Goal: Task Accomplishment & Management: Complete application form

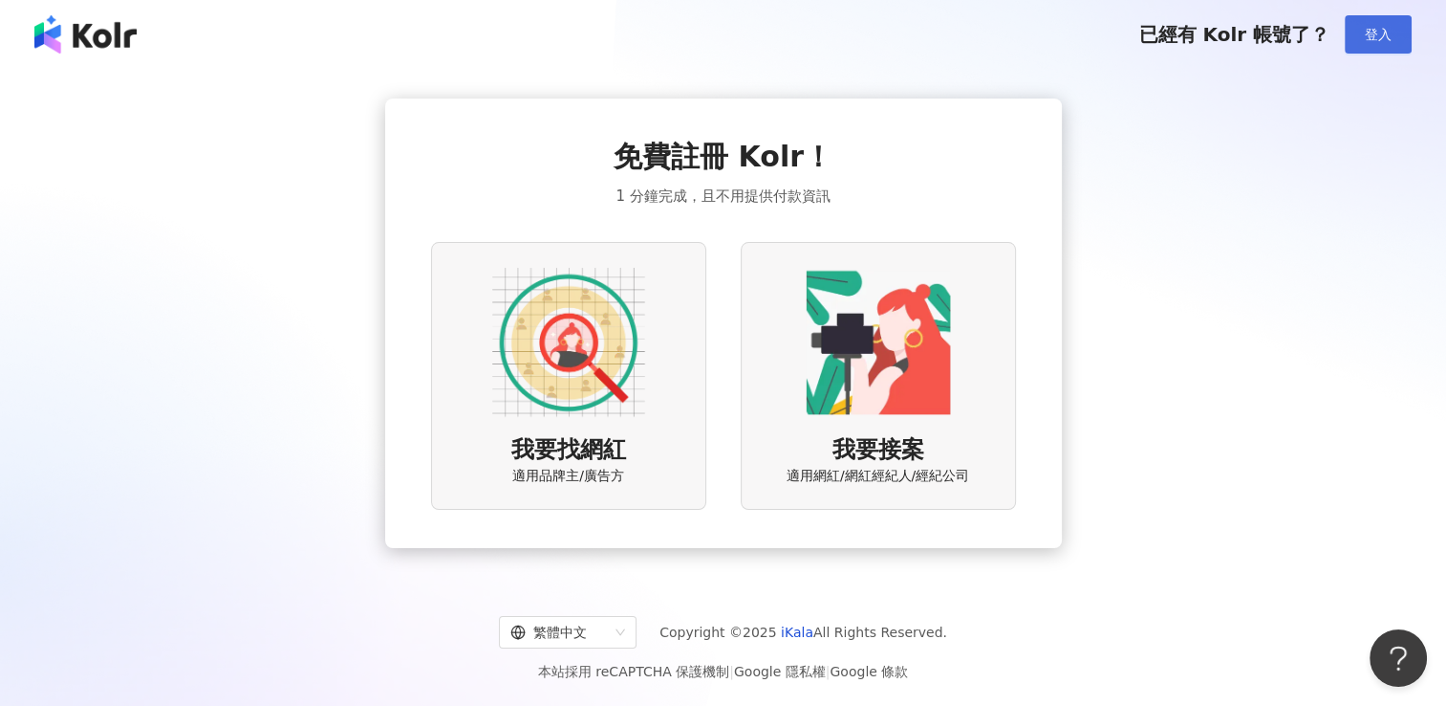
click at [1365, 33] on span "登入" at bounding box center [1378, 34] width 27 height 15
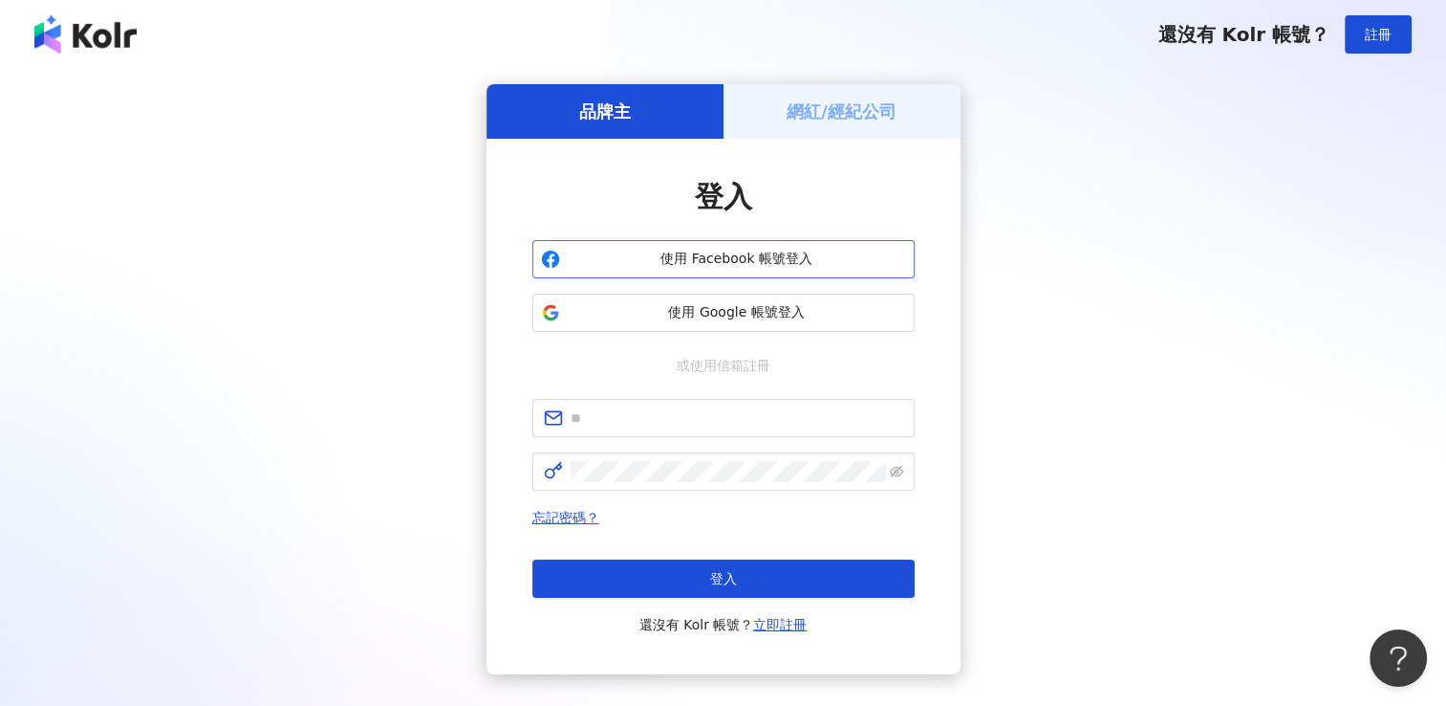
click at [818, 259] on span "使用 Facebook 帳號登入" at bounding box center [737, 259] width 338 height 19
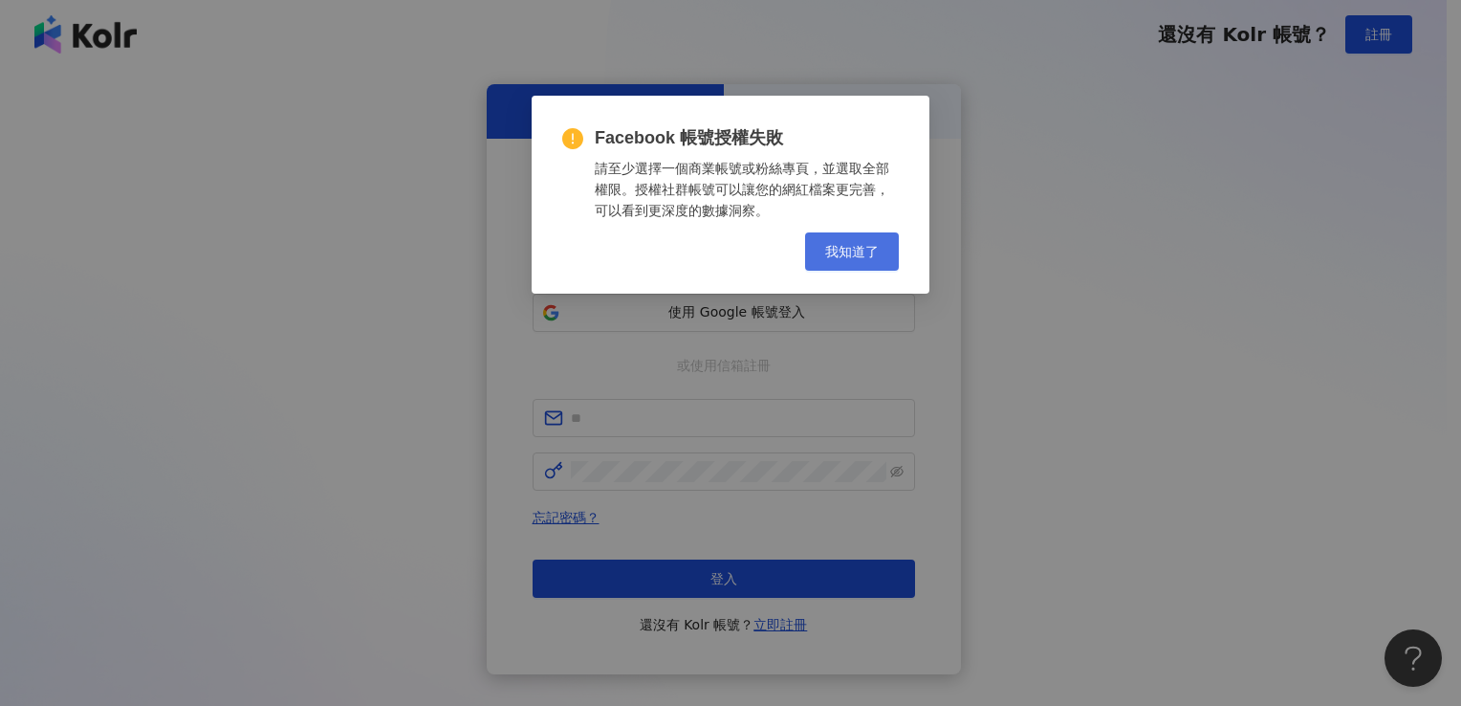
click at [874, 248] on span "我知道了" at bounding box center [852, 251] width 54 height 15
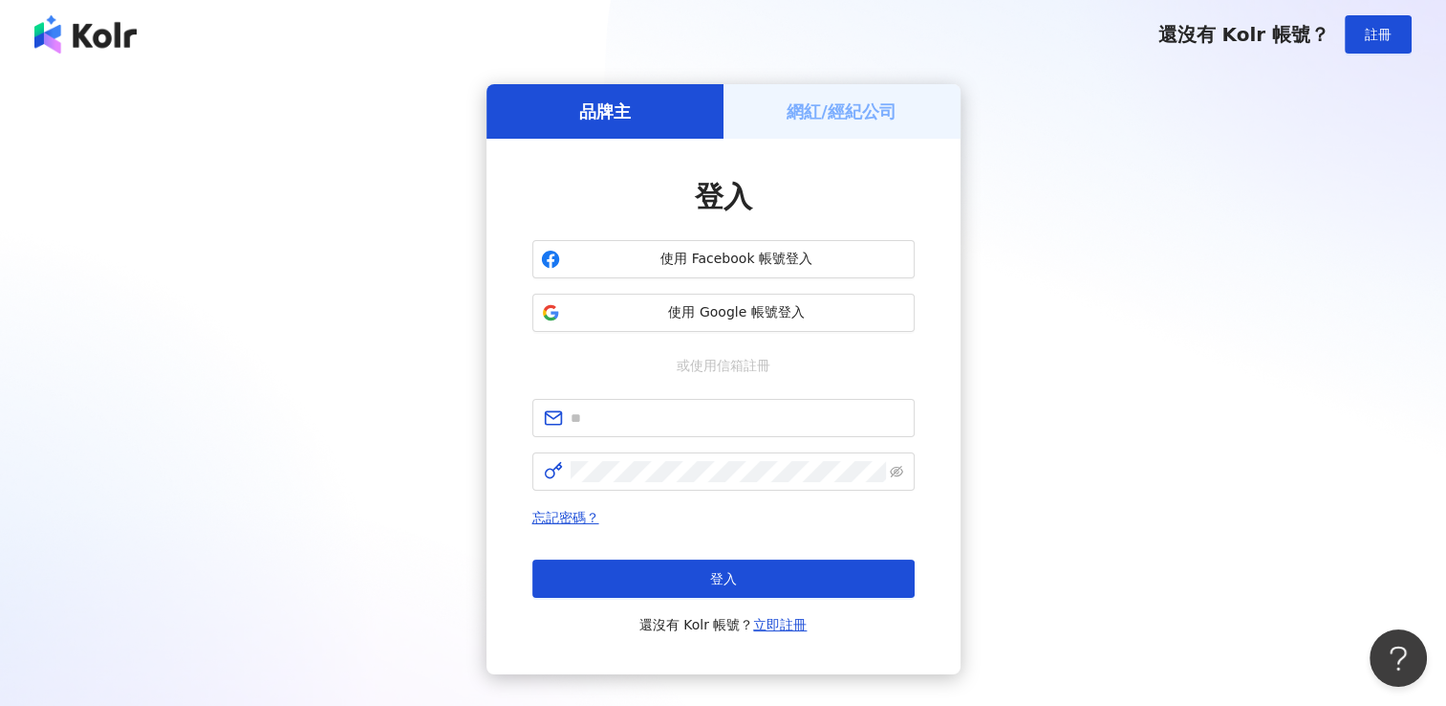
click at [828, 119] on h5 "網紅/經紀公司" at bounding box center [842, 111] width 110 height 24
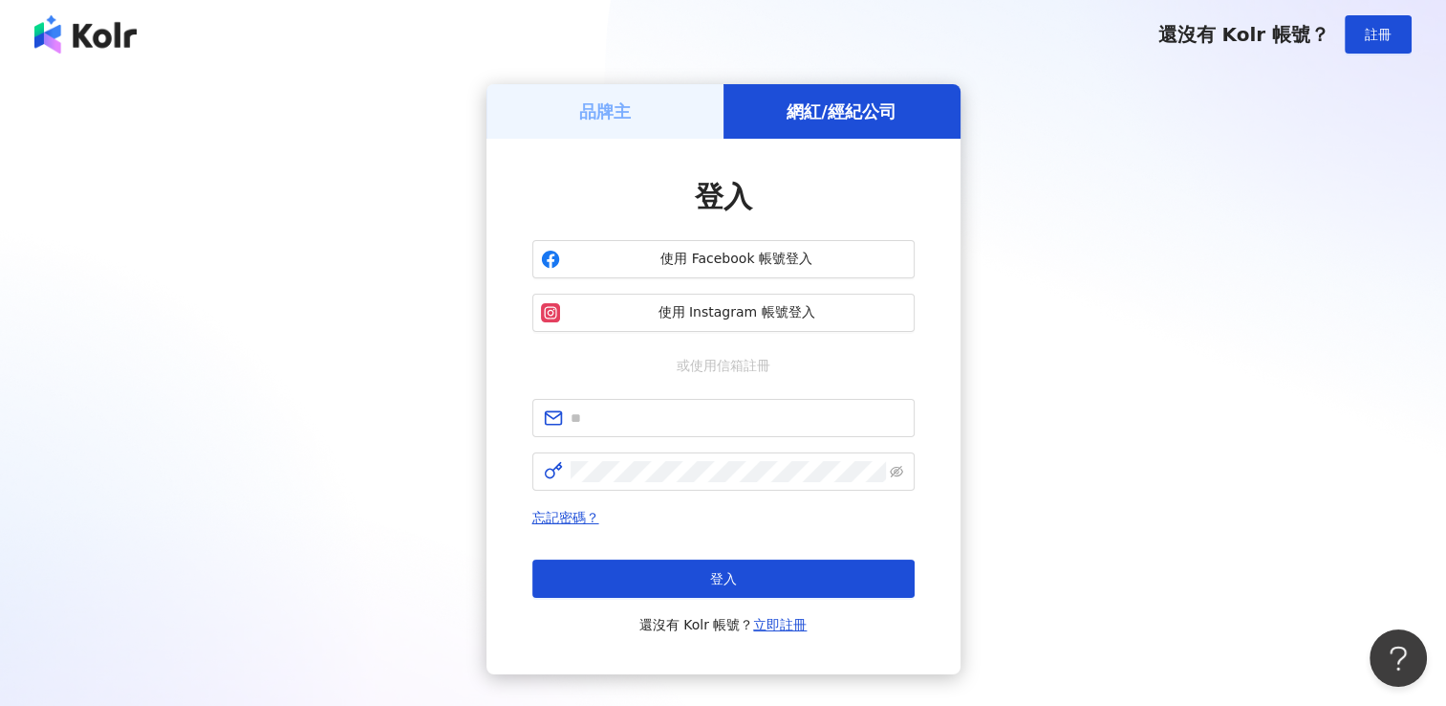
click at [669, 132] on div "品牌主" at bounding box center [605, 111] width 237 height 54
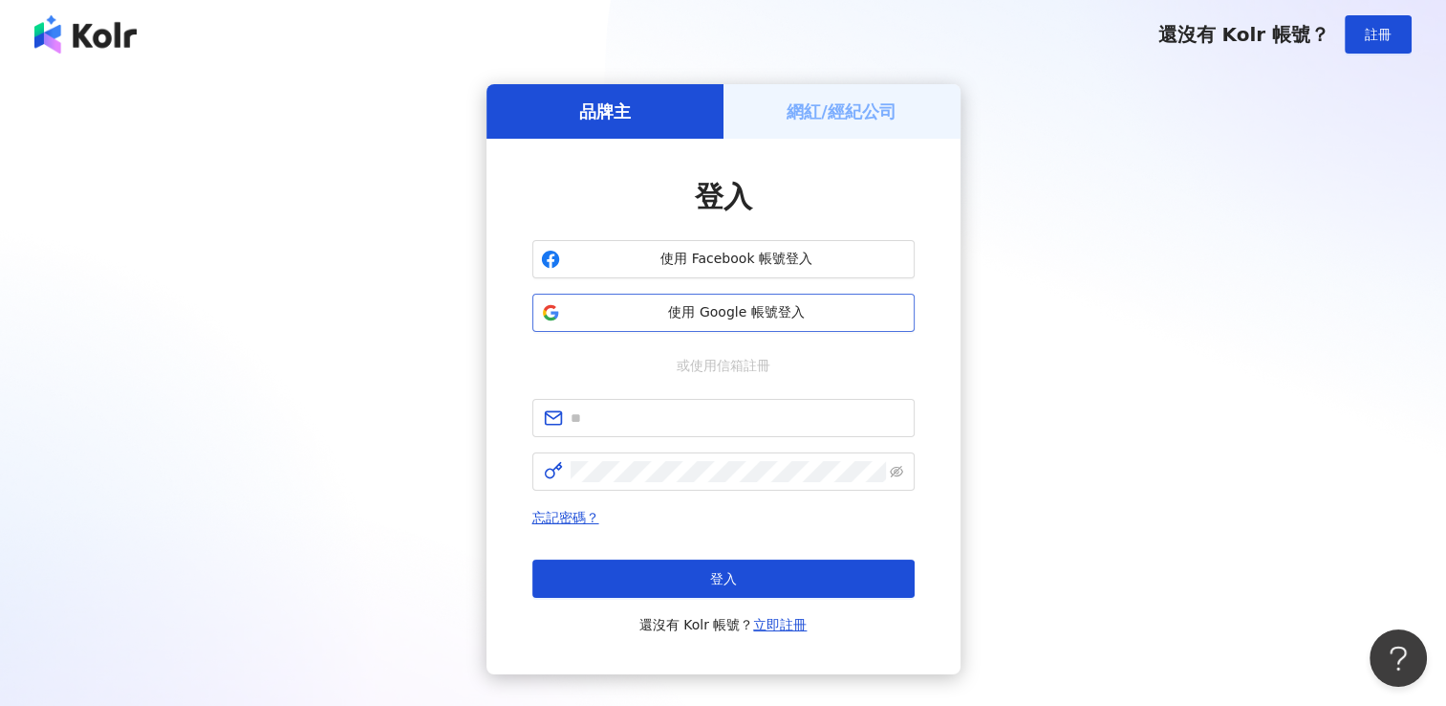
click at [735, 312] on span "使用 Google 帳號登入" at bounding box center [737, 312] width 338 height 19
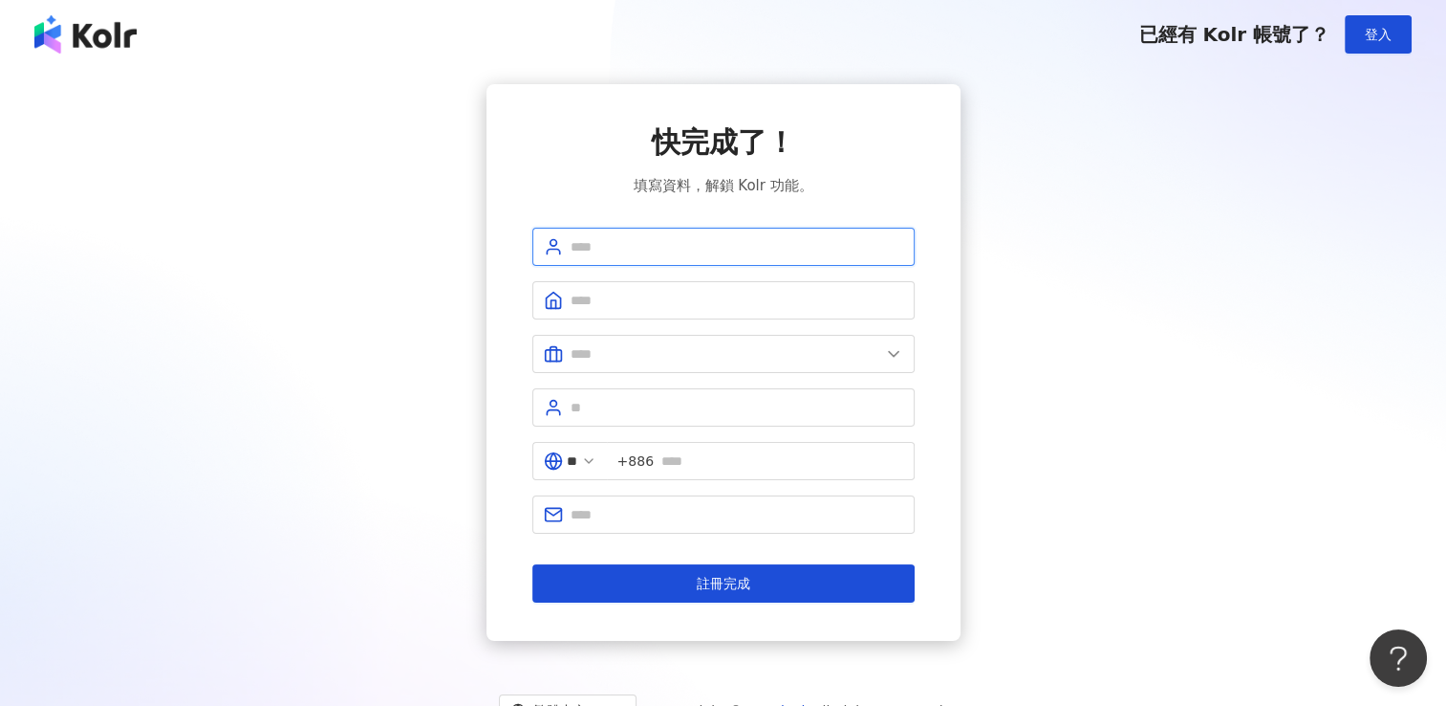
click at [767, 242] on input "text" at bounding box center [737, 246] width 333 height 21
type input "*****"
click at [772, 293] on input "text" at bounding box center [737, 300] width 333 height 21
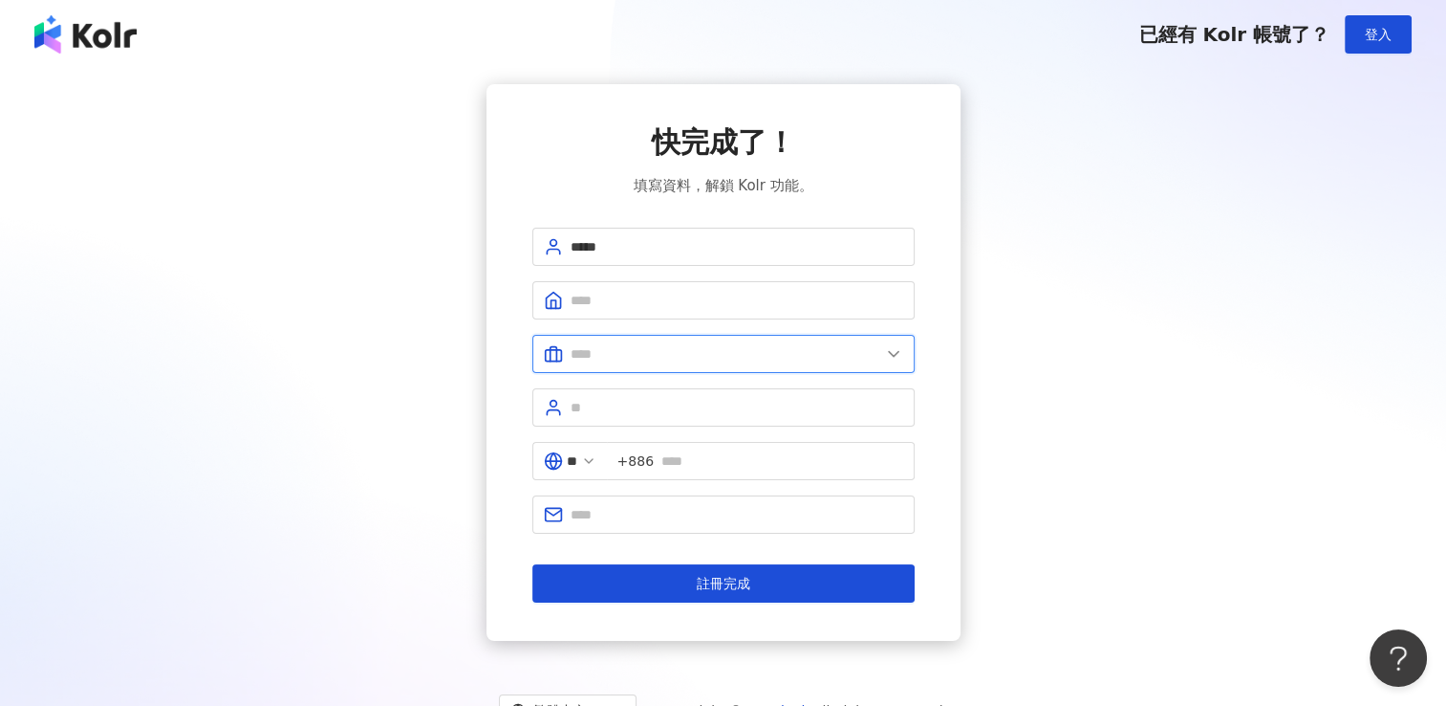
click at [771, 347] on input "text" at bounding box center [726, 353] width 310 height 21
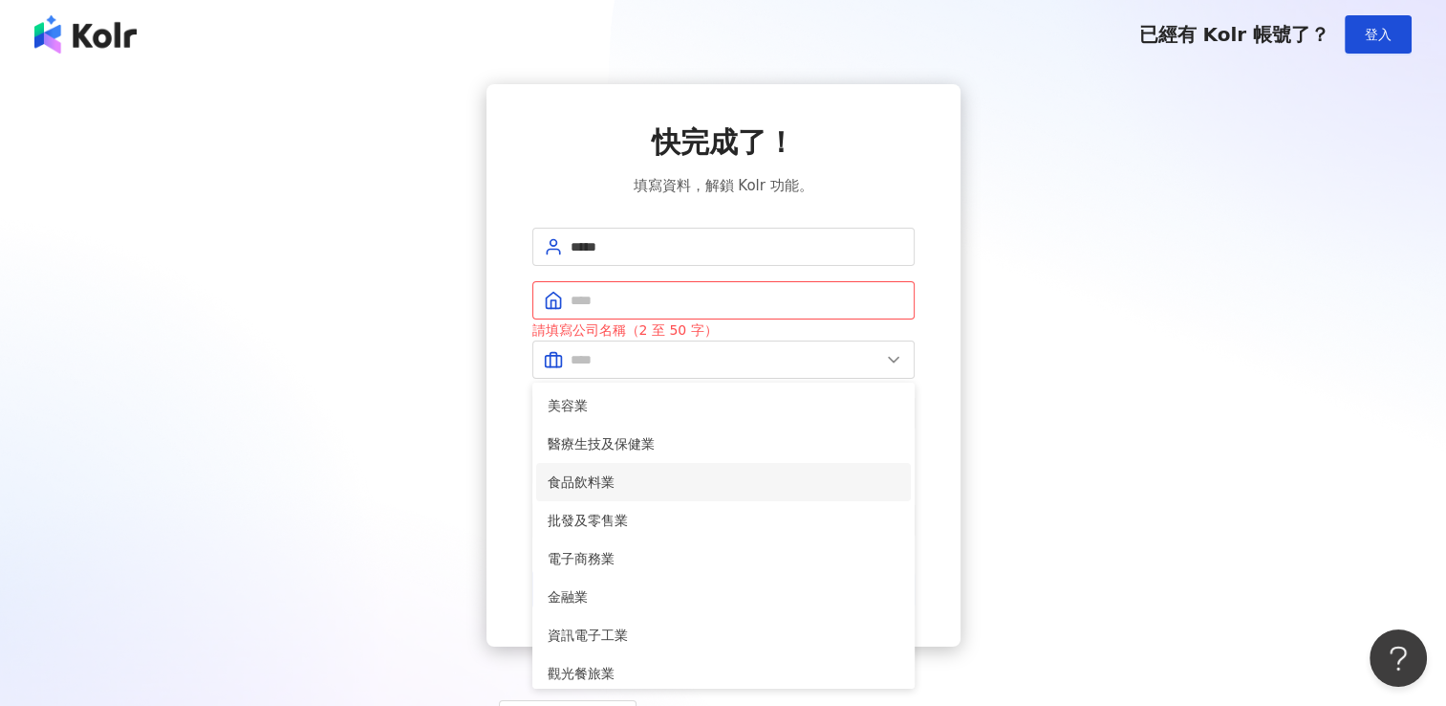
click at [669, 479] on span "食品飲料業" at bounding box center [724, 481] width 352 height 21
type input "*****"
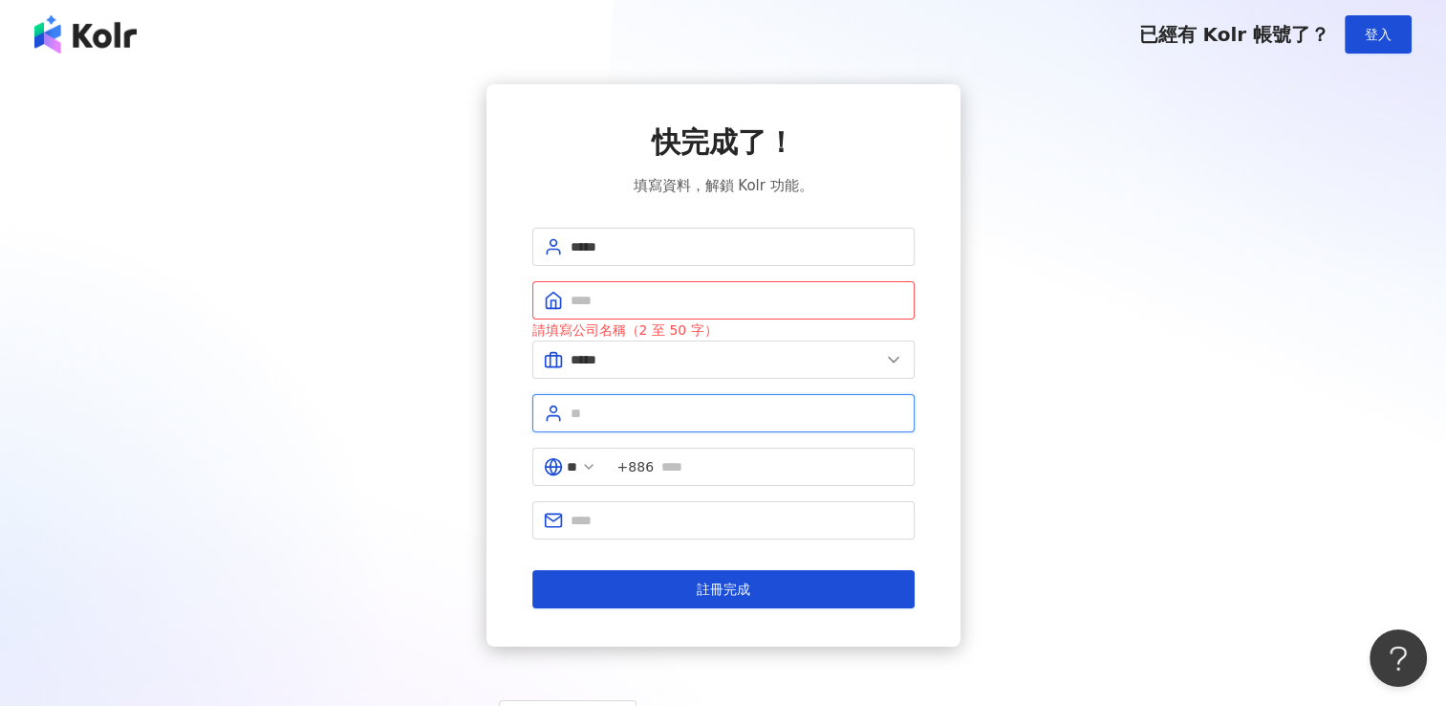
click at [698, 419] on input "text" at bounding box center [737, 412] width 333 height 21
type input "*"
type input "**"
click at [677, 522] on input "text" at bounding box center [737, 520] width 333 height 21
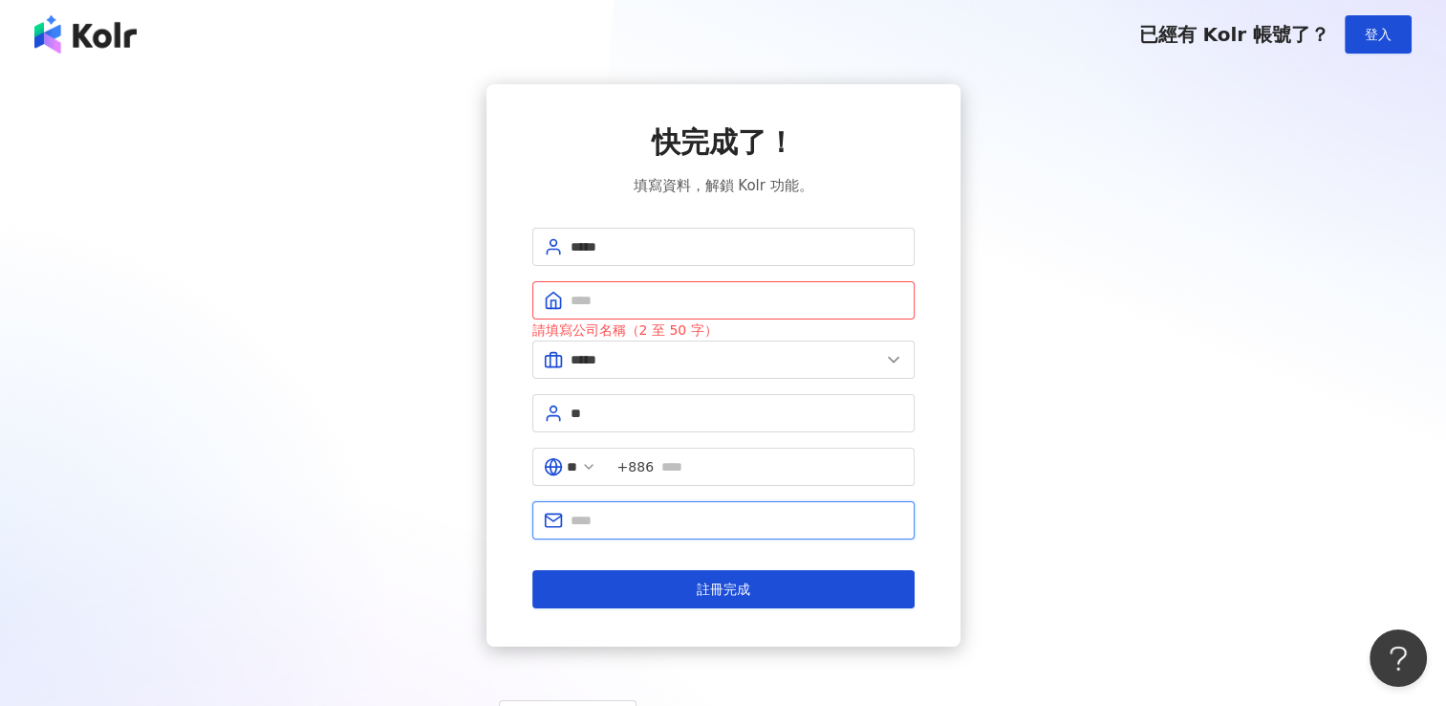
type input "**********"
click at [661, 304] on input "text" at bounding box center [737, 300] width 333 height 21
type input "**"
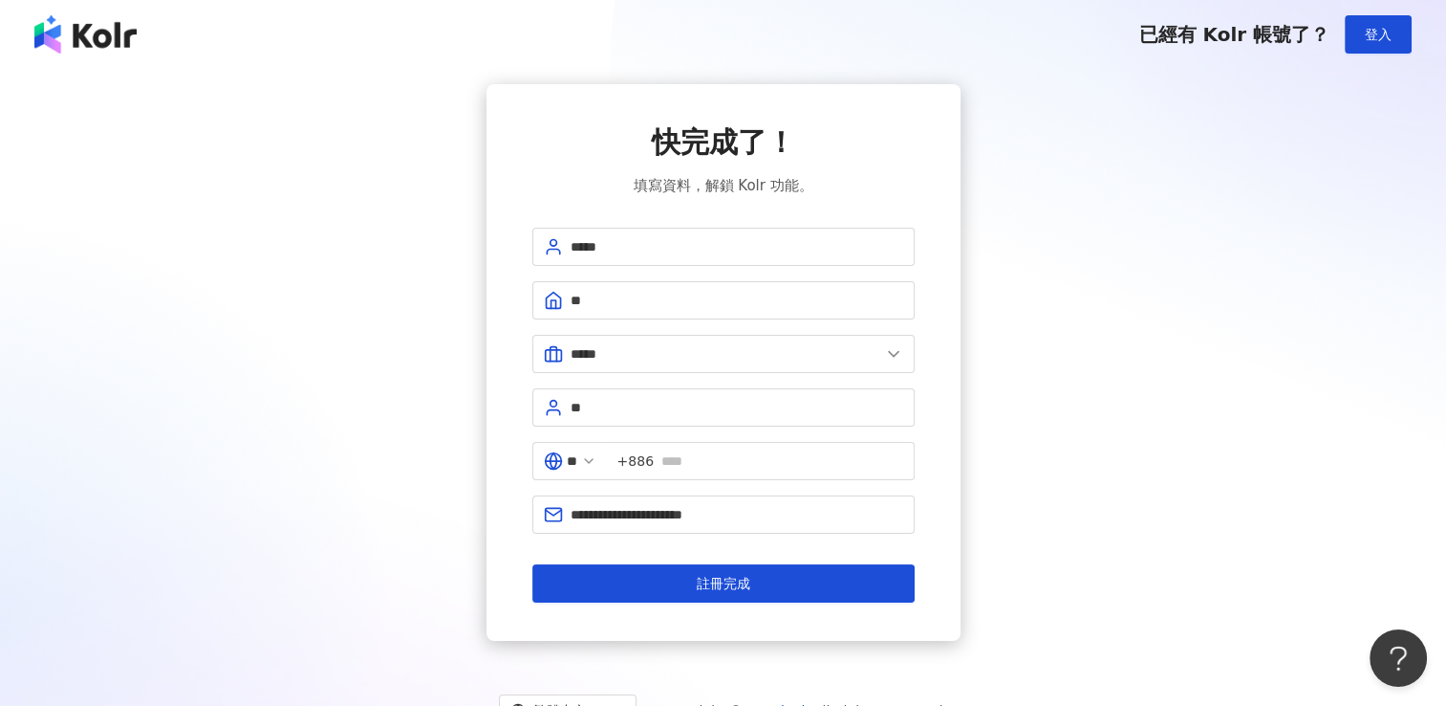
click at [939, 281] on div "**********" at bounding box center [724, 362] width 474 height 556
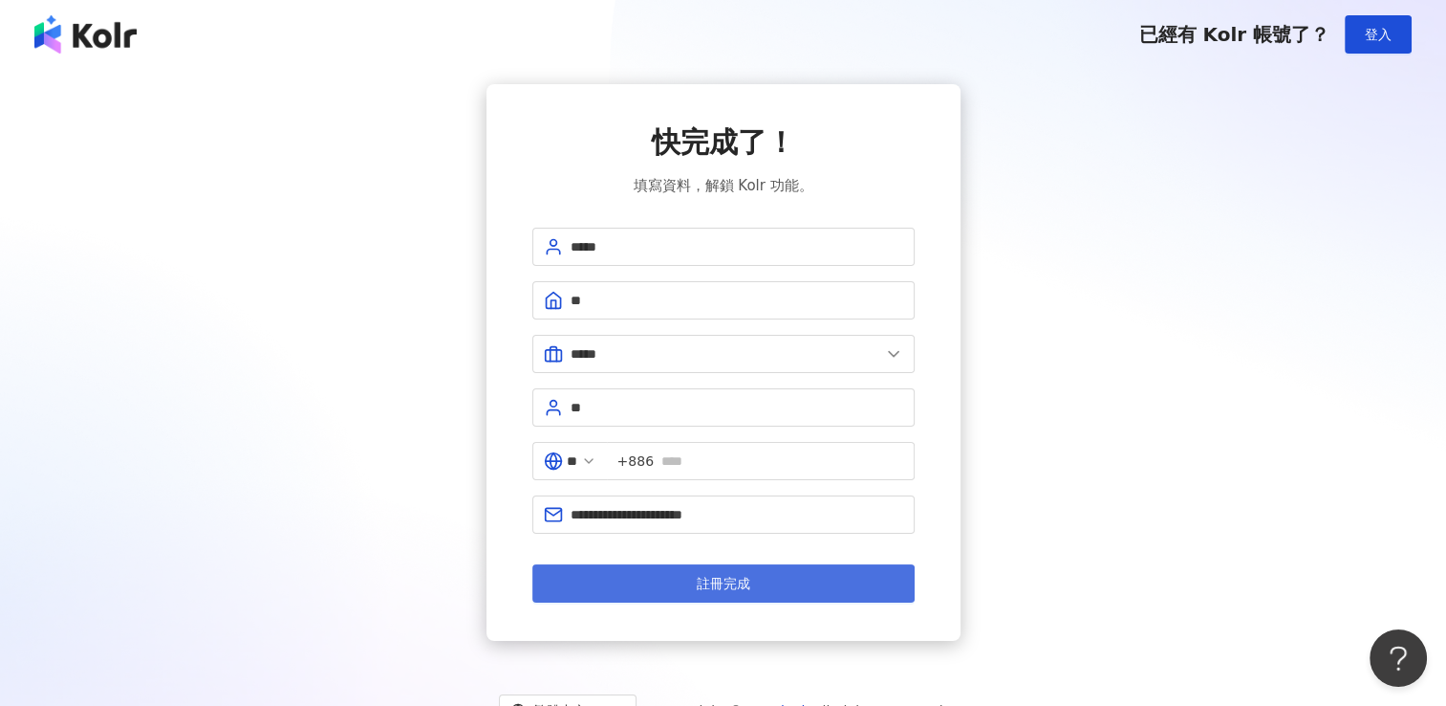
click at [753, 576] on button "註冊完成" at bounding box center [724, 583] width 382 height 38
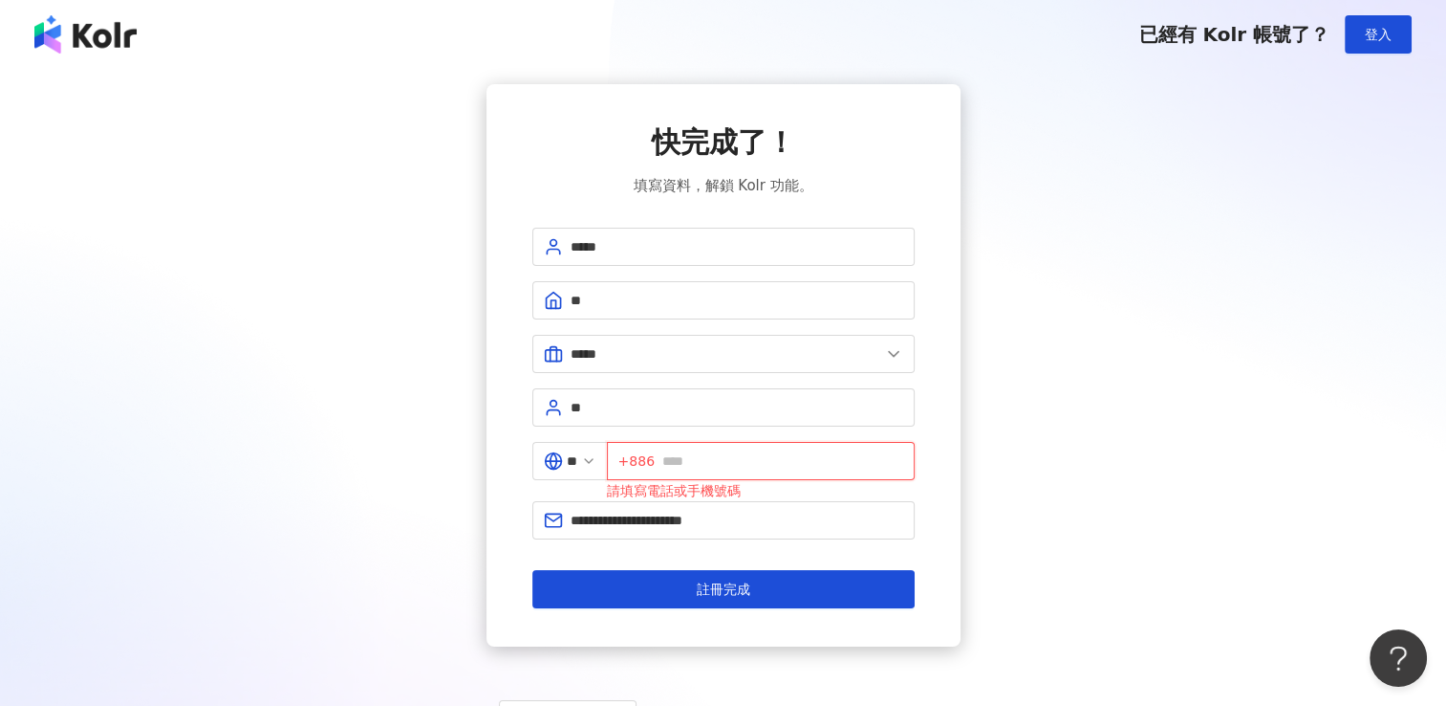
click at [739, 459] on input "text" at bounding box center [783, 460] width 241 height 21
type input "*"
type input "*********"
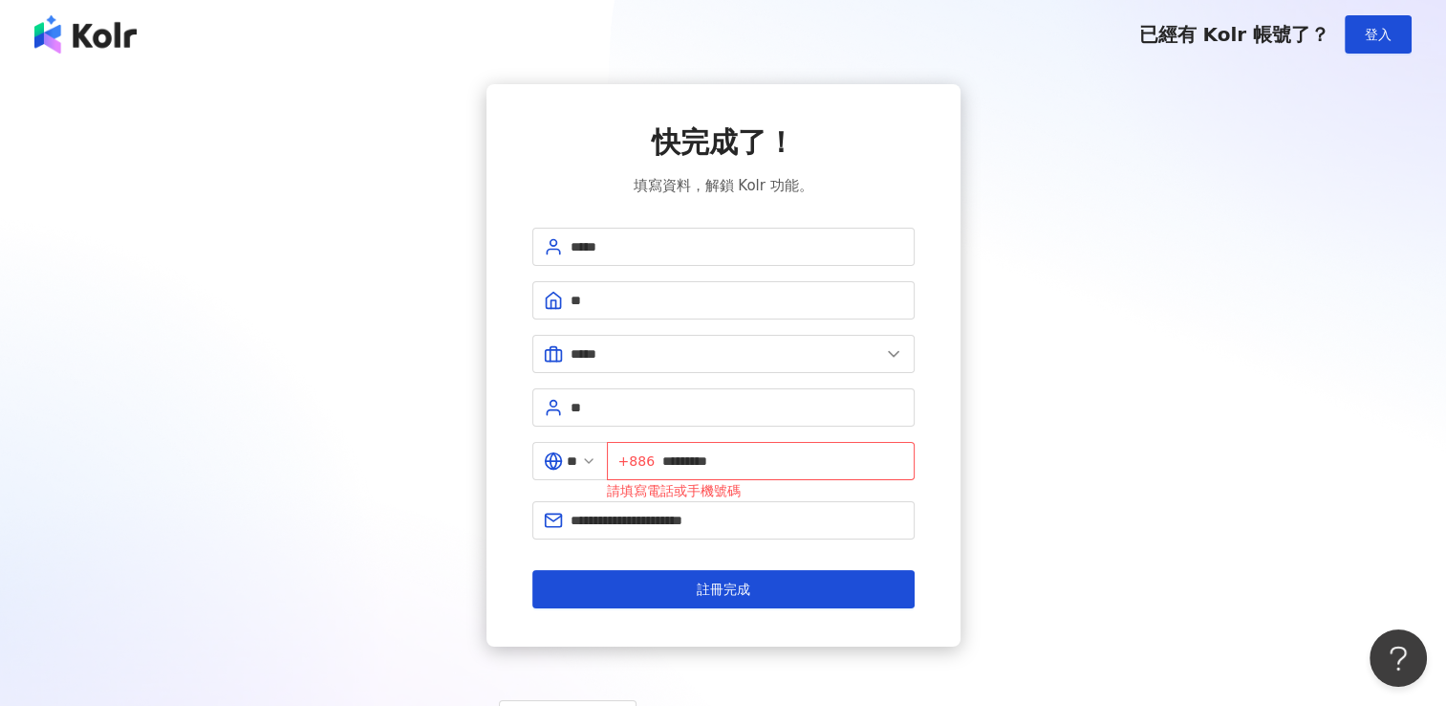
click at [944, 464] on div "**********" at bounding box center [724, 365] width 474 height 562
drag, startPoint x: 750, startPoint y: 455, endPoint x: 616, endPoint y: 455, distance: 134.8
click at [616, 455] on div "** +886 ********* 請輸入正確的手機號碼" at bounding box center [724, 471] width 382 height 59
click at [581, 470] on span "**" at bounding box center [570, 461] width 75 height 38
click at [673, 450] on input "text" at bounding box center [783, 460] width 241 height 21
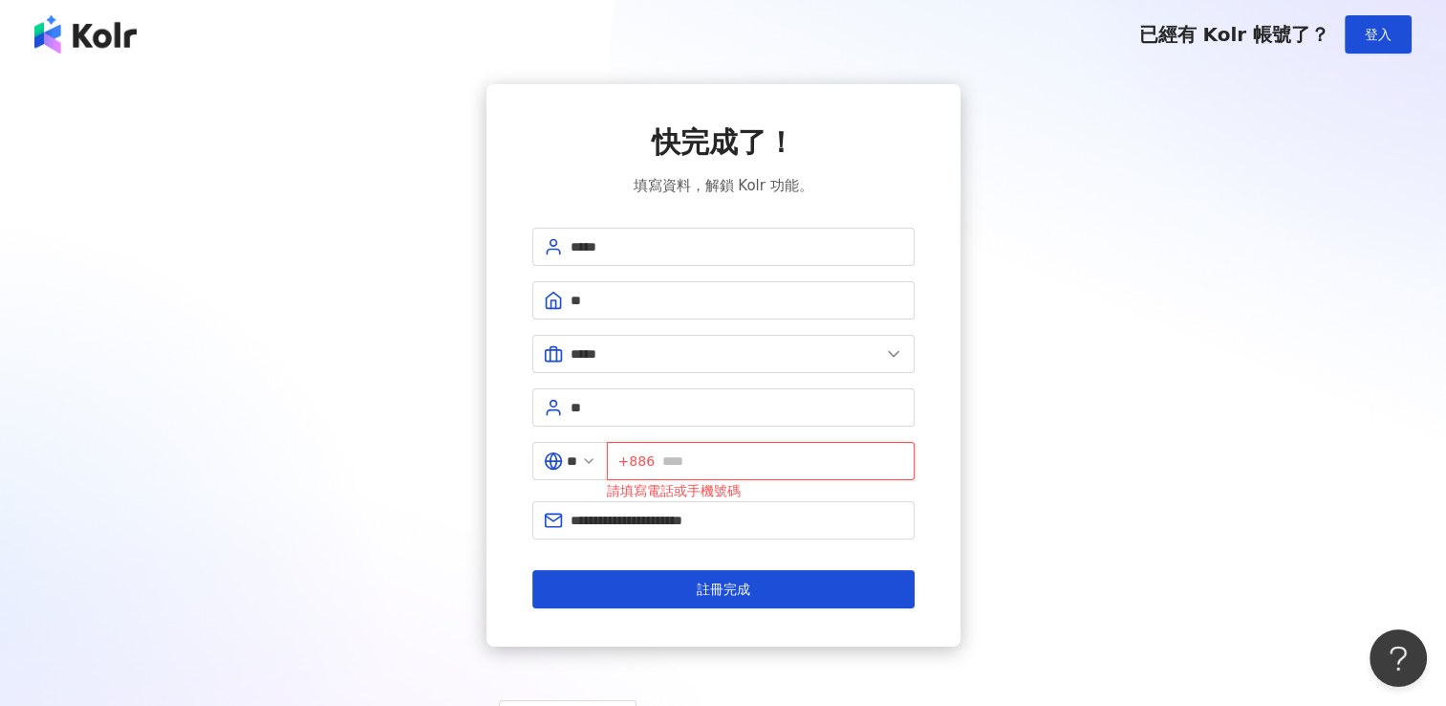
click at [756, 453] on input "text" at bounding box center [783, 460] width 241 height 21
click at [1031, 176] on div "**********" at bounding box center [723, 365] width 1401 height 562
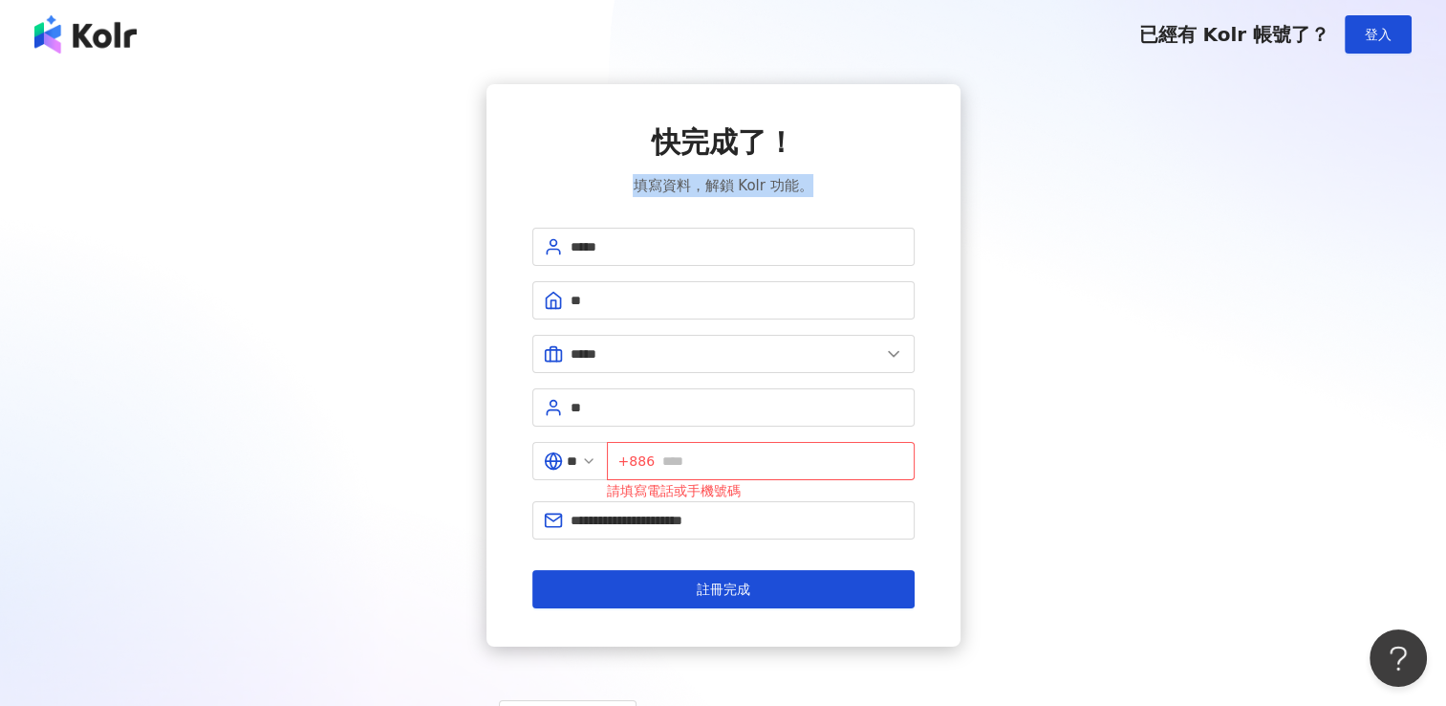
drag, startPoint x: 1031, startPoint y: 176, endPoint x: 853, endPoint y: 167, distance: 178.0
click at [853, 167] on div "快完成了！ 填寫資料，解鎖 Kolr 功能。" at bounding box center [724, 159] width 382 height 75
click at [778, 467] on input "text" at bounding box center [783, 460] width 241 height 21
type input "**********"
click at [925, 414] on div "**********" at bounding box center [724, 365] width 474 height 562
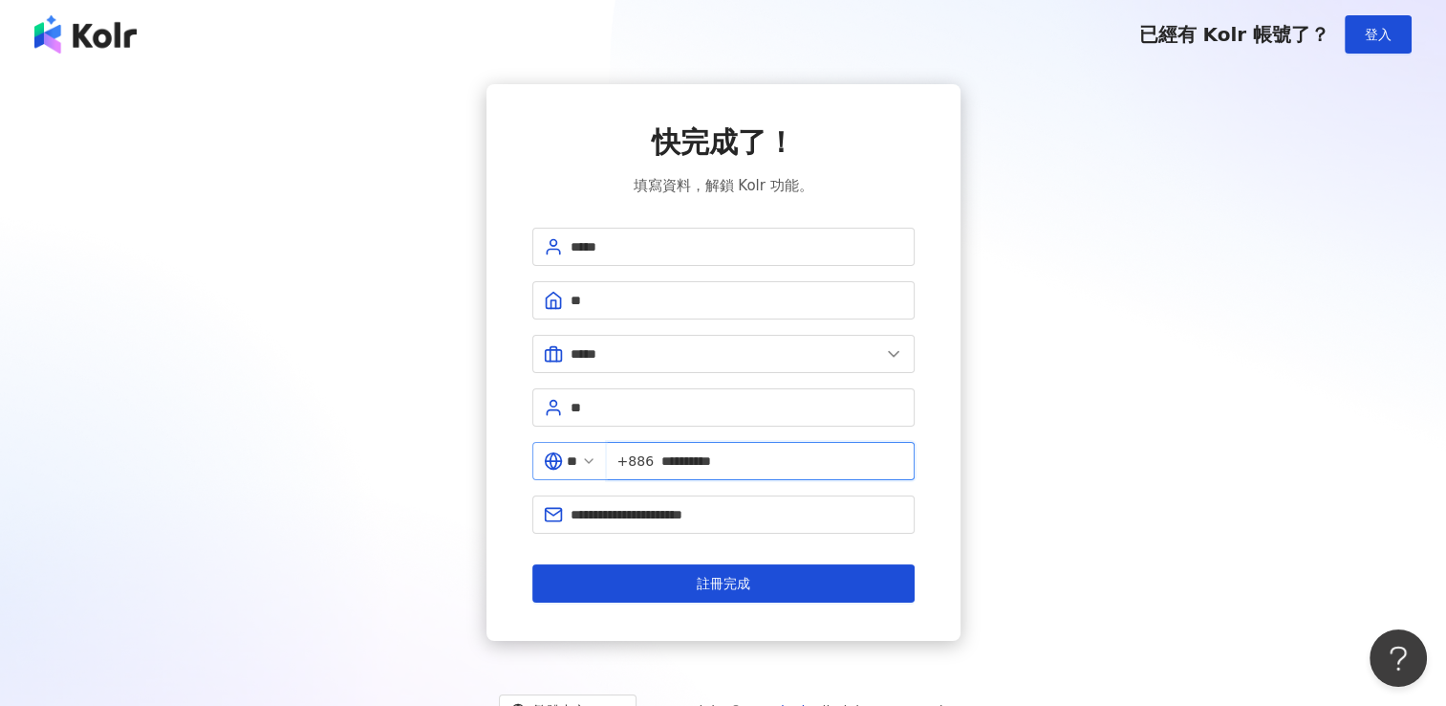
drag, startPoint x: 798, startPoint y: 461, endPoint x: 590, endPoint y: 477, distance: 209.0
click at [590, 477] on div "**********" at bounding box center [724, 469] width 382 height 54
click at [935, 467] on div "**********" at bounding box center [724, 362] width 474 height 556
drag, startPoint x: 814, startPoint y: 459, endPoint x: 620, endPoint y: 462, distance: 194.1
click at [620, 462] on div "**********" at bounding box center [724, 469] width 382 height 54
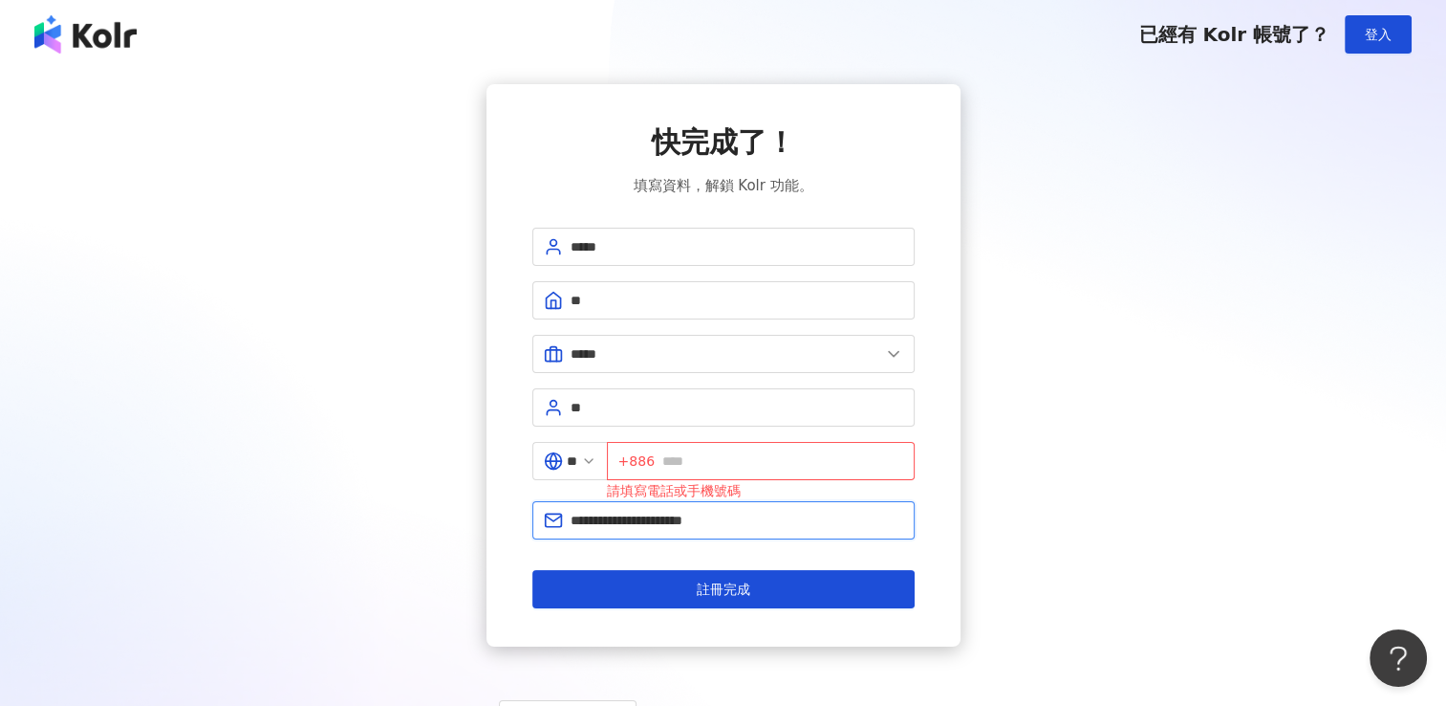
drag, startPoint x: 769, startPoint y: 518, endPoint x: 494, endPoint y: 518, distance: 274.4
click at [494, 518] on div "**********" at bounding box center [724, 365] width 474 height 562
click at [945, 403] on div "**********" at bounding box center [724, 365] width 474 height 562
click at [719, 465] on input "text" at bounding box center [783, 460] width 241 height 21
type input "**********"
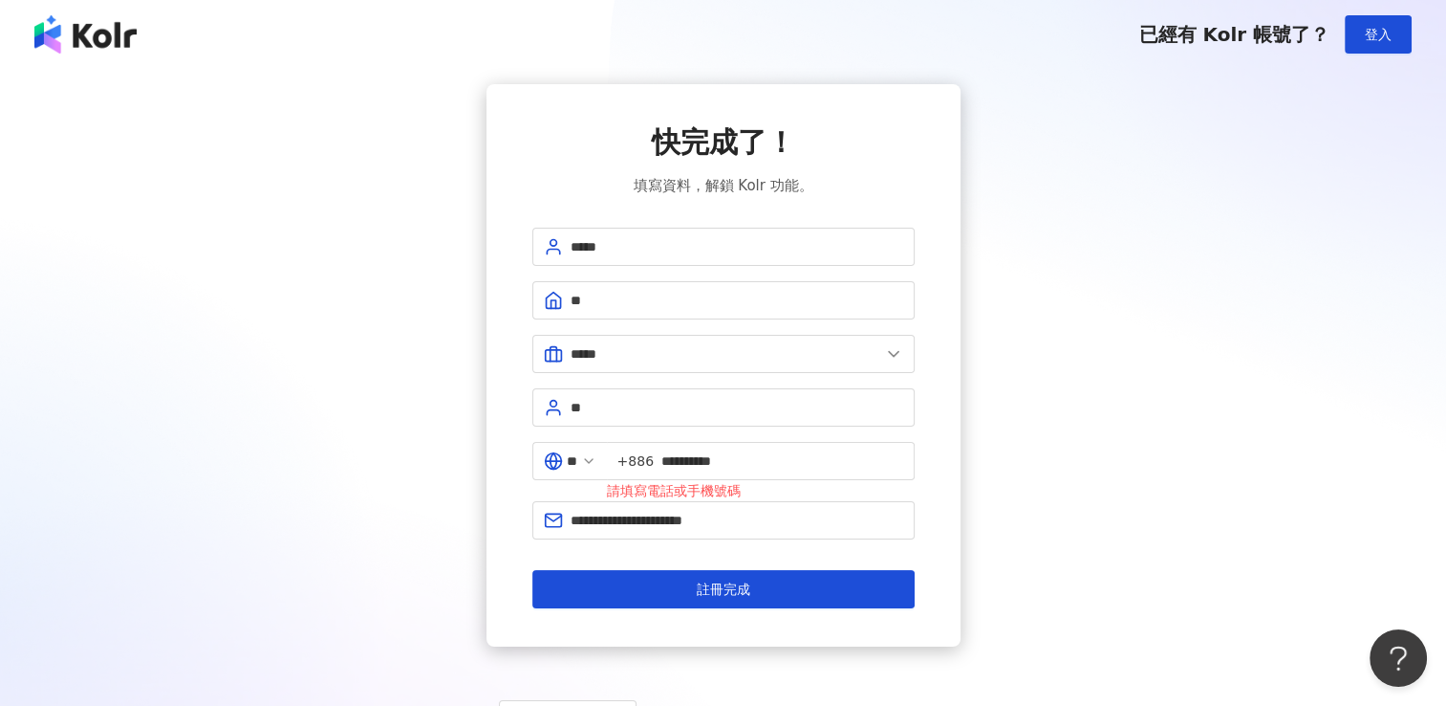
click at [933, 415] on div "**********" at bounding box center [724, 365] width 474 height 562
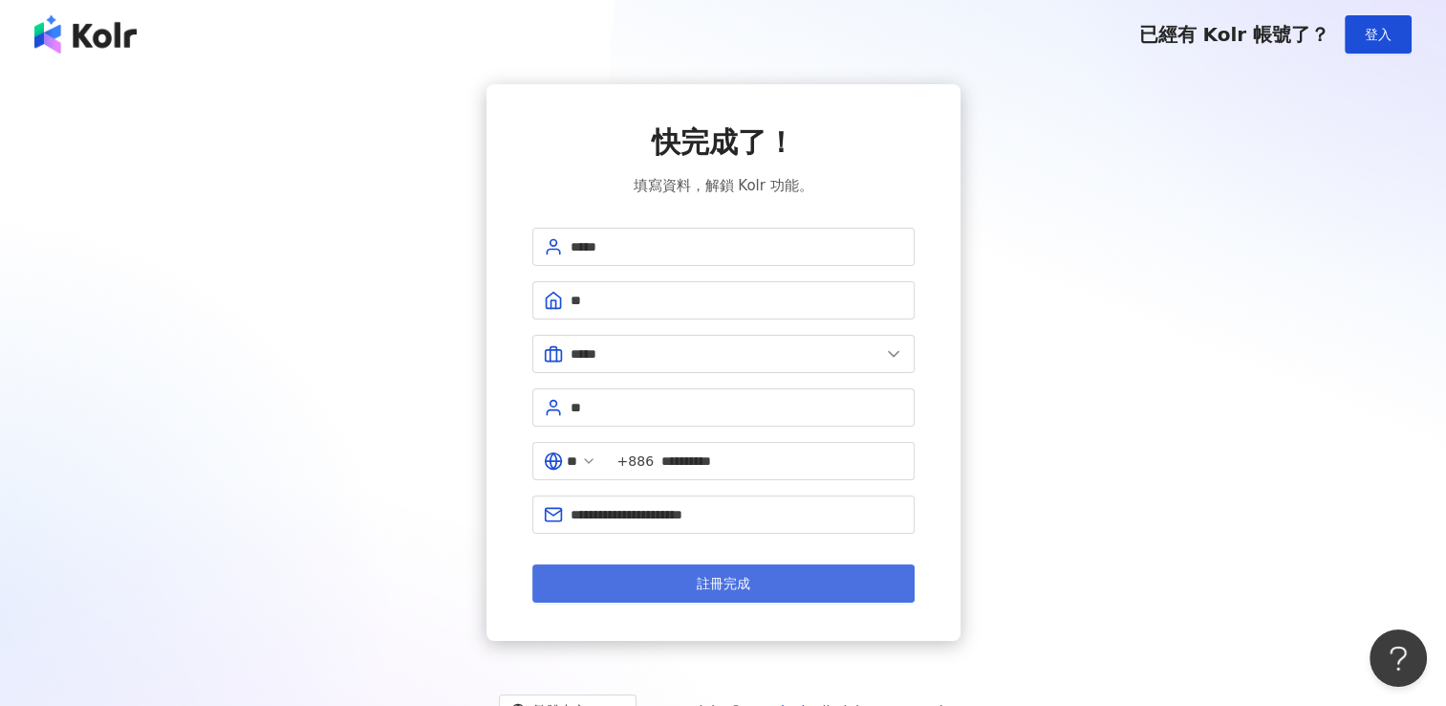
click at [784, 585] on button "註冊完成" at bounding box center [724, 583] width 382 height 38
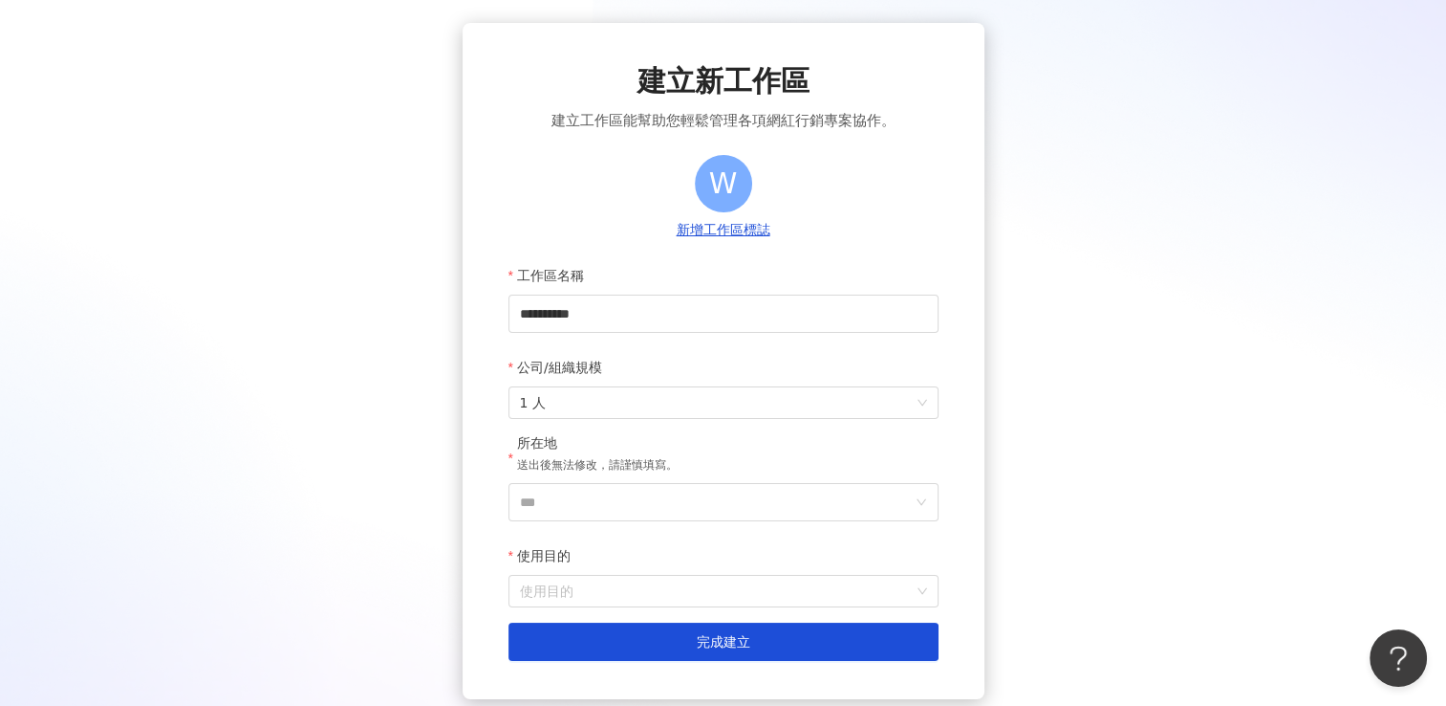
scroll to position [96, 0]
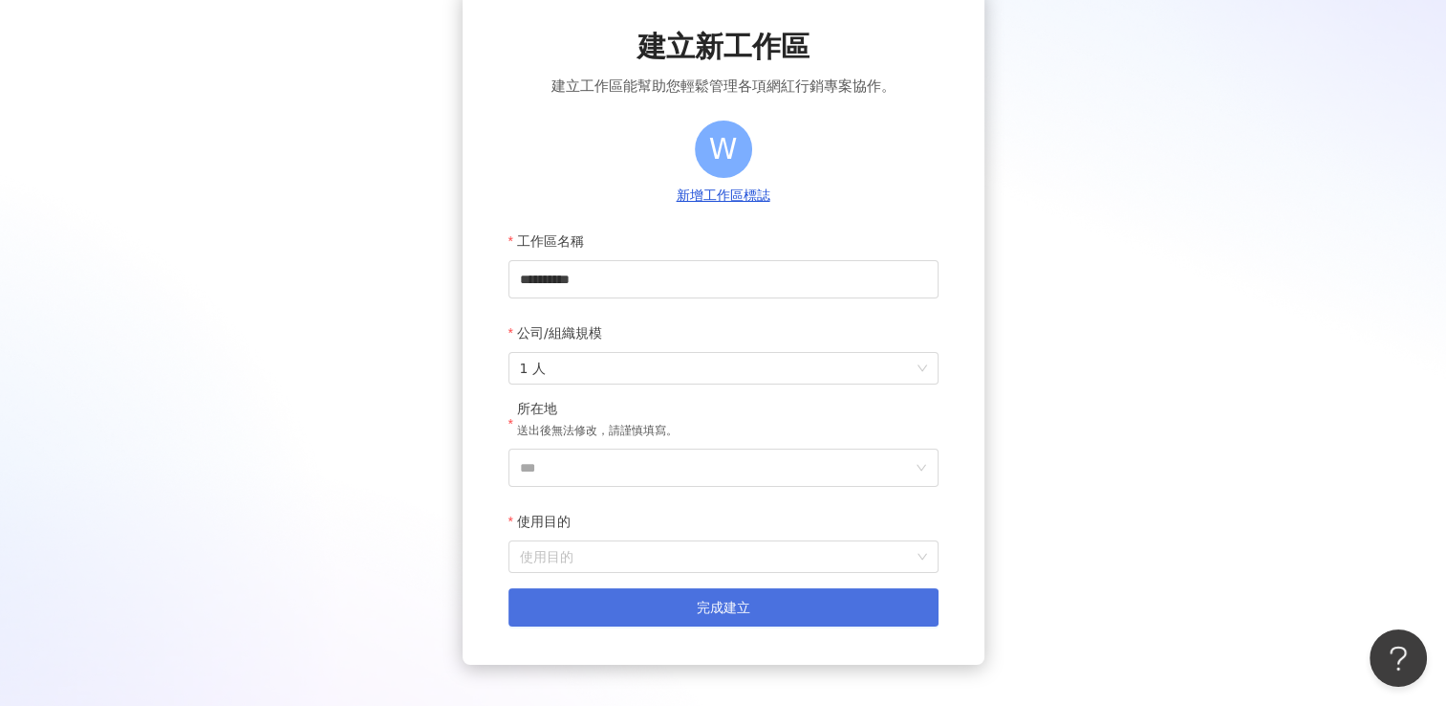
click at [767, 613] on button "完成建立" at bounding box center [724, 607] width 430 height 38
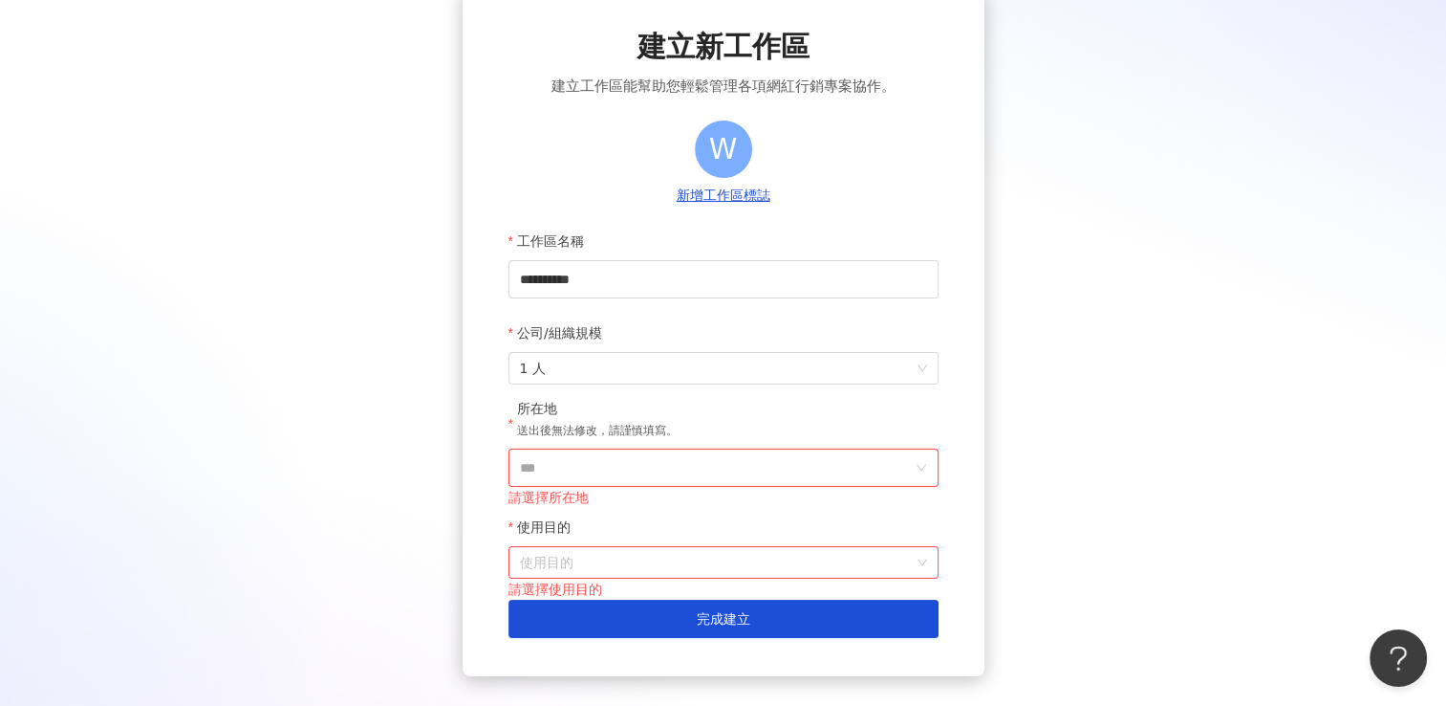
click at [757, 468] on input "***" at bounding box center [716, 467] width 392 height 36
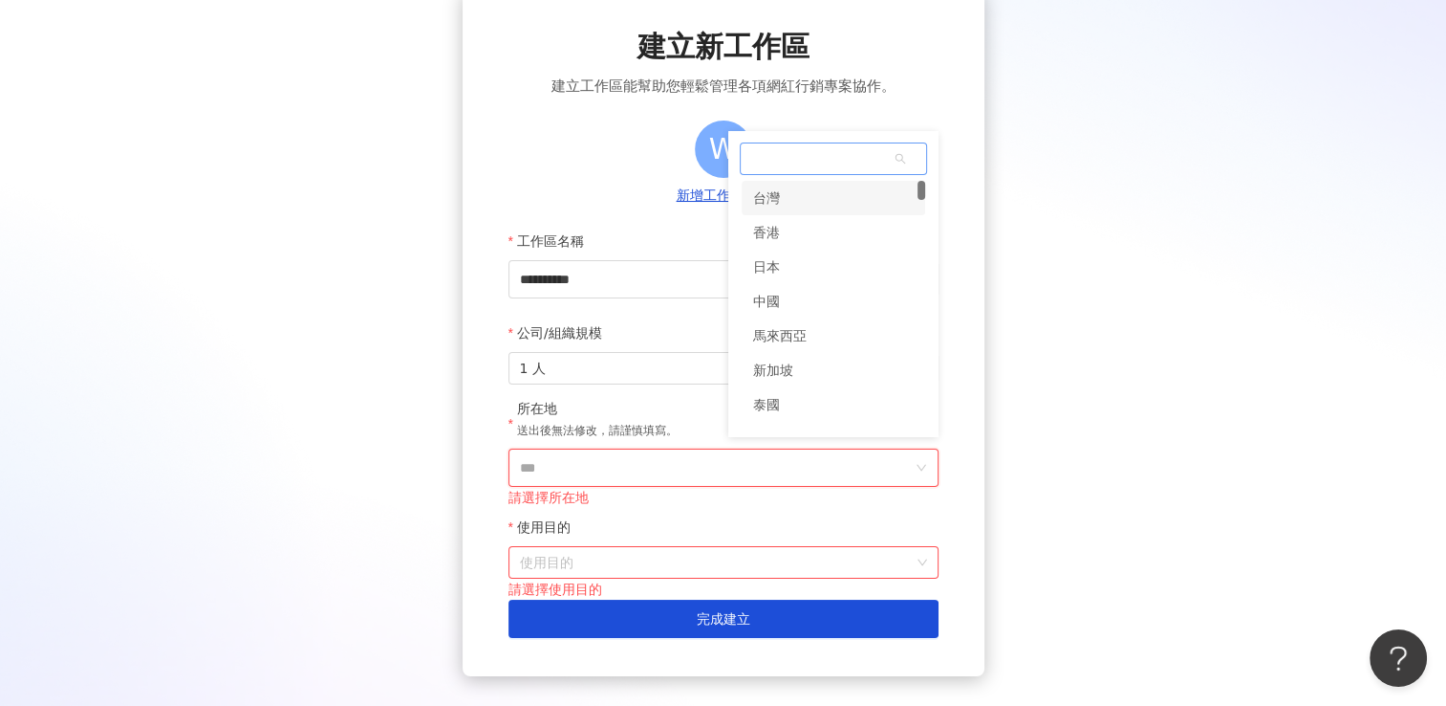
click at [777, 194] on div "台灣" at bounding box center [766, 198] width 27 height 34
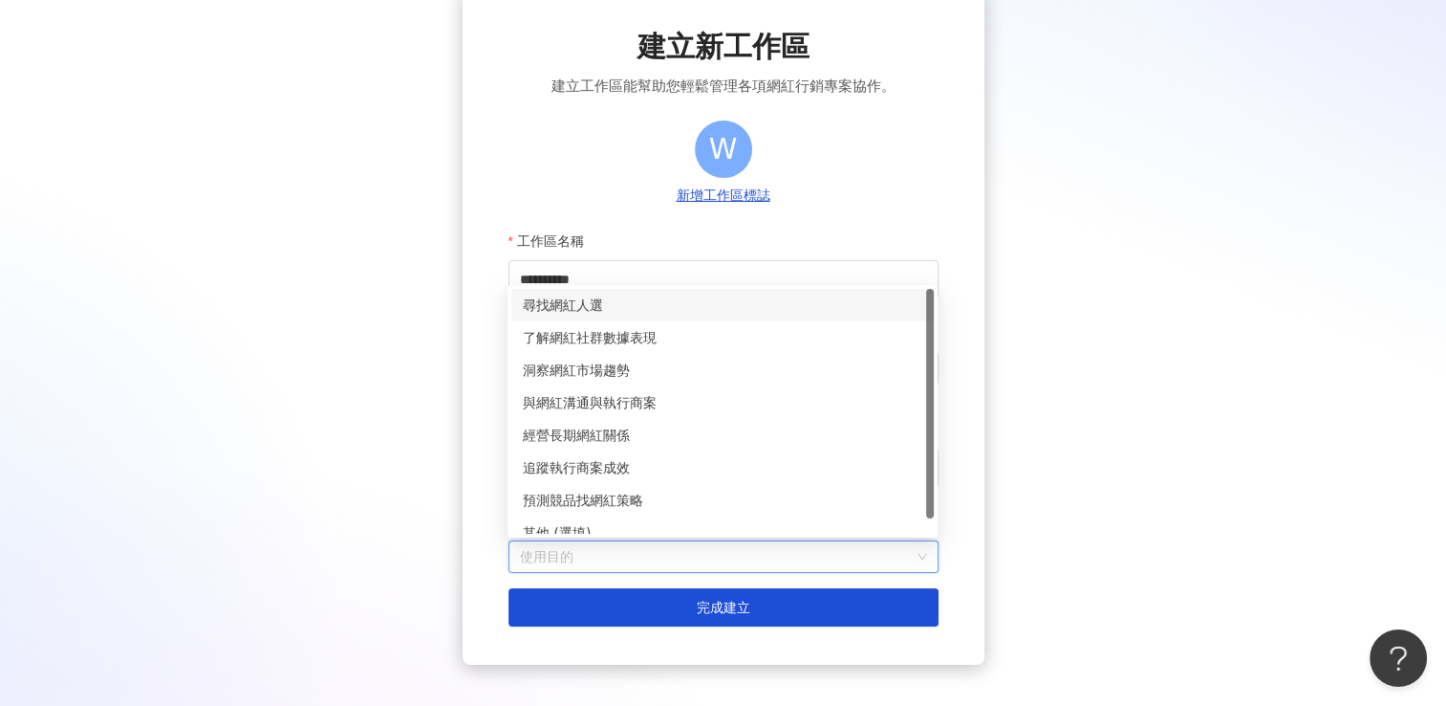
click at [700, 554] on input "使用目的" at bounding box center [723, 556] width 407 height 31
click at [726, 306] on div "尋找網紅人選" at bounding box center [723, 304] width 400 height 21
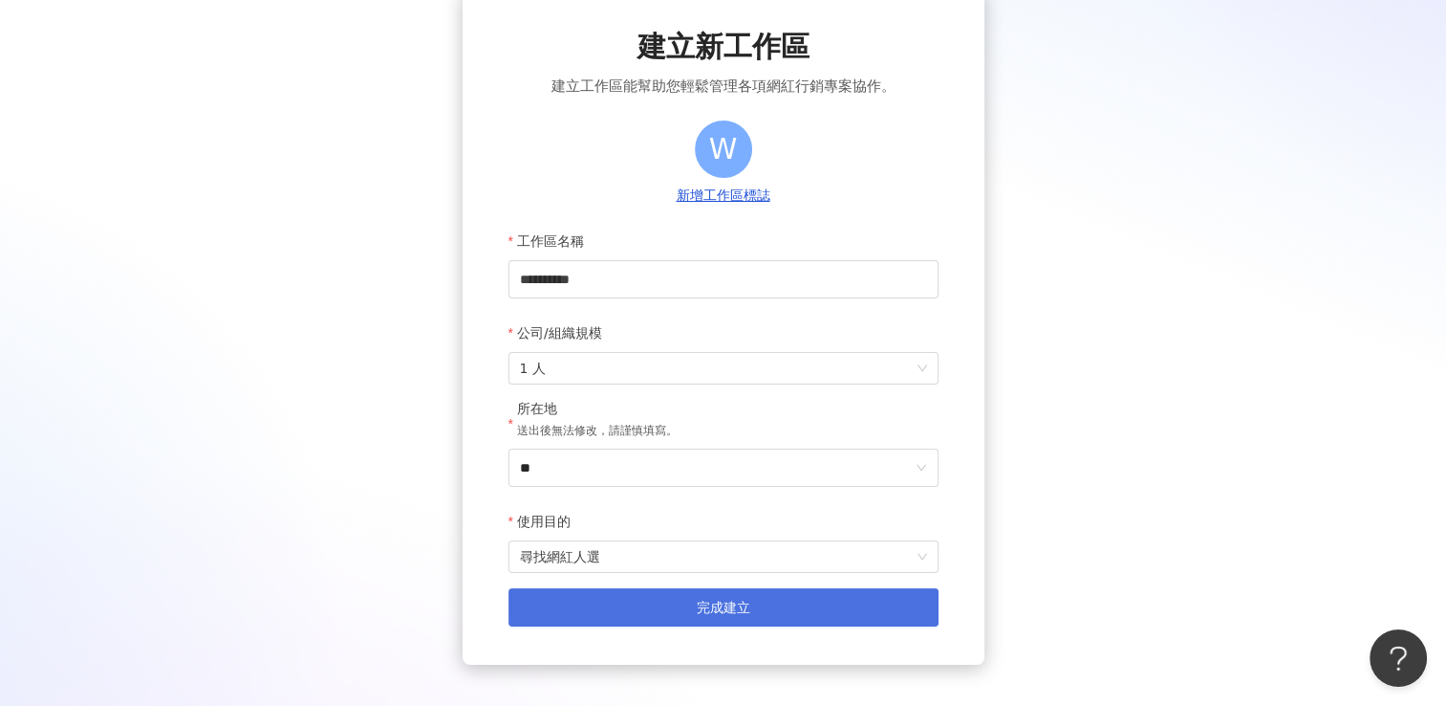
click at [733, 604] on span "完成建立" at bounding box center [724, 606] width 54 height 15
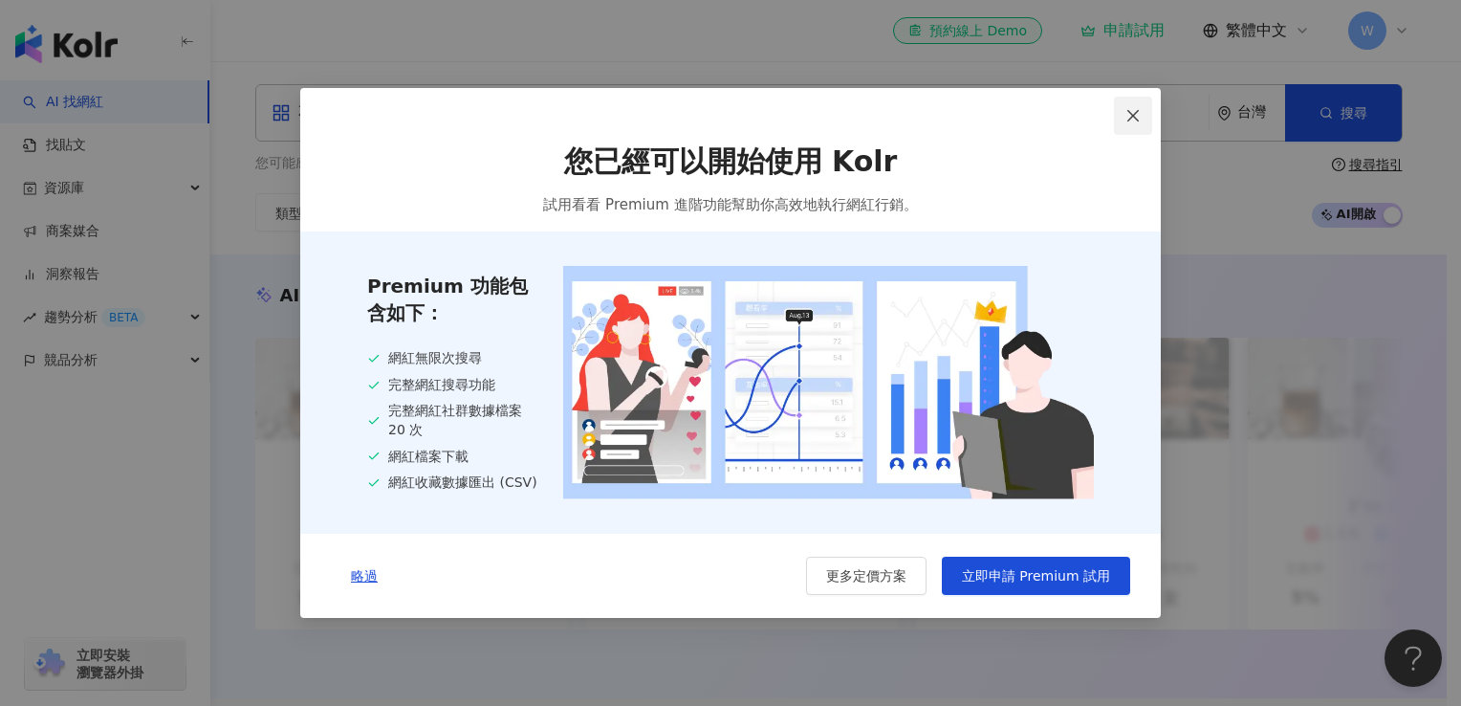
click at [1132, 105] on button "Close" at bounding box center [1133, 116] width 38 height 38
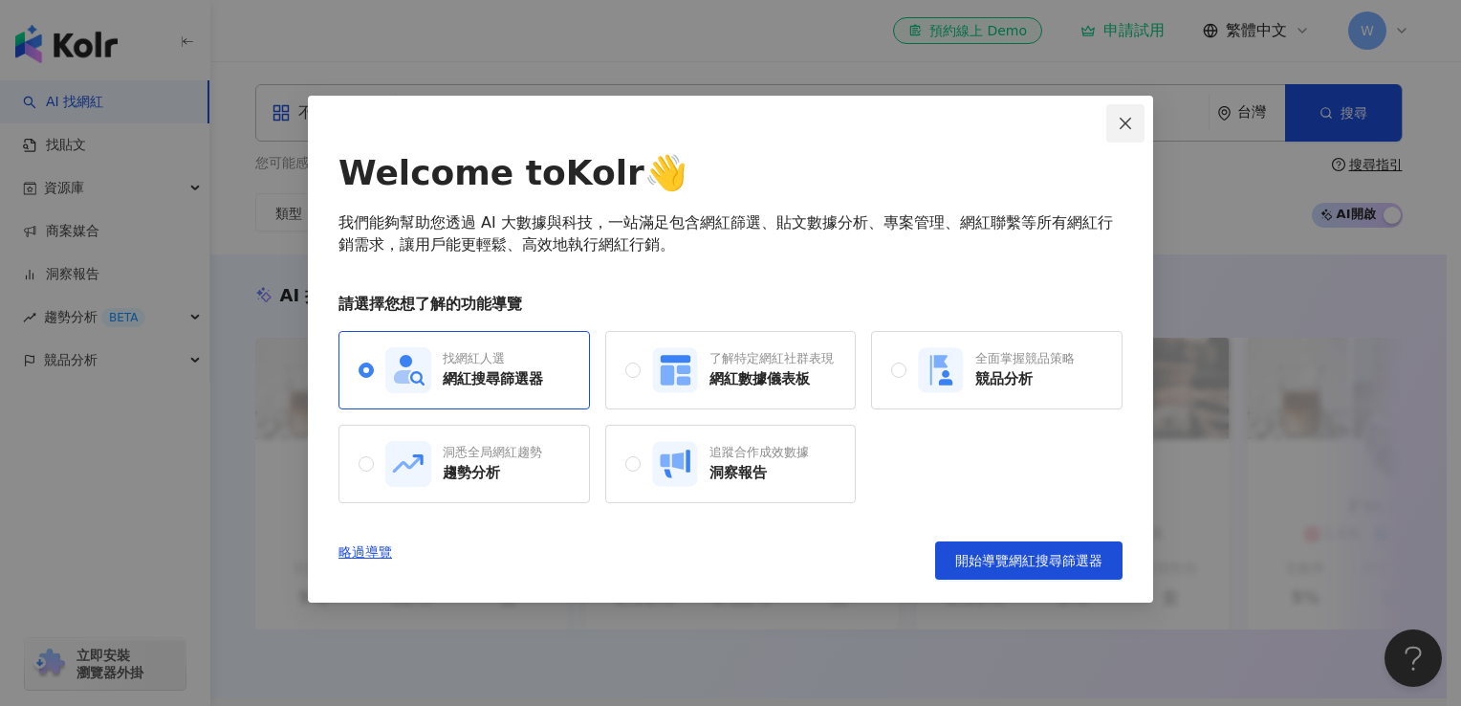
click at [1125, 128] on icon "close" at bounding box center [1125, 123] width 15 height 15
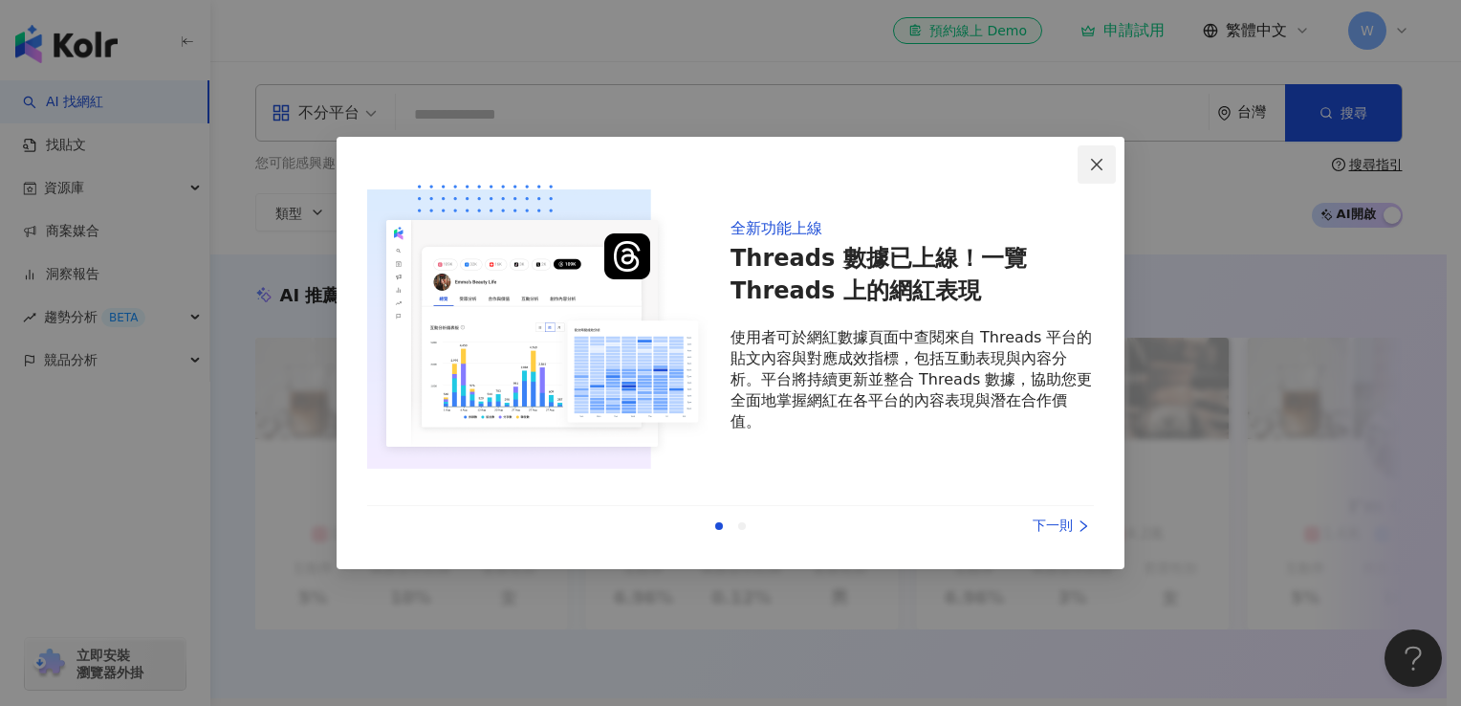
click at [1098, 166] on icon "close" at bounding box center [1096, 164] width 15 height 15
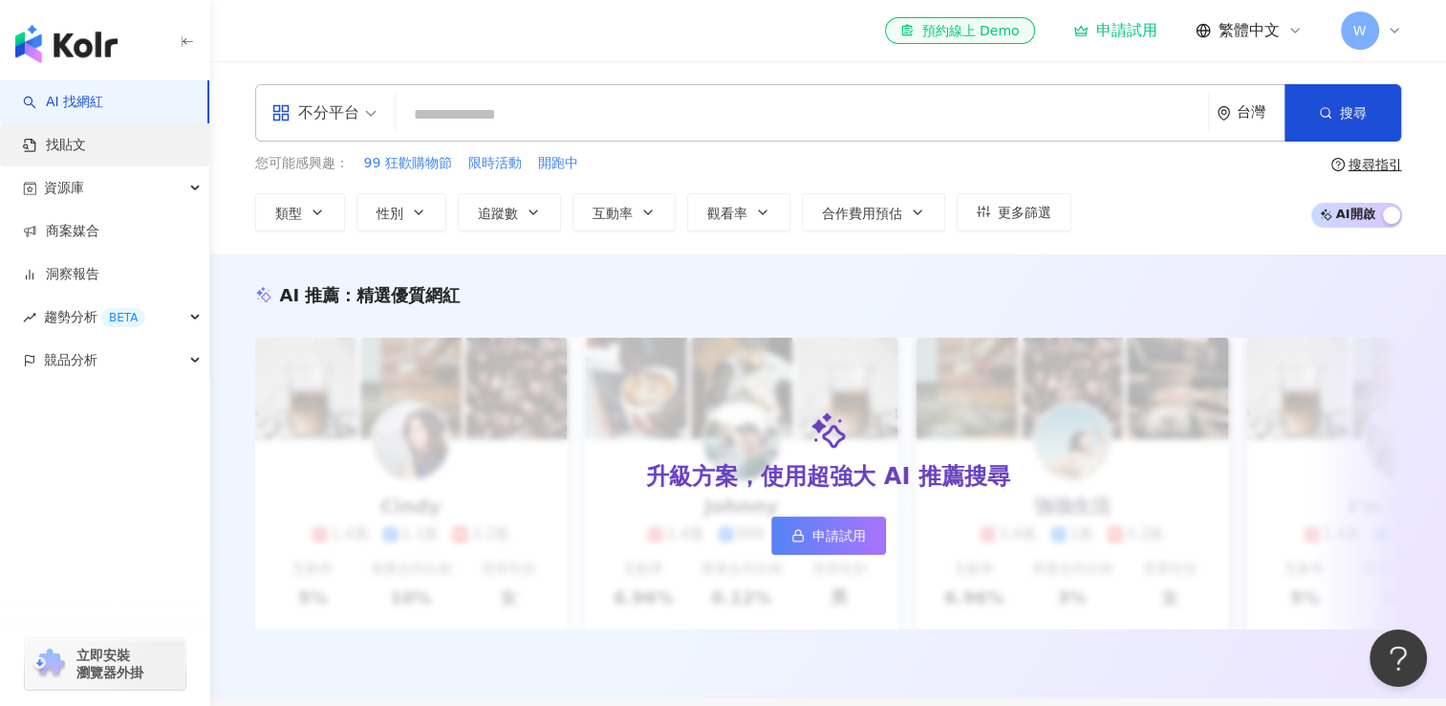
click at [86, 142] on link "找貼文" at bounding box center [54, 145] width 63 height 19
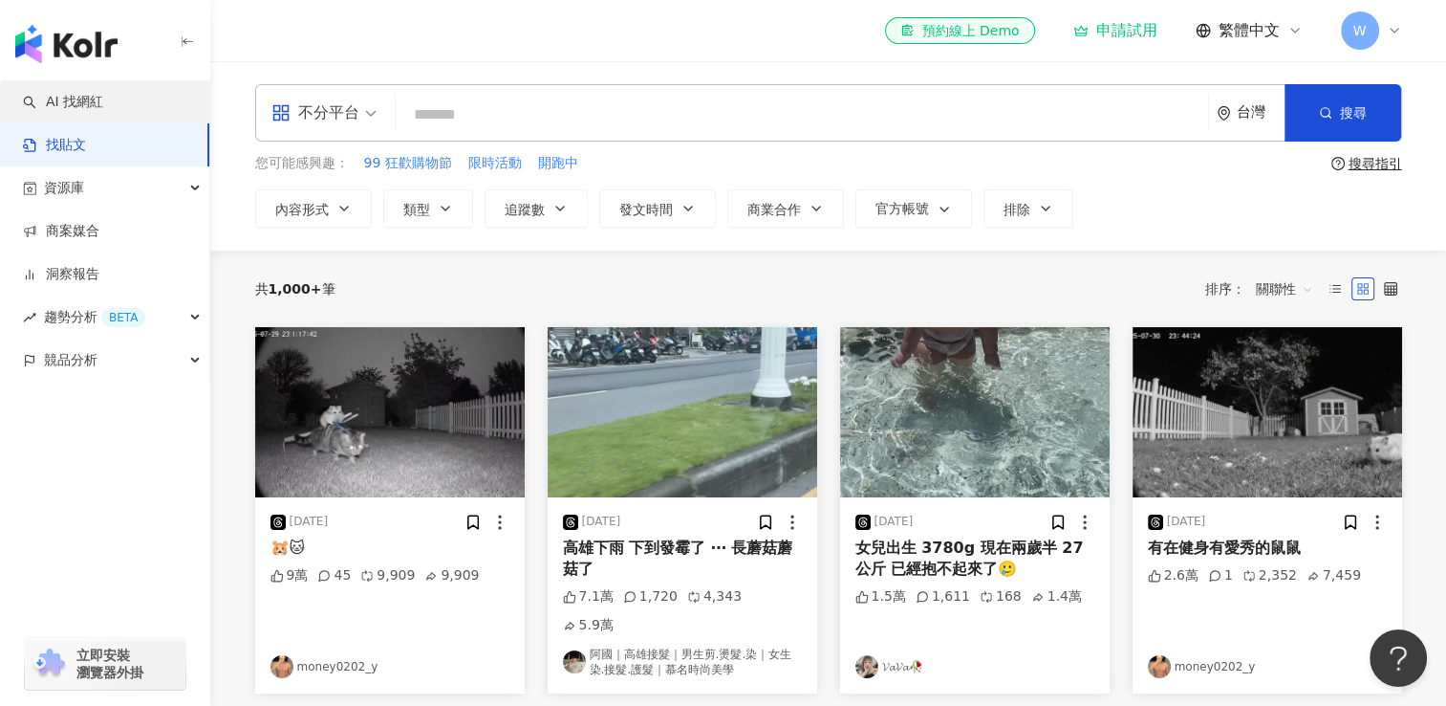
click at [80, 112] on link "AI 找網紅" at bounding box center [63, 102] width 80 height 19
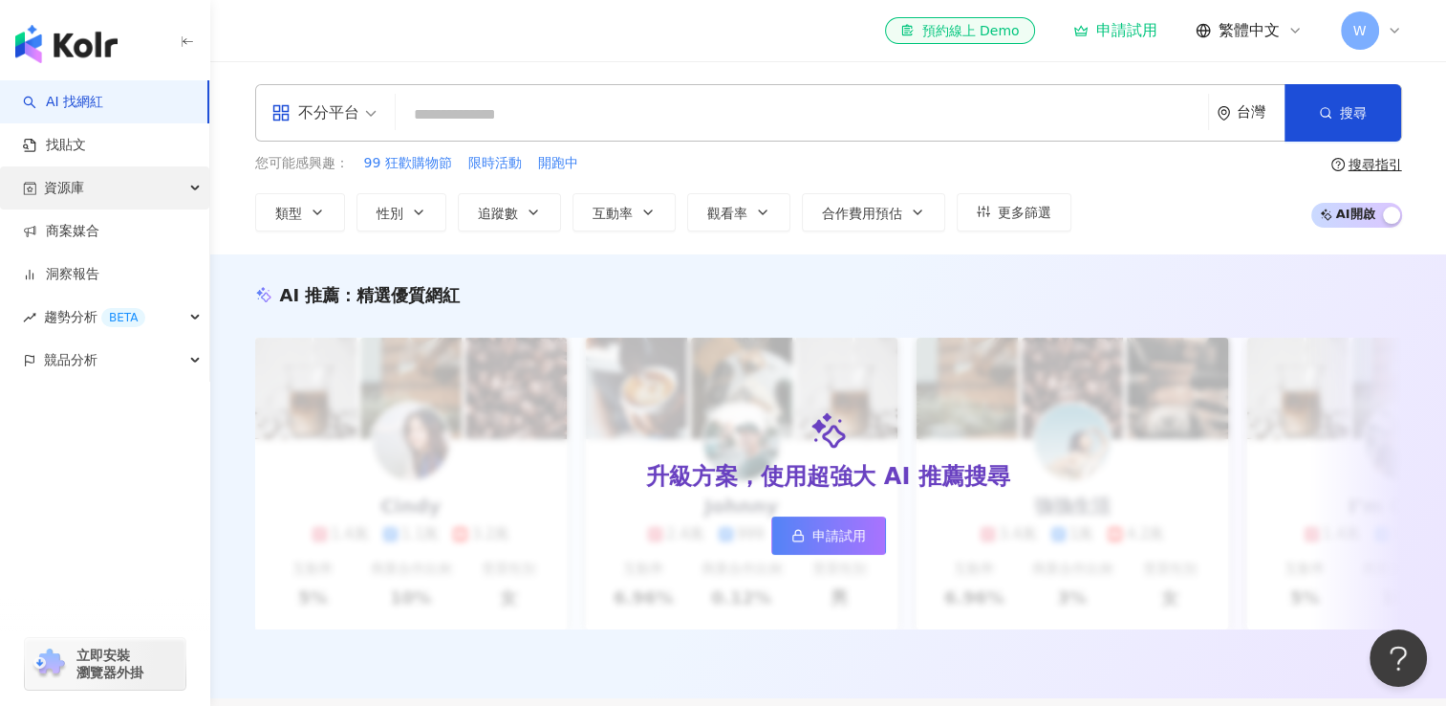
click at [61, 193] on span "資源庫" at bounding box center [64, 187] width 40 height 43
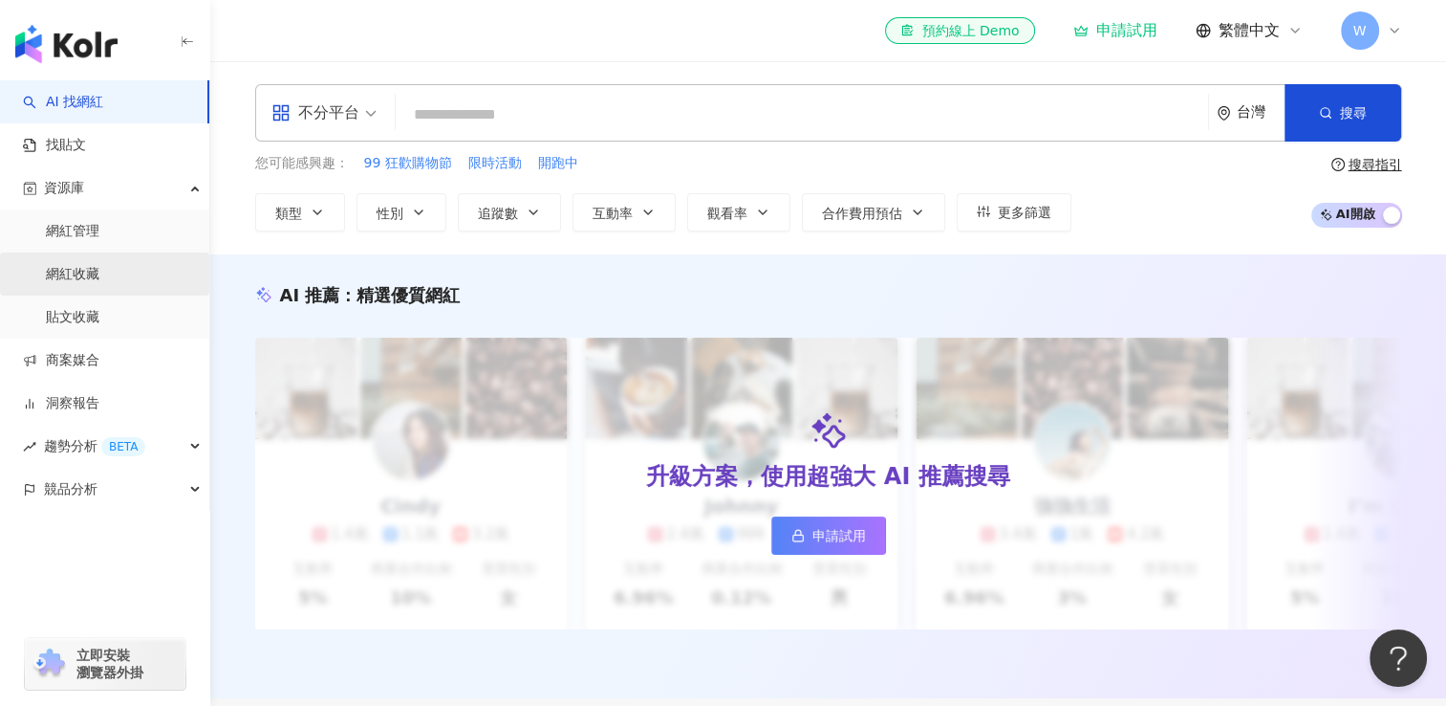
click at [87, 279] on link "網紅收藏" at bounding box center [73, 274] width 54 height 19
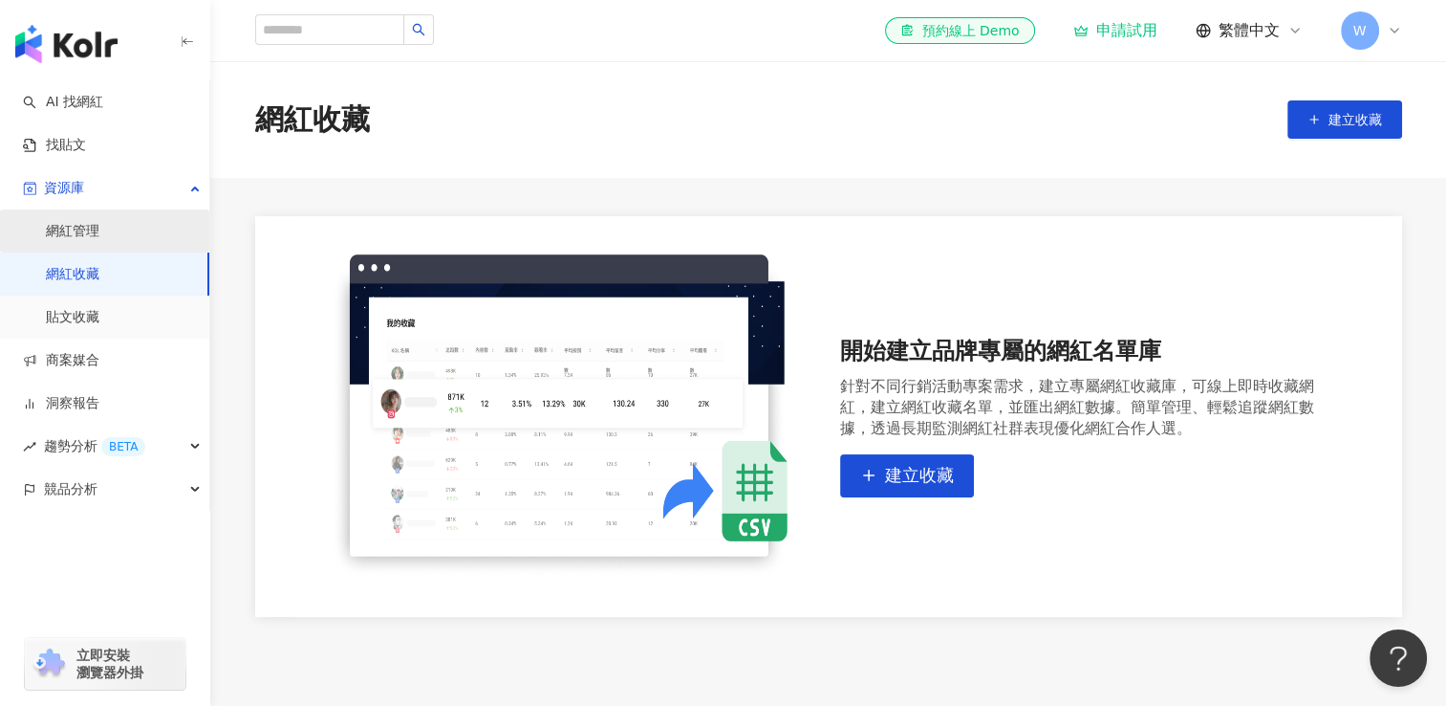
click at [99, 229] on link "網紅管理" at bounding box center [73, 231] width 54 height 19
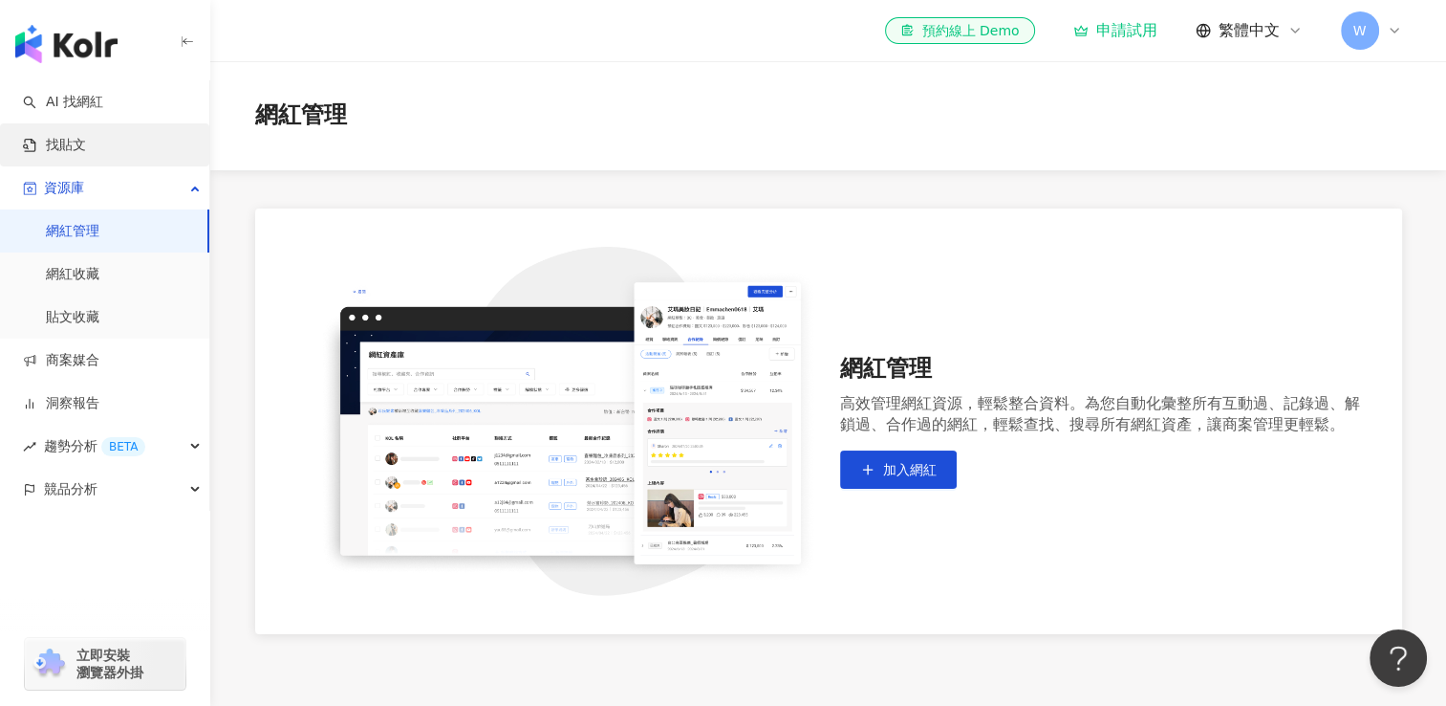
click at [86, 149] on link "找貼文" at bounding box center [54, 145] width 63 height 19
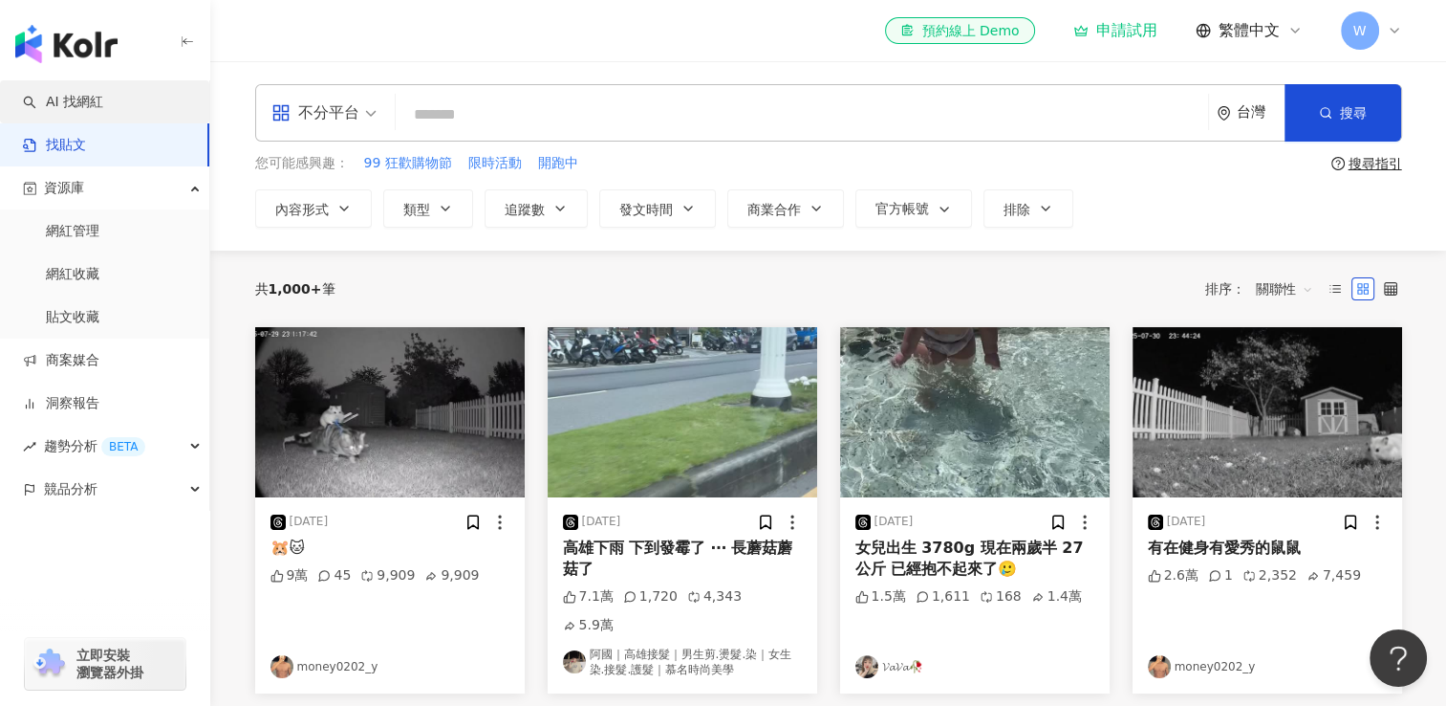
click at [103, 104] on link "AI 找網紅" at bounding box center [63, 102] width 80 height 19
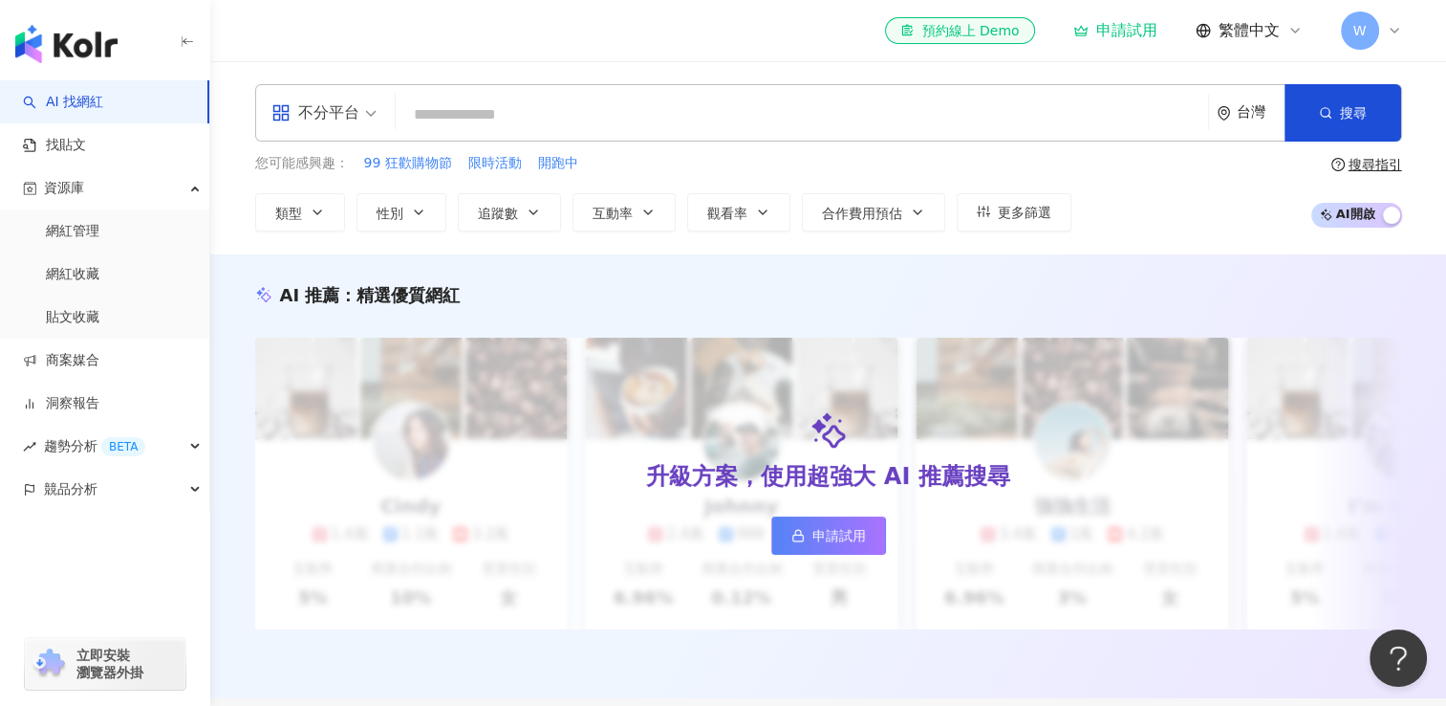
click at [491, 115] on input "search" at bounding box center [801, 115] width 797 height 36
click at [281, 223] on button "類型" at bounding box center [300, 212] width 90 height 38
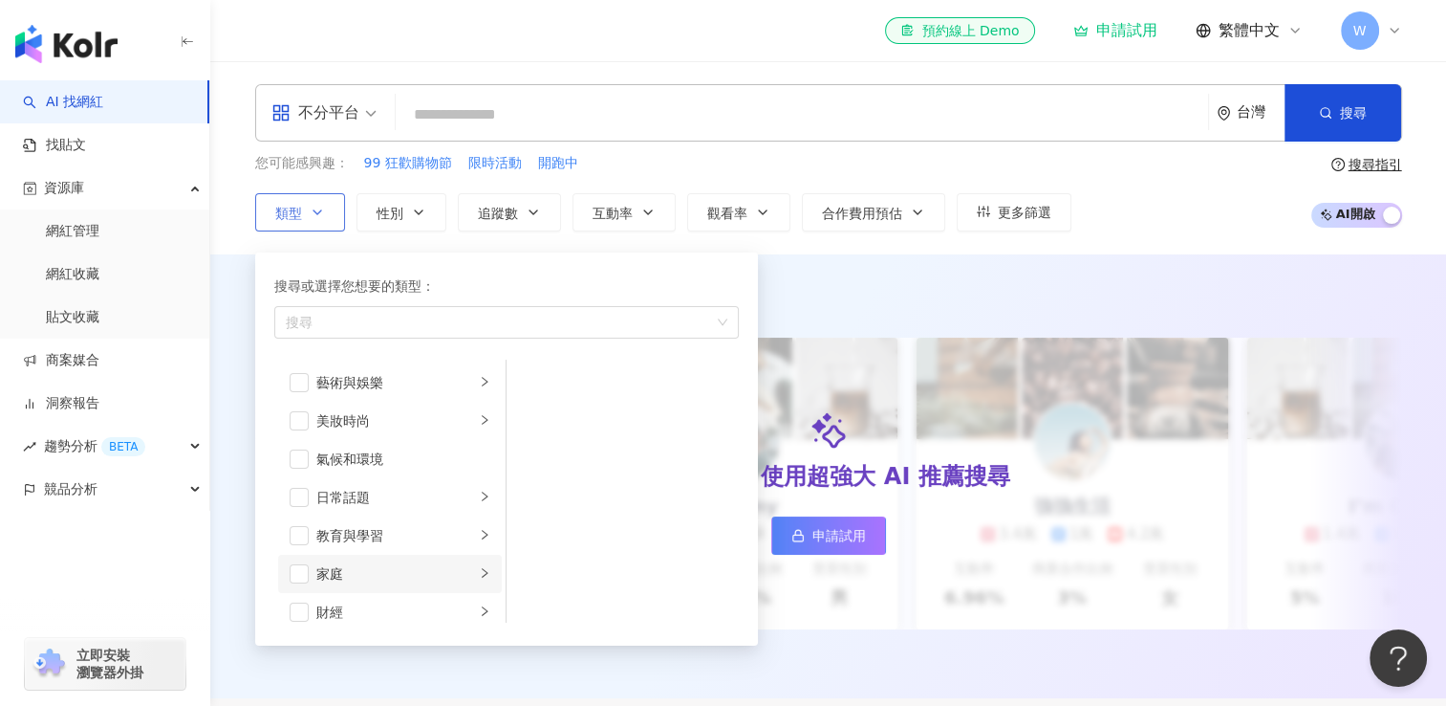
click at [314, 576] on li "家庭" at bounding box center [390, 573] width 224 height 38
click at [301, 570] on span "button" at bounding box center [299, 573] width 19 height 19
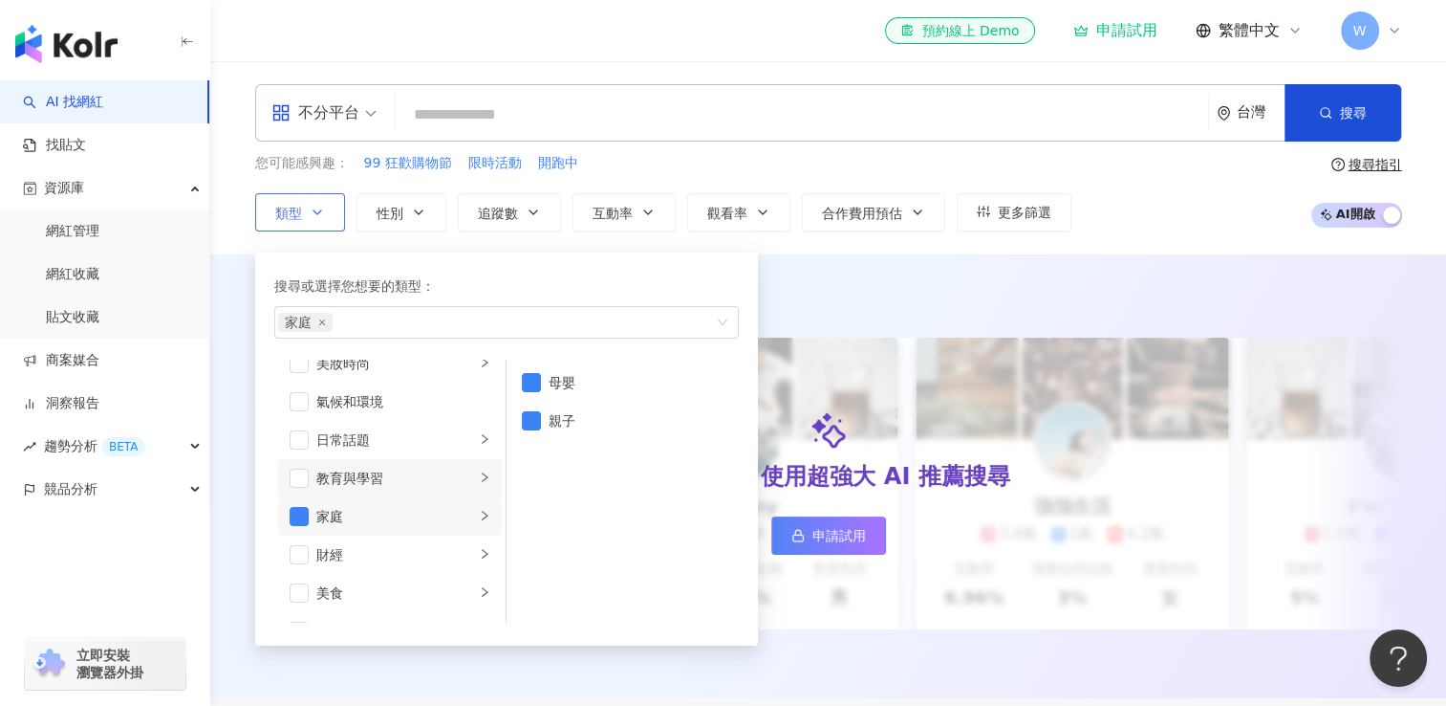
scroll to position [96, 0]
click at [301, 553] on span "button" at bounding box center [299, 554] width 19 height 19
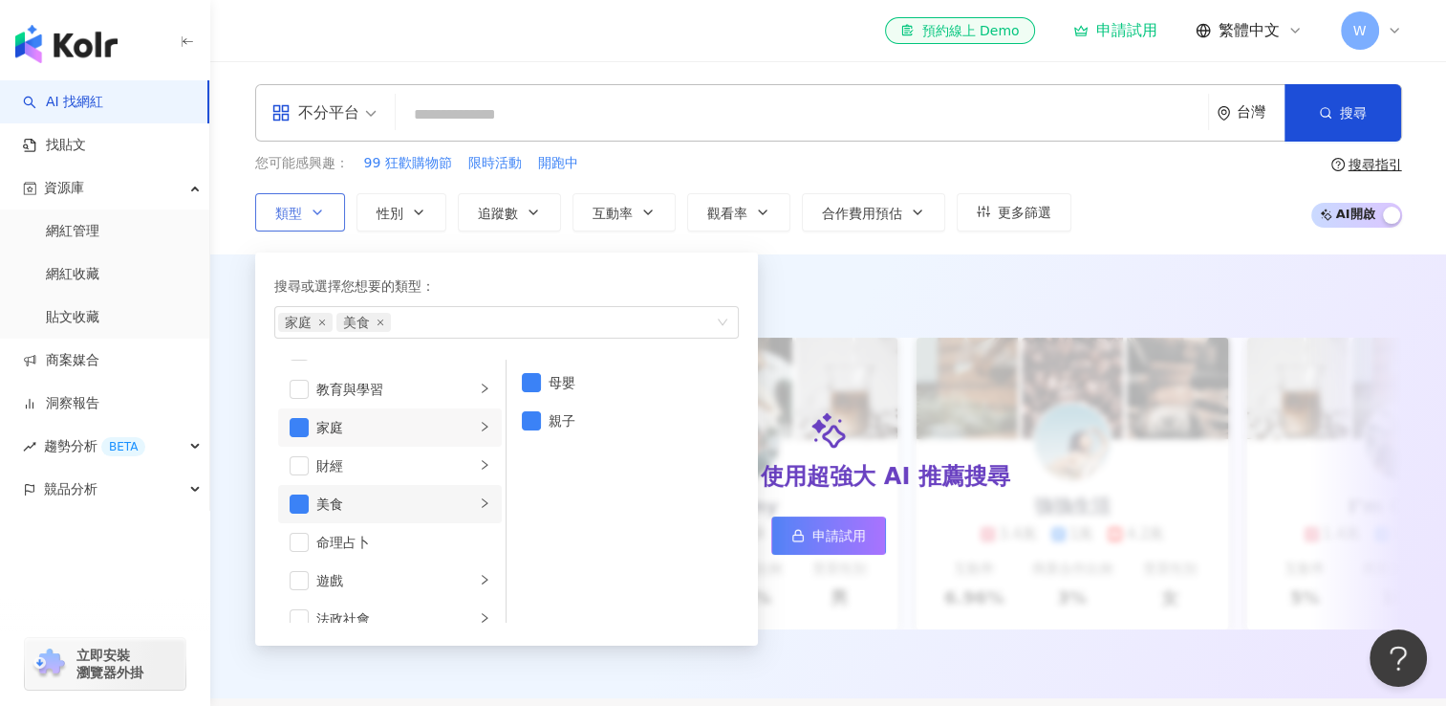
scroll to position [191, 0]
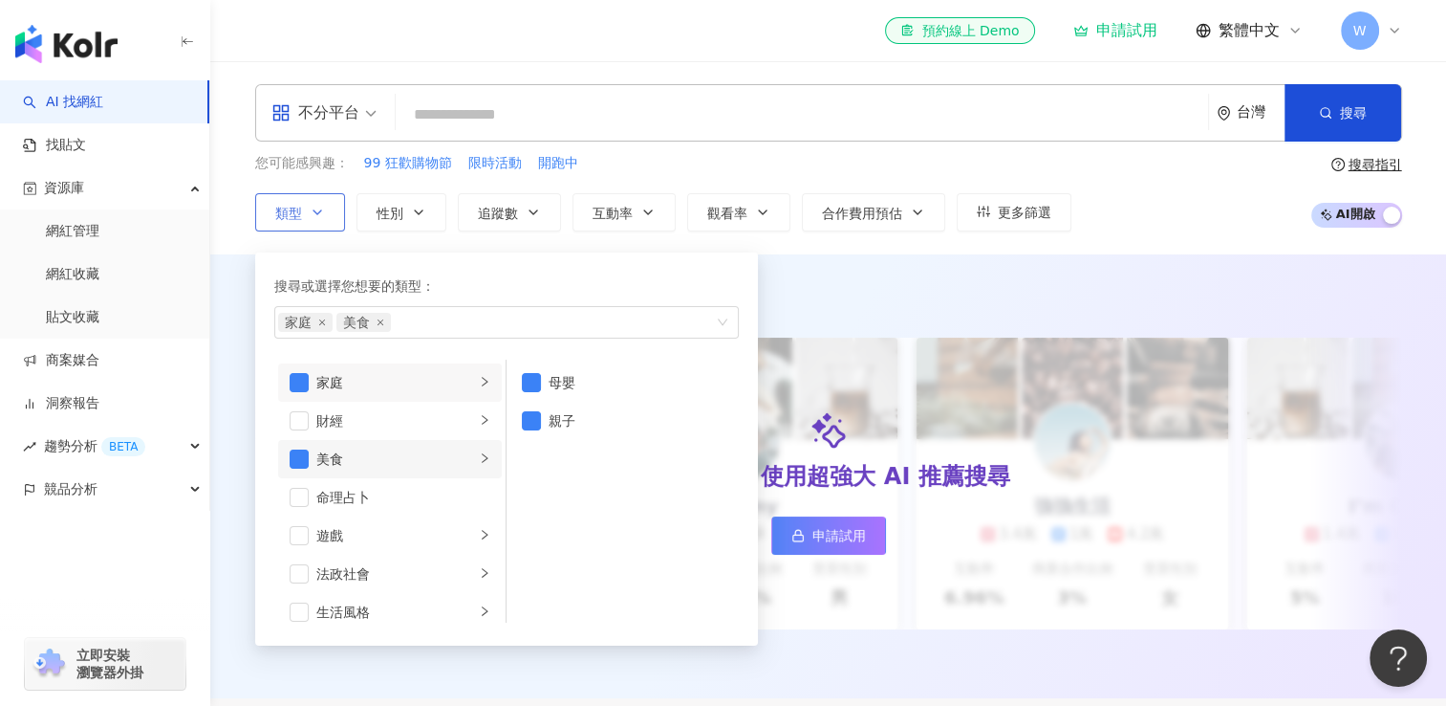
click at [405, 466] on div "美食" at bounding box center [395, 458] width 159 height 21
click at [535, 496] on span "button" at bounding box center [531, 497] width 19 height 19
click at [529, 376] on span "button" at bounding box center [531, 382] width 19 height 19
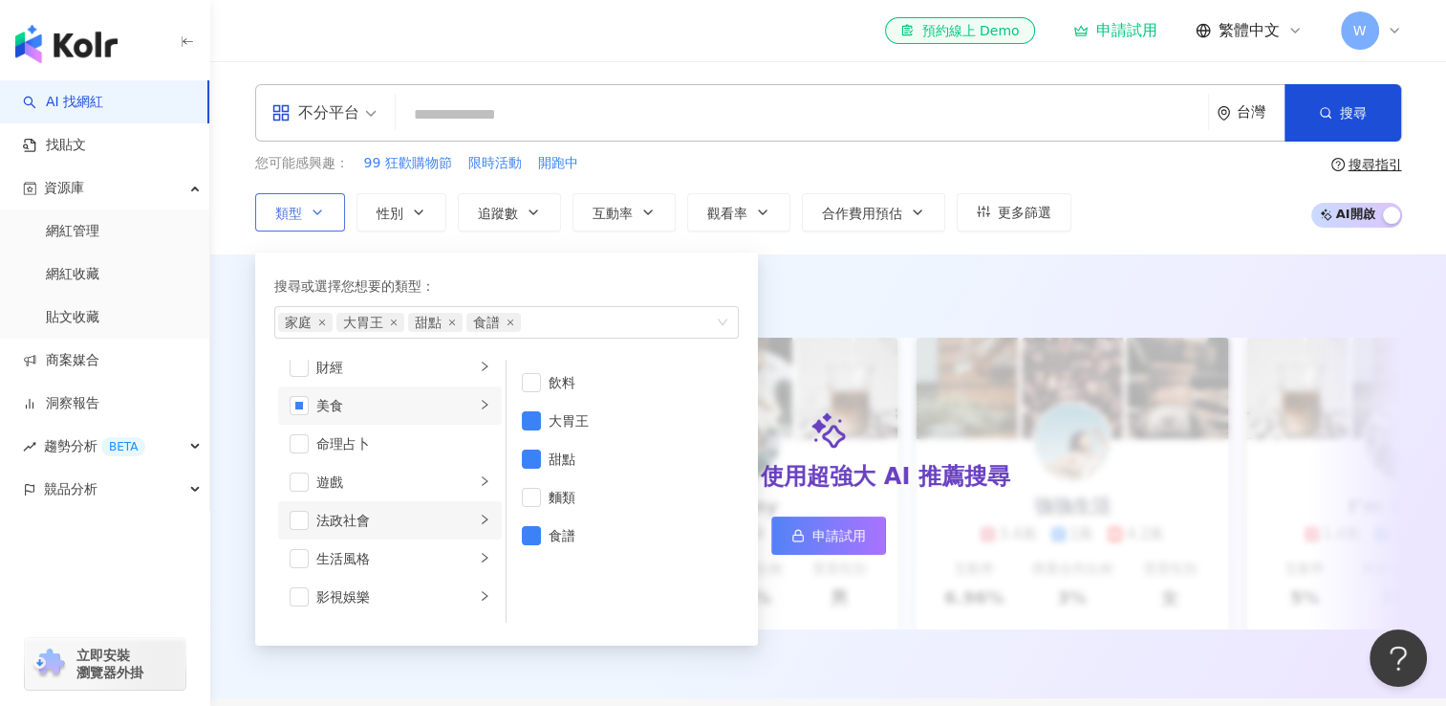
scroll to position [287, 0]
click at [302, 511] on span "button" at bounding box center [299, 516] width 19 height 19
click at [404, 515] on div "生活風格" at bounding box center [395, 516] width 159 height 21
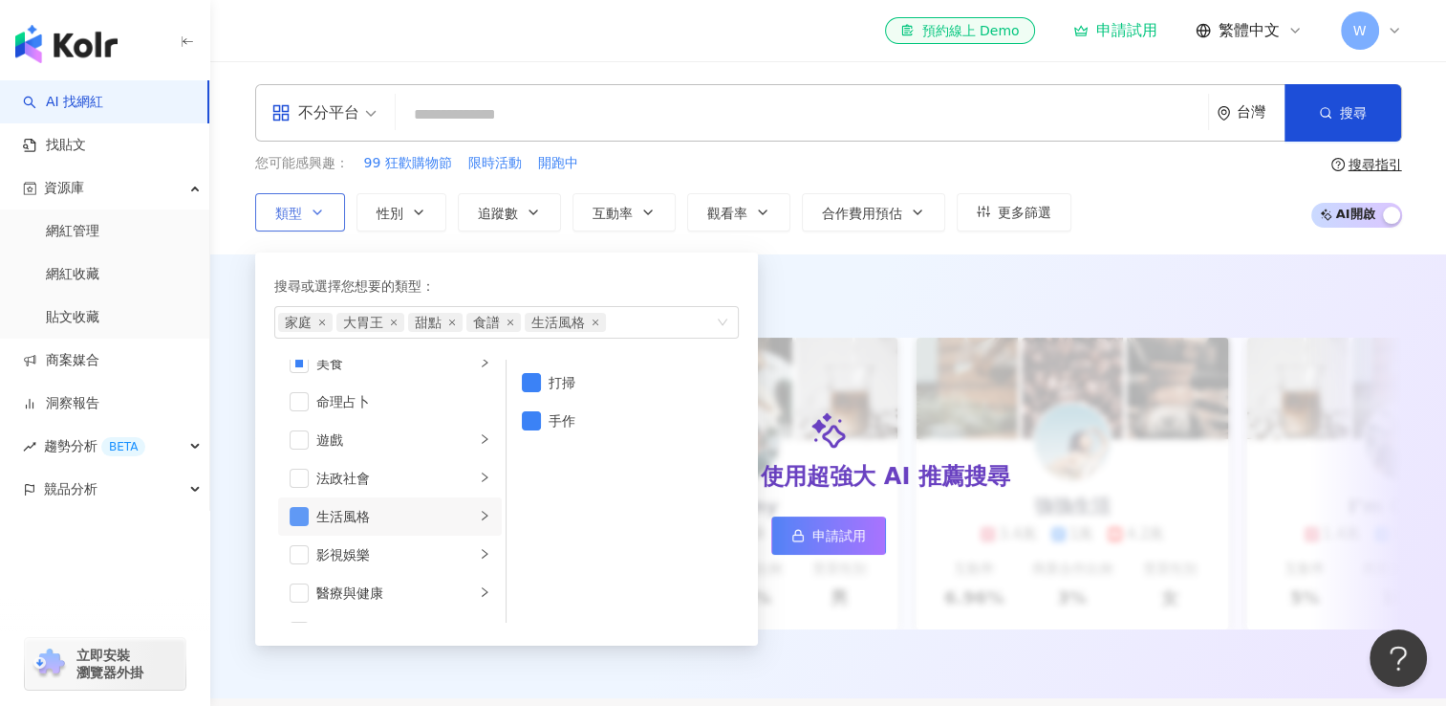
click at [294, 517] on span "button" at bounding box center [299, 516] width 19 height 19
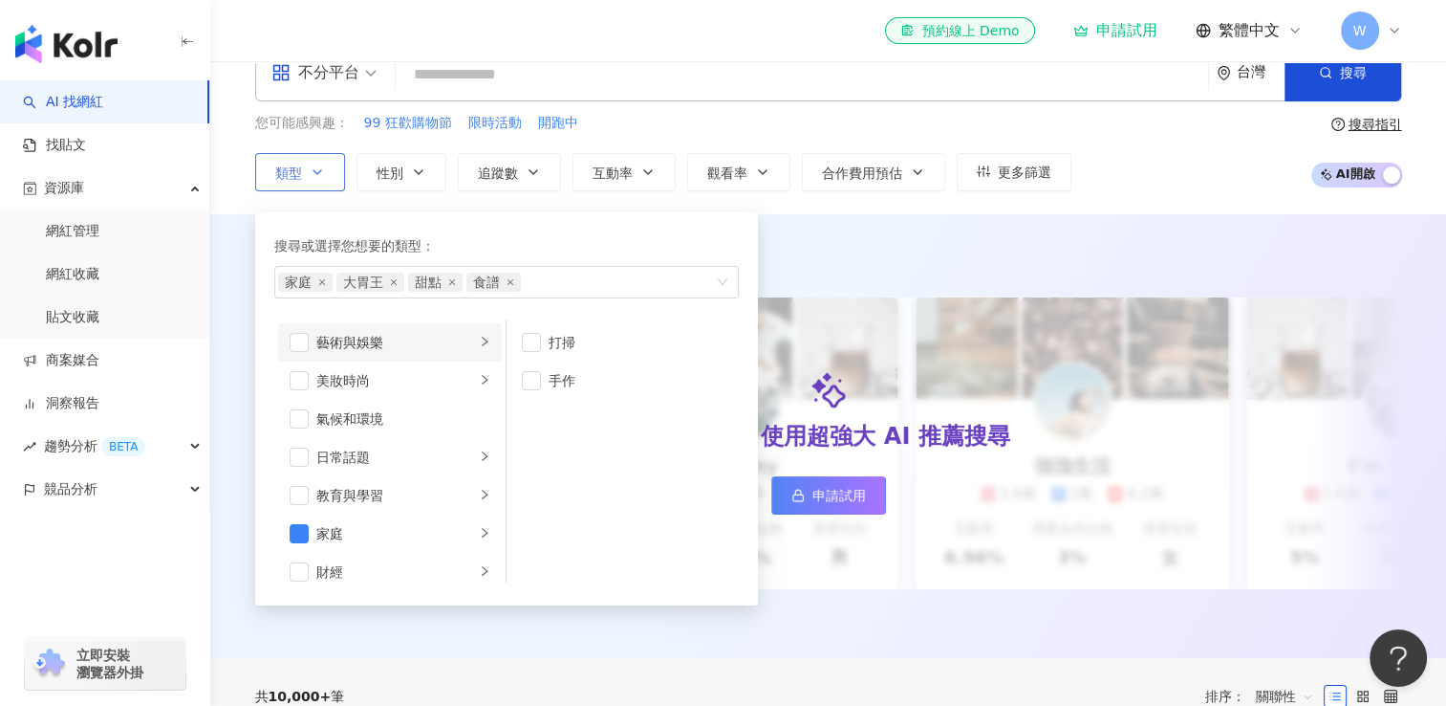
scroll to position [0, 0]
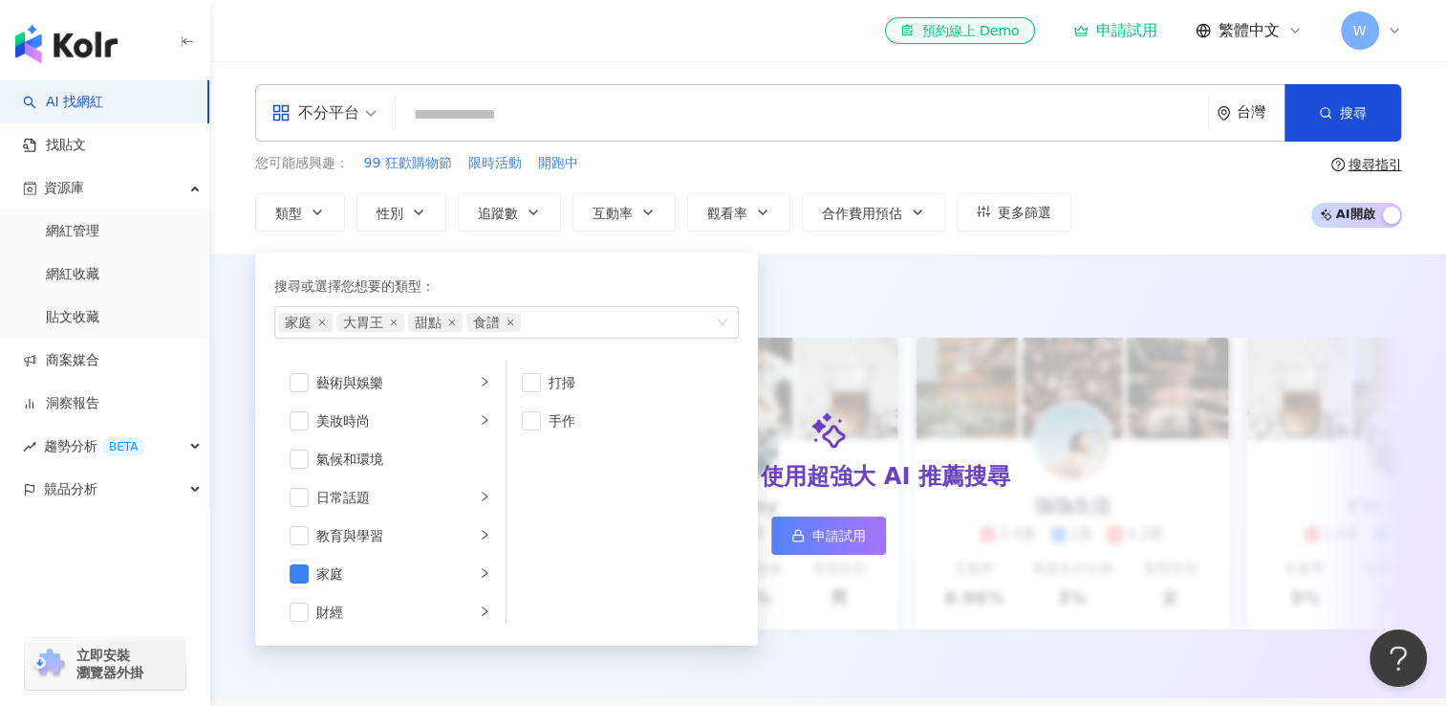
click at [794, 259] on div "AI 推薦 ： 精選優質網紅 升級方案，使用超強大 AI 推薦搜尋 申請試用 Cindy 1.4萬 1.1萬 3.2萬 互動率 5% 商業合作比例 10% 受…" at bounding box center [828, 476] width 1236 height 444
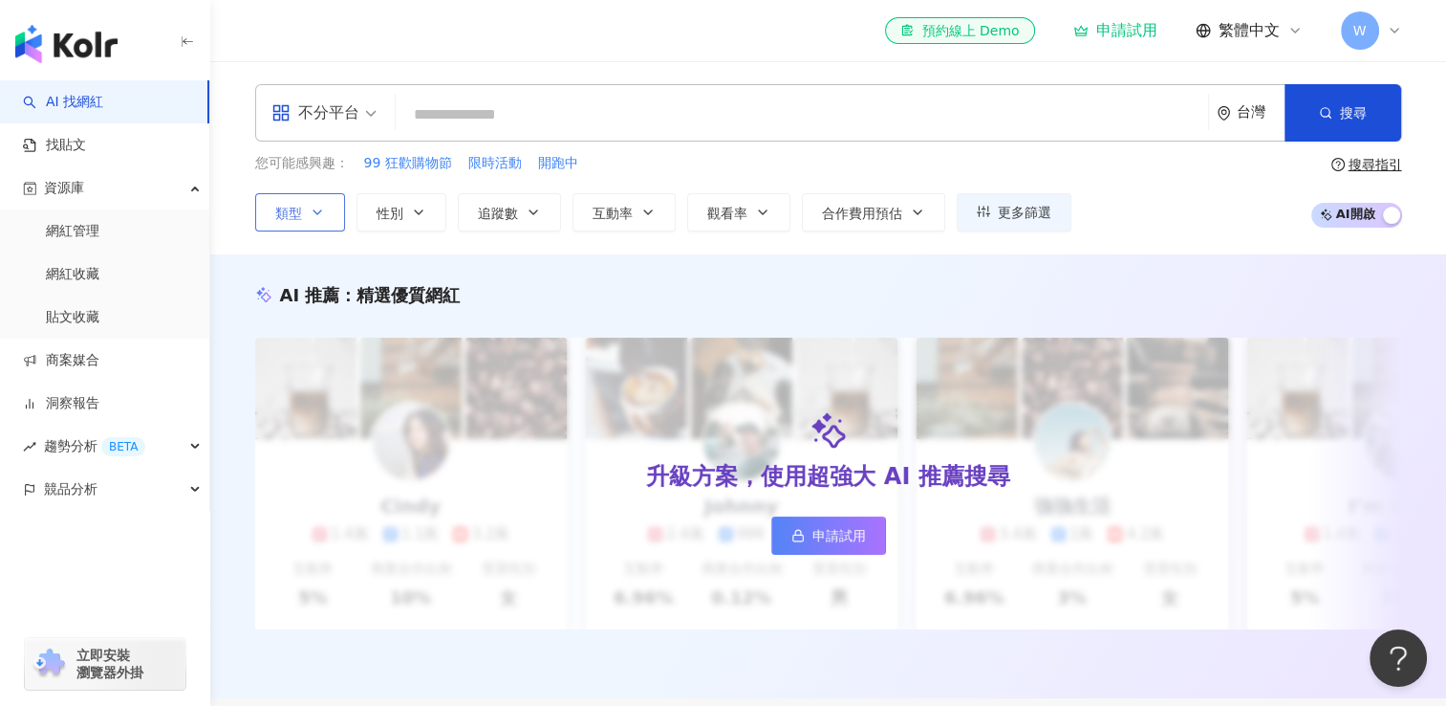
click at [324, 211] on button "類型" at bounding box center [300, 212] width 90 height 38
click at [837, 258] on div "AI 推薦 ： 精選優質網紅 升級方案，使用超強大 AI 推薦搜尋 申請試用 Cindy 1.4萬 1.1萬 3.2萬 互動率 5% 商業合作比例 10% 受…" at bounding box center [828, 476] width 1236 height 444
click at [419, 220] on button "性別" at bounding box center [402, 212] width 90 height 38
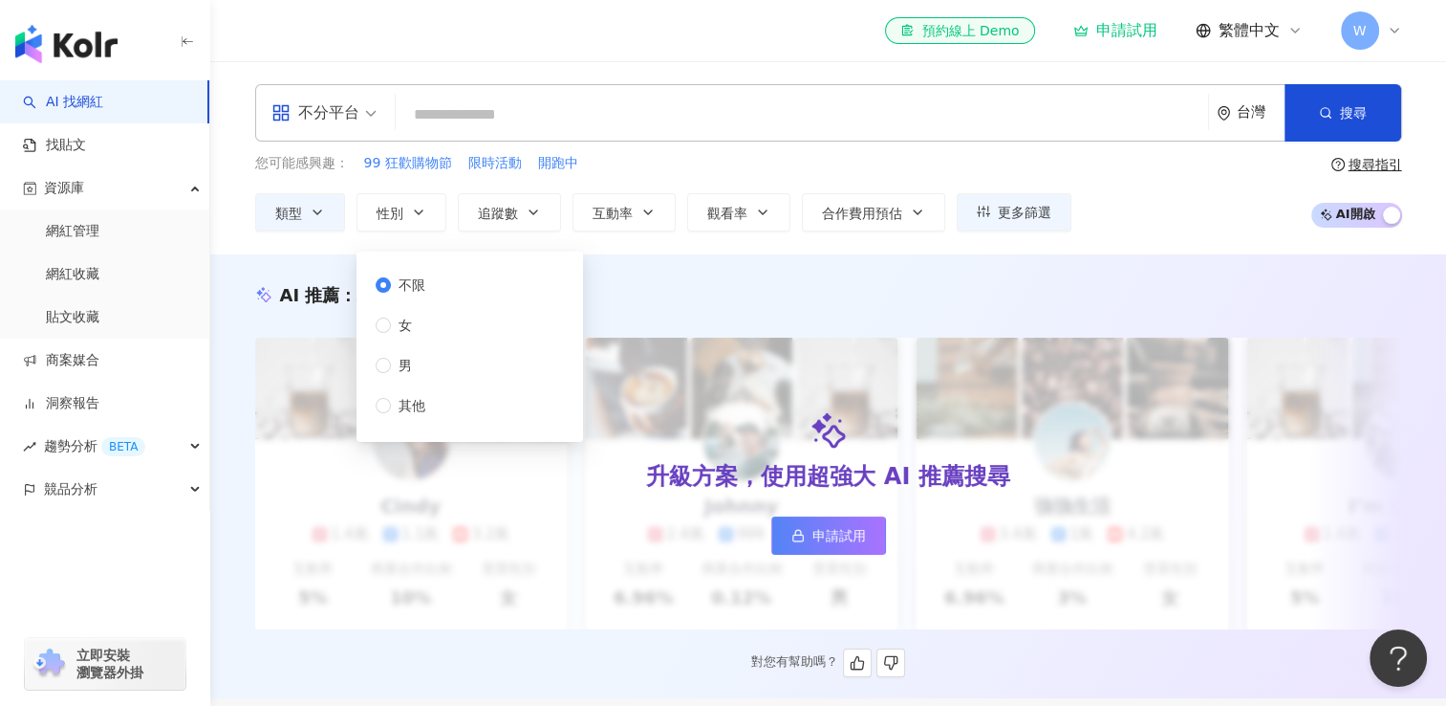
click at [669, 294] on div "AI 推薦 ： 精選優質網紅" at bounding box center [828, 295] width 1147 height 24
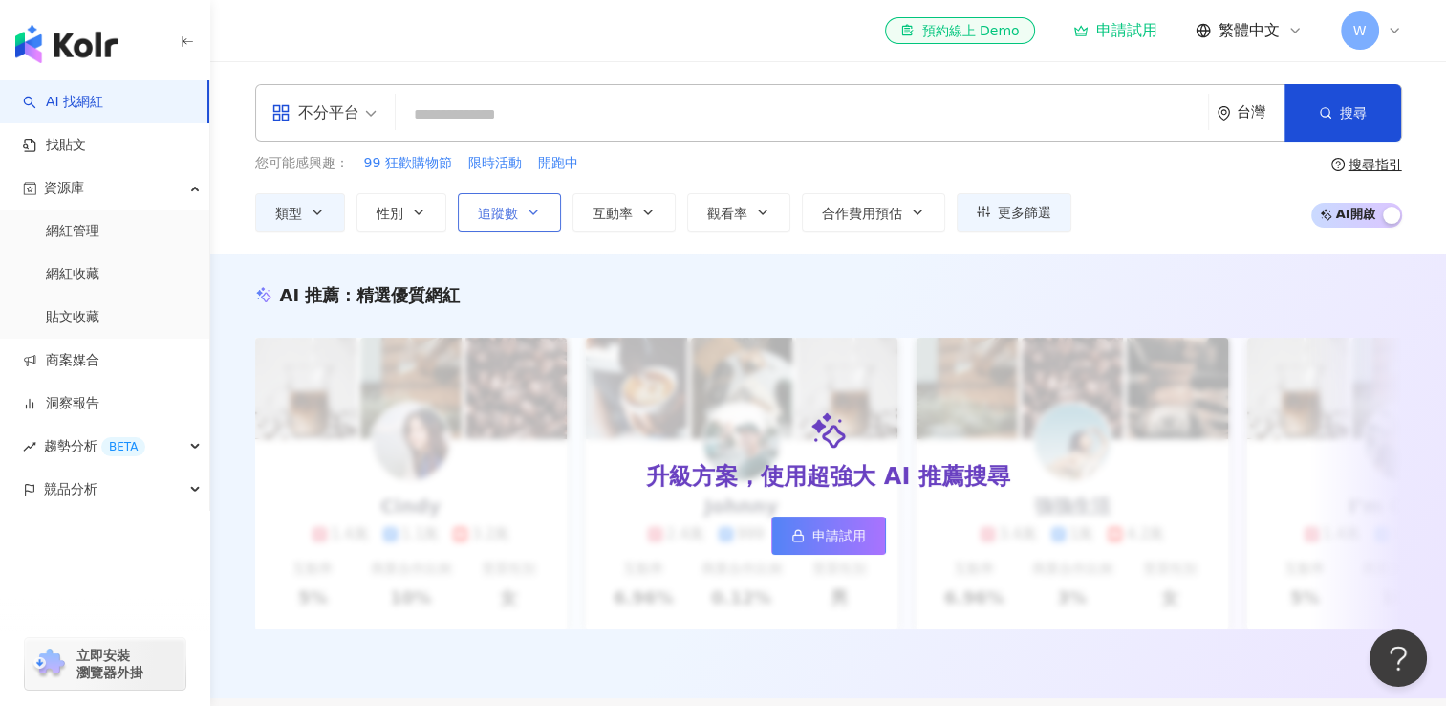
click at [529, 217] on icon "button" at bounding box center [533, 212] width 15 height 15
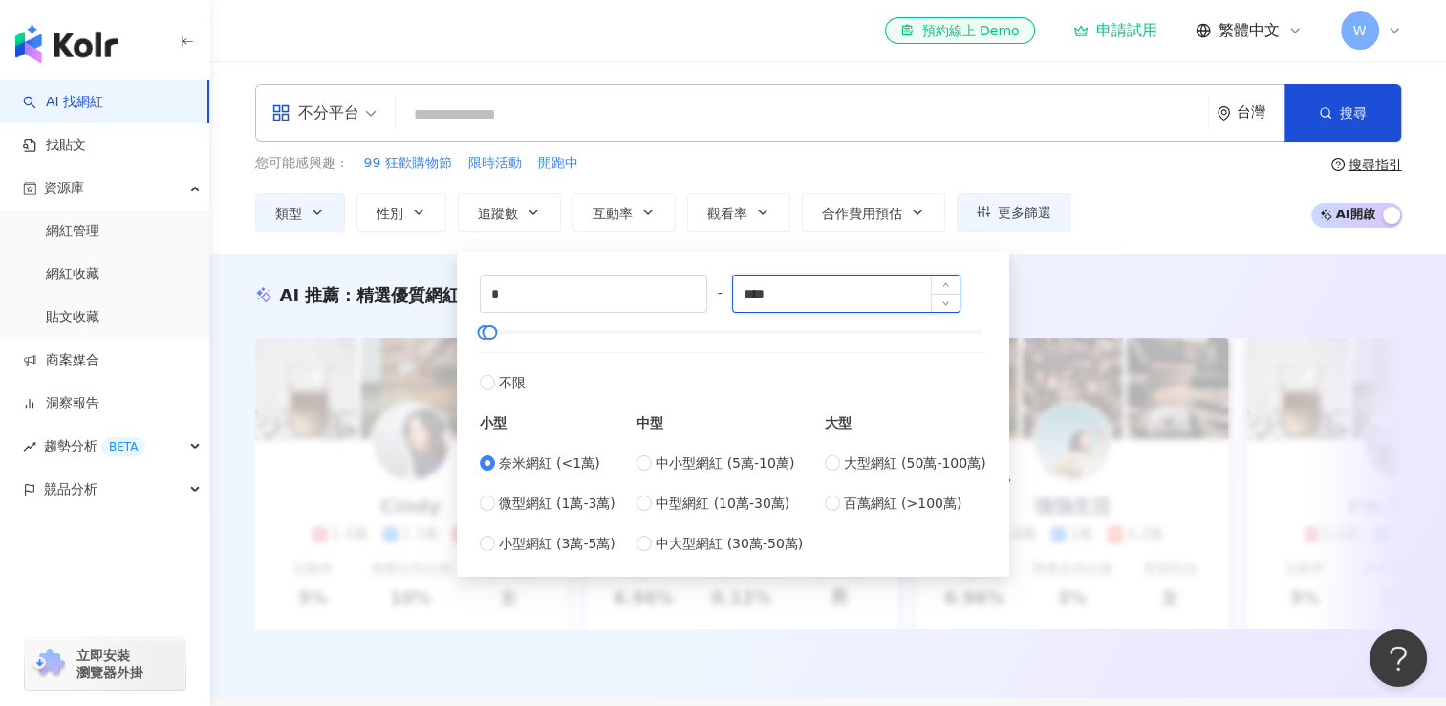
click at [781, 297] on input "****" at bounding box center [846, 293] width 227 height 36
drag, startPoint x: 782, startPoint y: 296, endPoint x: 707, endPoint y: 299, distance: 75.6
click at [707, 299] on div "* - **** 不限 小型 奈米網紅 (<1萬) 微型網紅 (1萬-3萬) 小型網紅 (3萬-5萬) 中型 中小型網紅 (5萬-10萬) 中型網紅 (10萬…" at bounding box center [733, 413] width 507 height 279
type input "****"
click at [972, 295] on div "* - **** 不限 小型 奈米網紅 (<1萬) 微型網紅 (1萬-3萬) 小型網紅 (3萬-5萬) 中型 中小型網紅 (5萬-10萬) 中型網紅 (10萬…" at bounding box center [733, 413] width 507 height 279
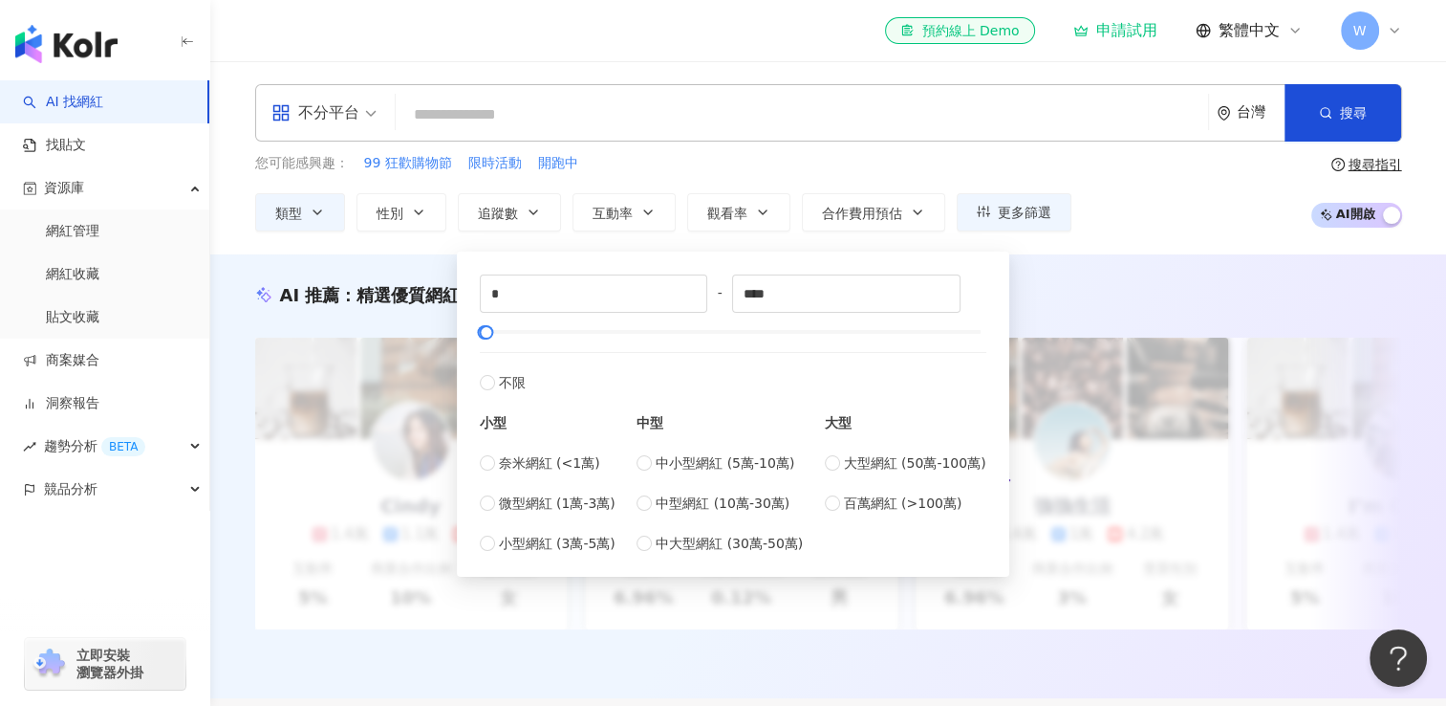
click at [682, 181] on div "您可能感興趣： 99 狂歡購物節 限時活動 開跑中 類型 性別 追蹤數 互動率 觀看率 合作費用預估 更多篩選 不限 女 男 其他 * - **** 不限 小…" at bounding box center [663, 192] width 816 height 78
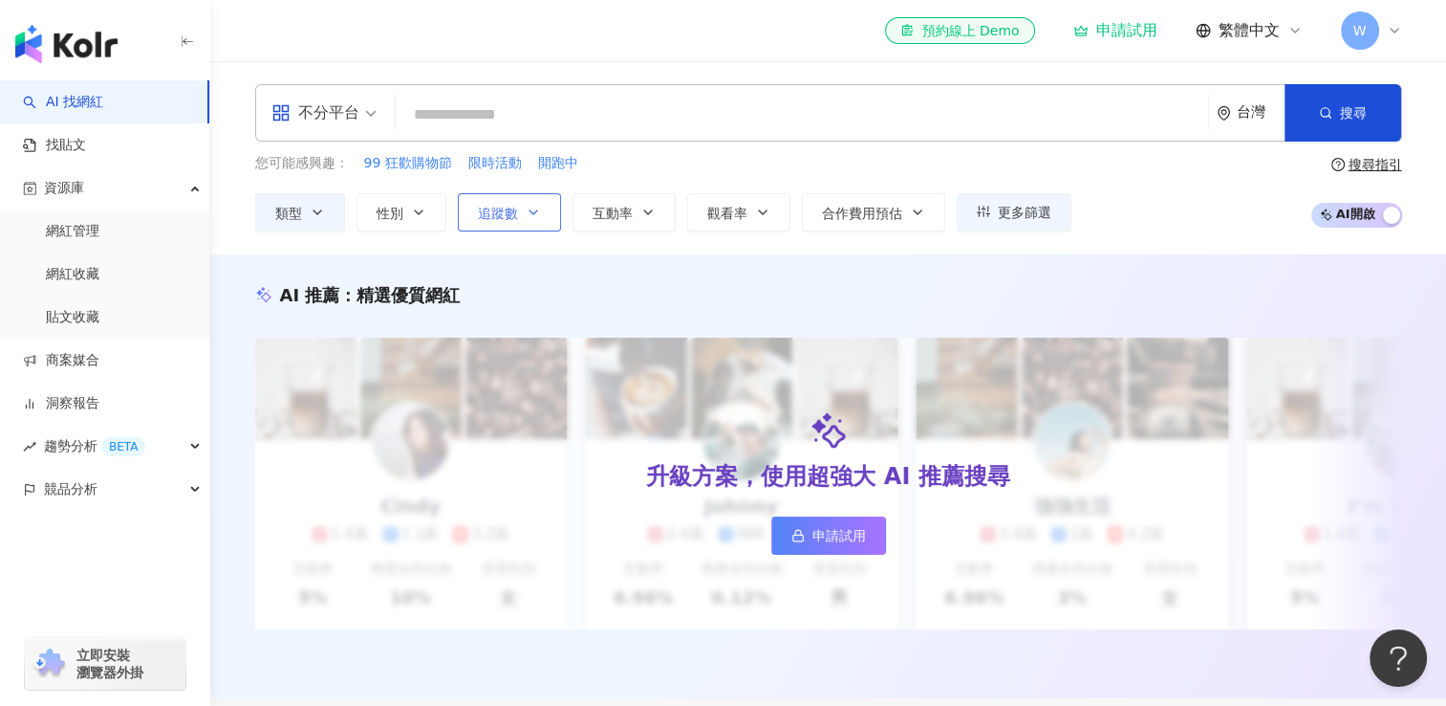
click at [495, 217] on span "追蹤數" at bounding box center [498, 213] width 40 height 15
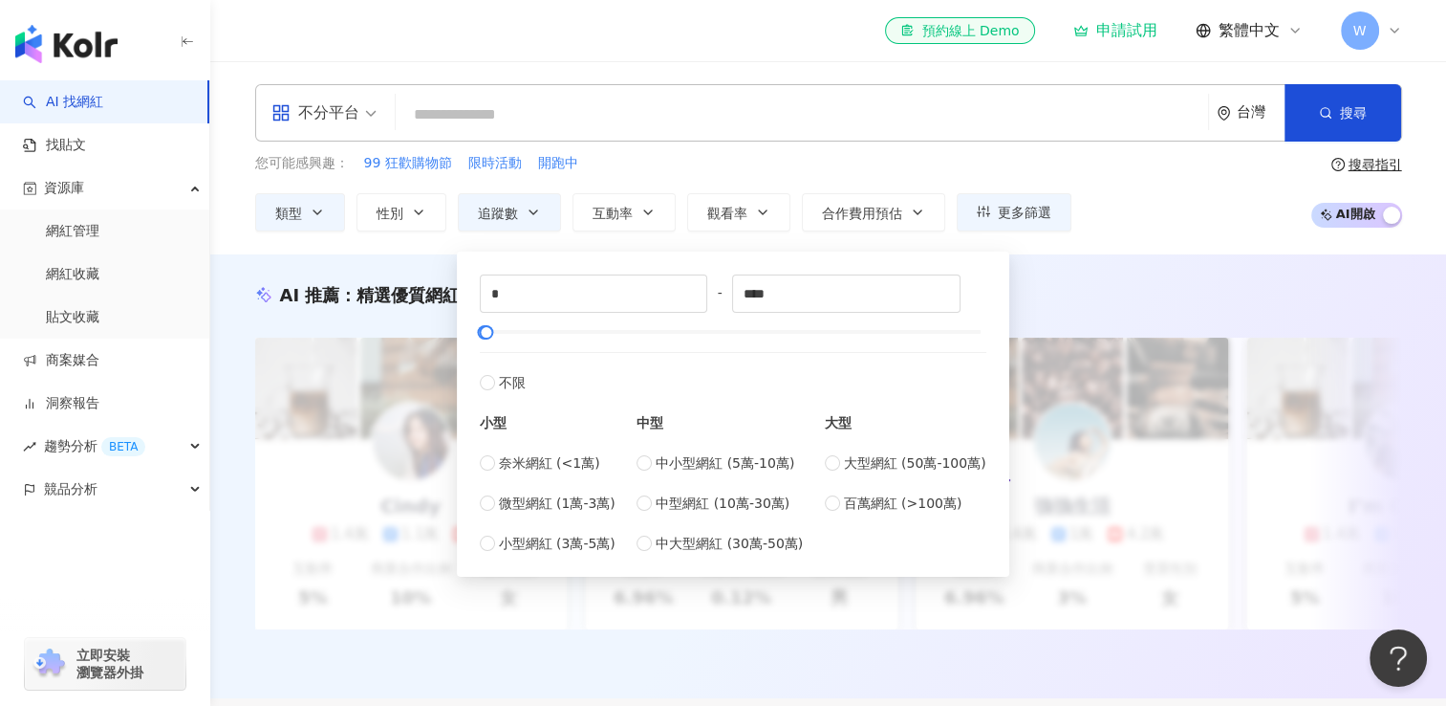
click at [683, 179] on div "您可能感興趣： 99 狂歡購物節 限時活動 開跑中 類型 性別 追蹤數 互動率 觀看率 合作費用預估 更多篩選 不限 女 男 其他 * - **** 不限 小…" at bounding box center [663, 192] width 816 height 78
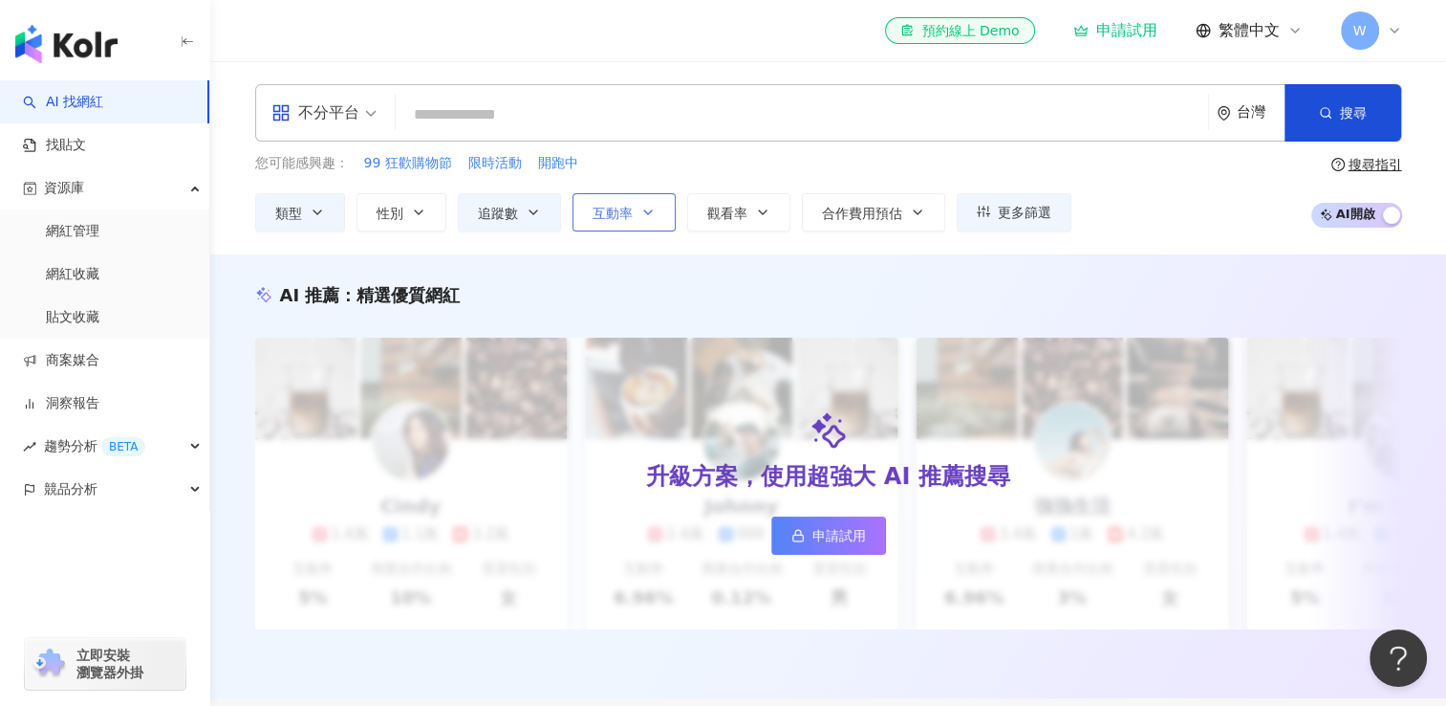
click at [625, 207] on span "互動率" at bounding box center [613, 213] width 40 height 15
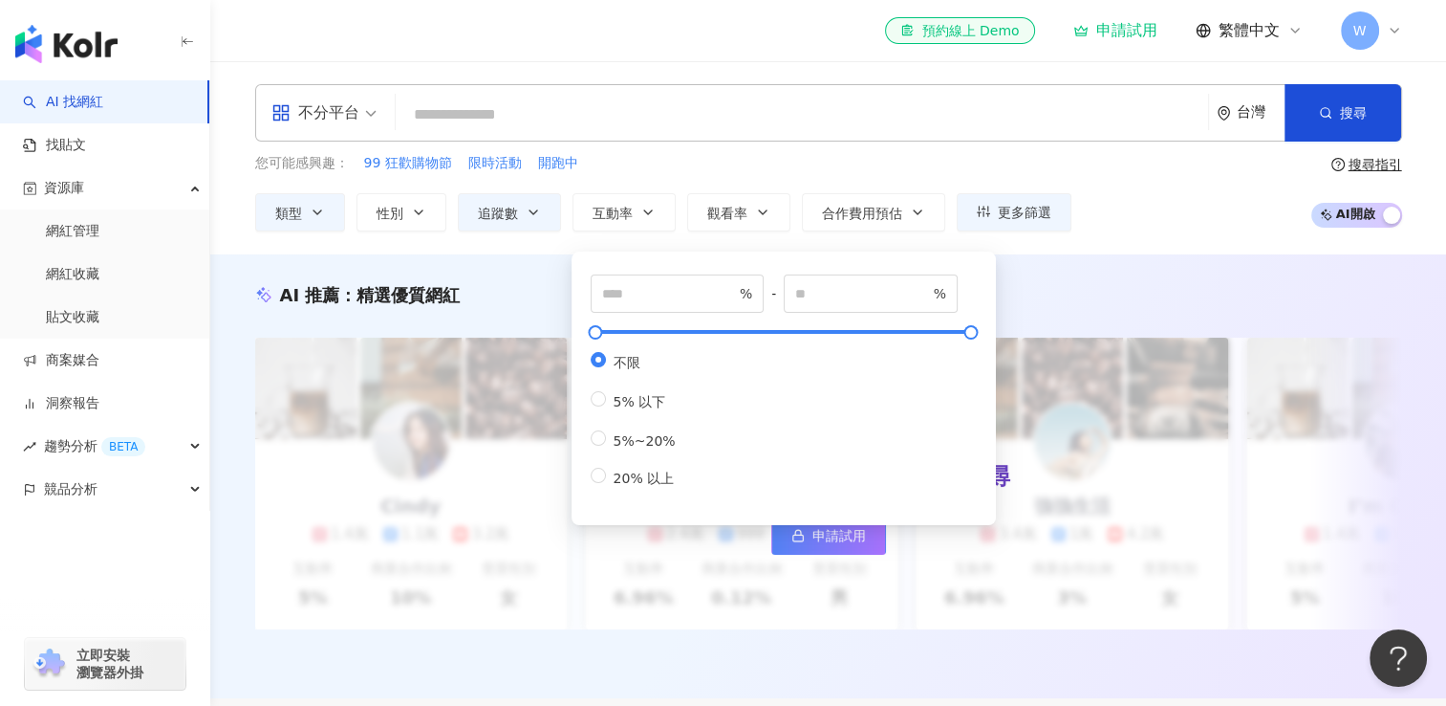
click at [671, 183] on div "您可能感興趣： 99 狂歡購物節 限時活動 開跑中 類型 性別 追蹤數 互動率 觀看率 合作費用預估 更多篩選 不限 女 男 其他 * - **** 不限 小…" at bounding box center [663, 192] width 816 height 78
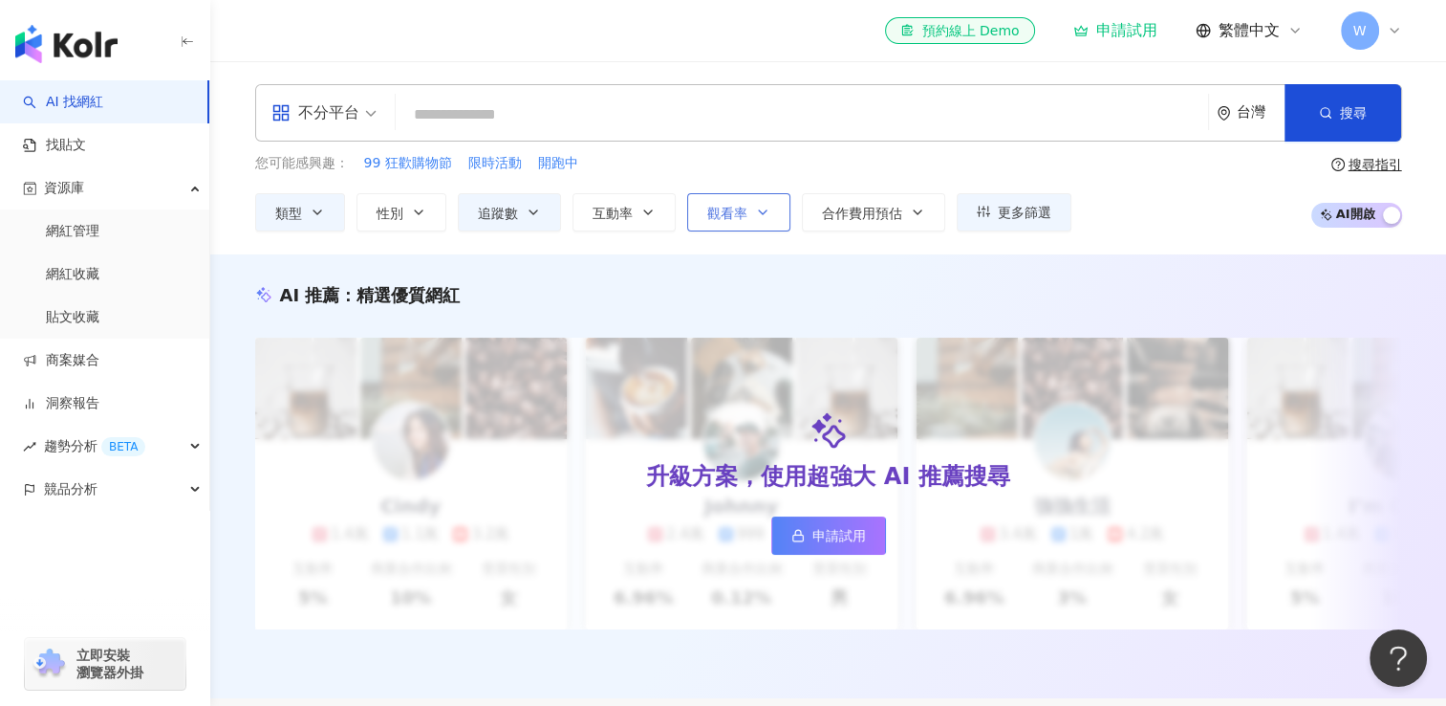
click at [696, 216] on button "觀看率" at bounding box center [738, 212] width 103 height 38
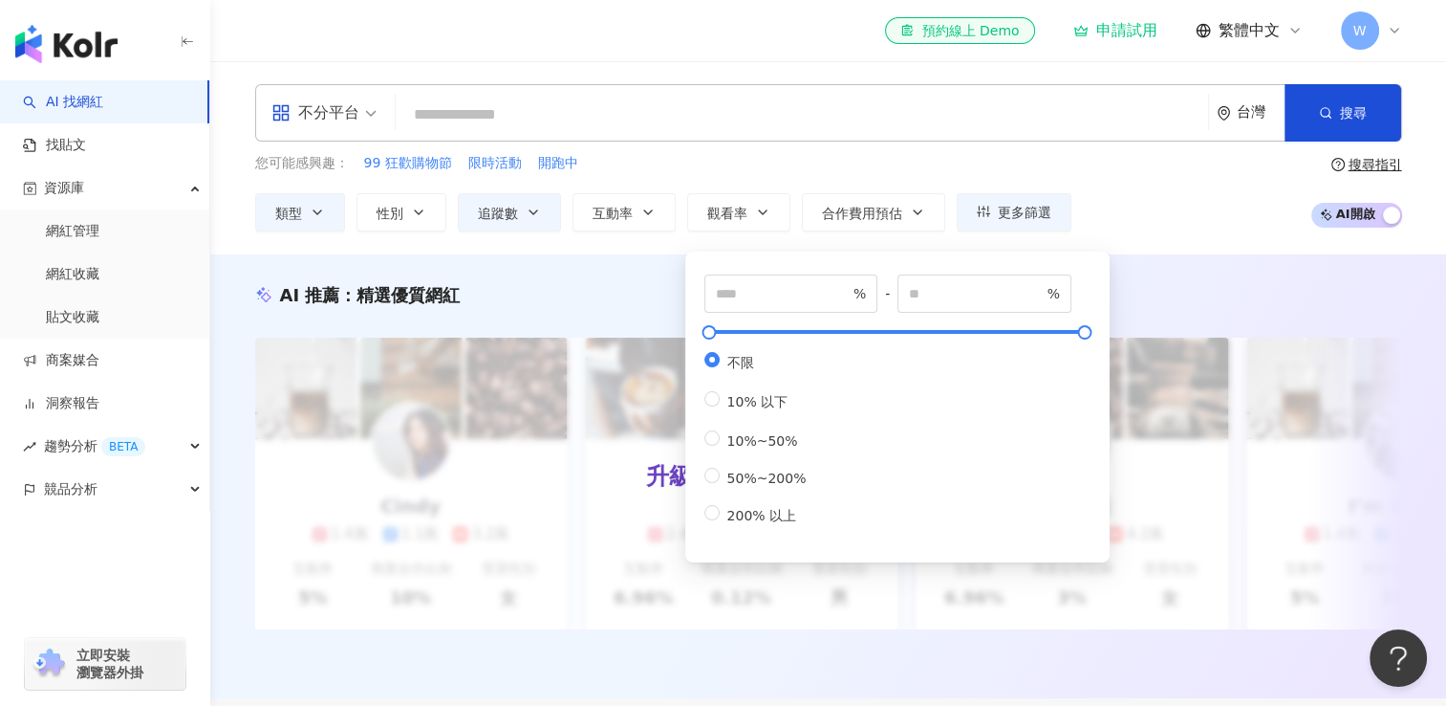
click at [806, 170] on div "您可能感興趣： 99 狂歡購物節 限時活動 開跑中" at bounding box center [663, 163] width 816 height 21
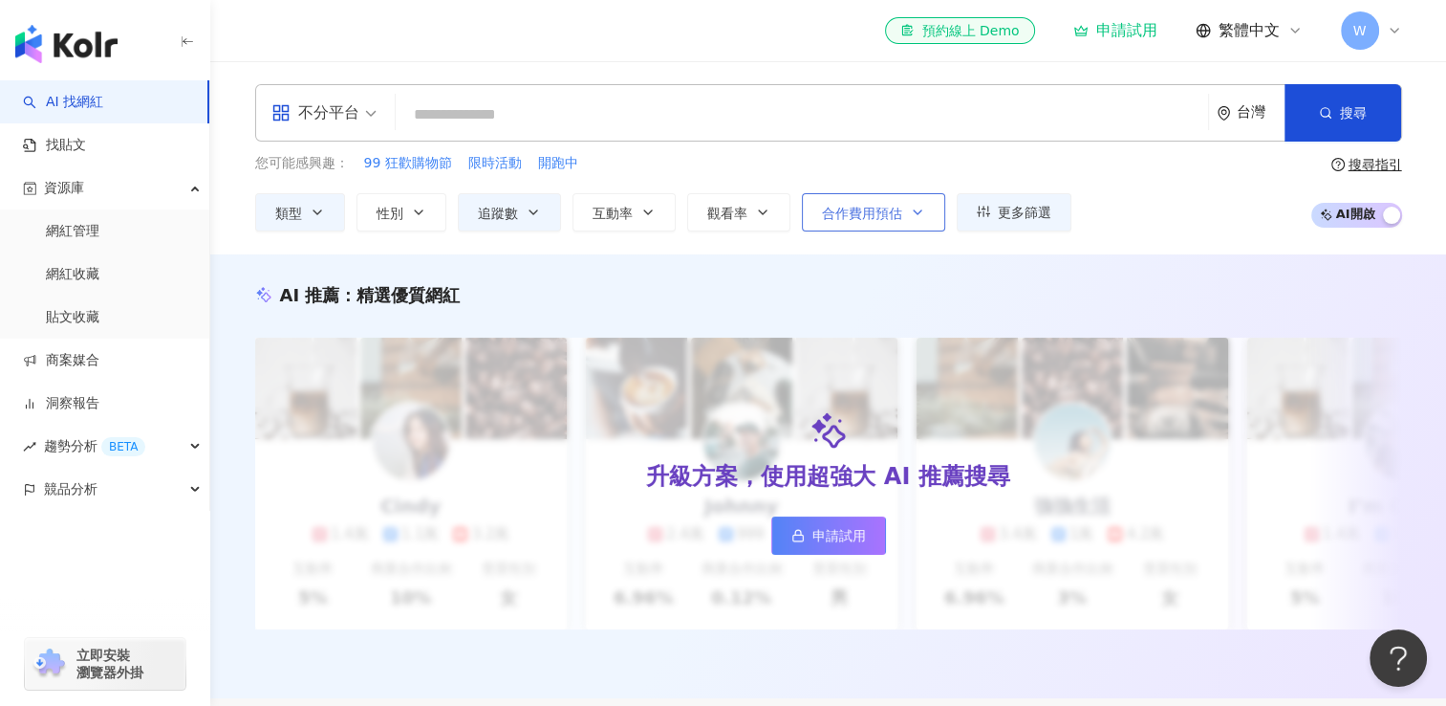
click at [837, 209] on span "合作費用預估" at bounding box center [862, 213] width 80 height 15
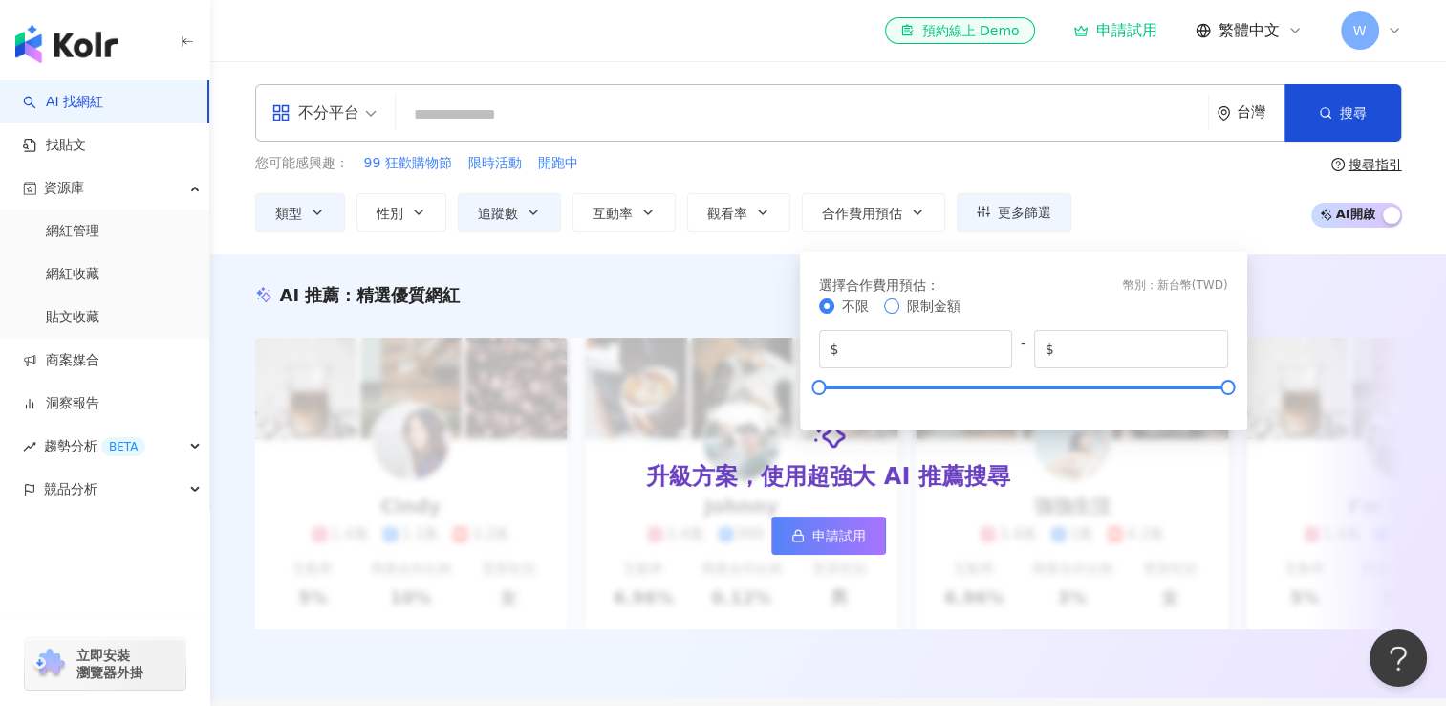
click at [900, 311] on span "限制金額" at bounding box center [934, 305] width 69 height 21
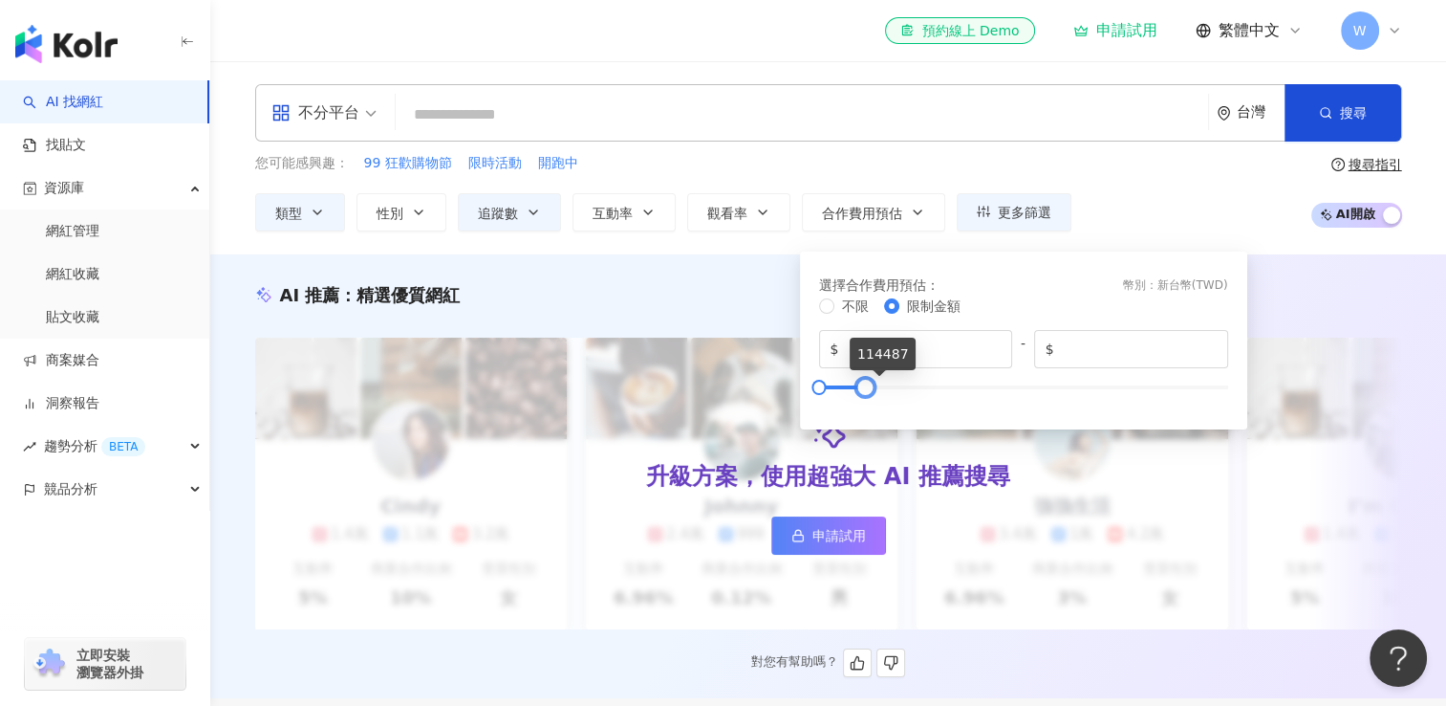
type input "*"
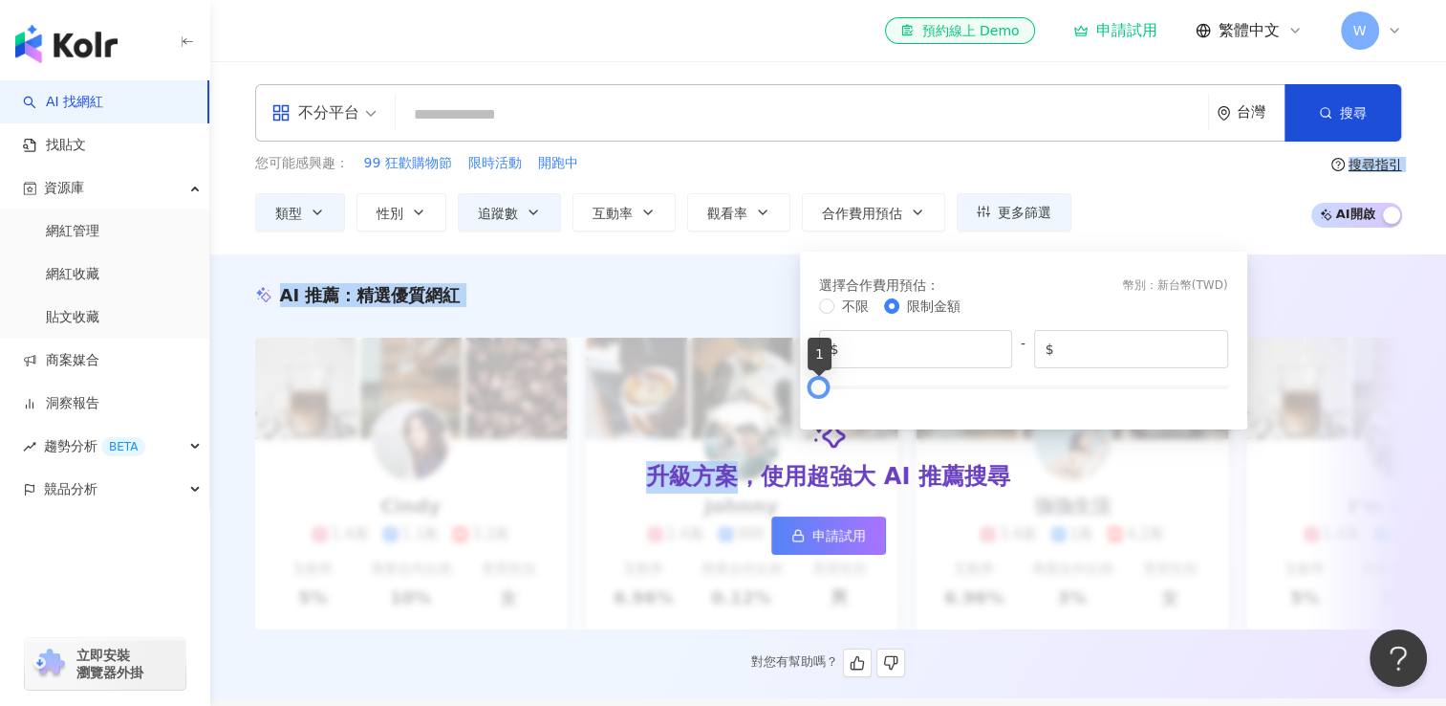
drag, startPoint x: 1224, startPoint y: 386, endPoint x: 739, endPoint y: 405, distance: 485.1
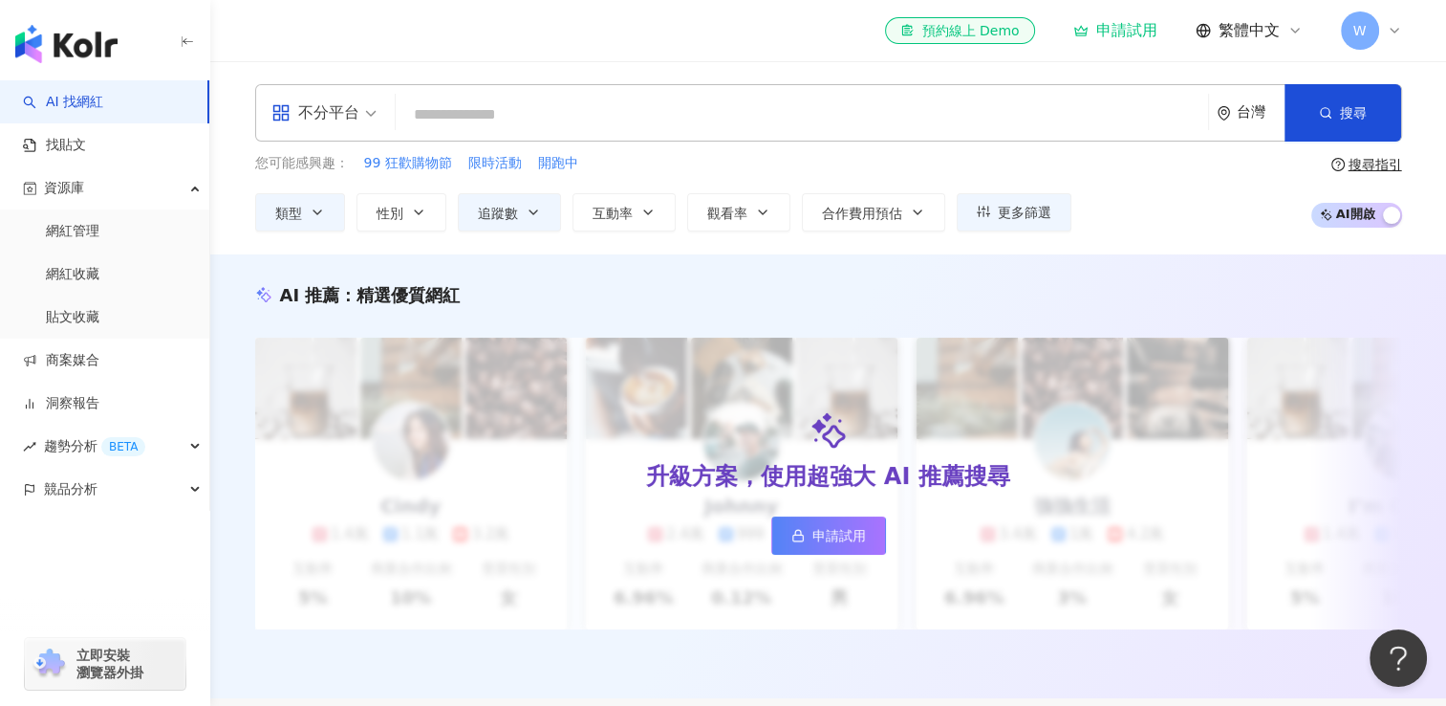
click at [1125, 209] on div "您可能感興趣： 99 狂歡購物節 限時活動 開跑中 類型 性別 追蹤數 互動率 觀看率 合作費用預估 更多篩選 不限 女 男 其他 * - **** 不限 小…" at bounding box center [828, 192] width 1147 height 78
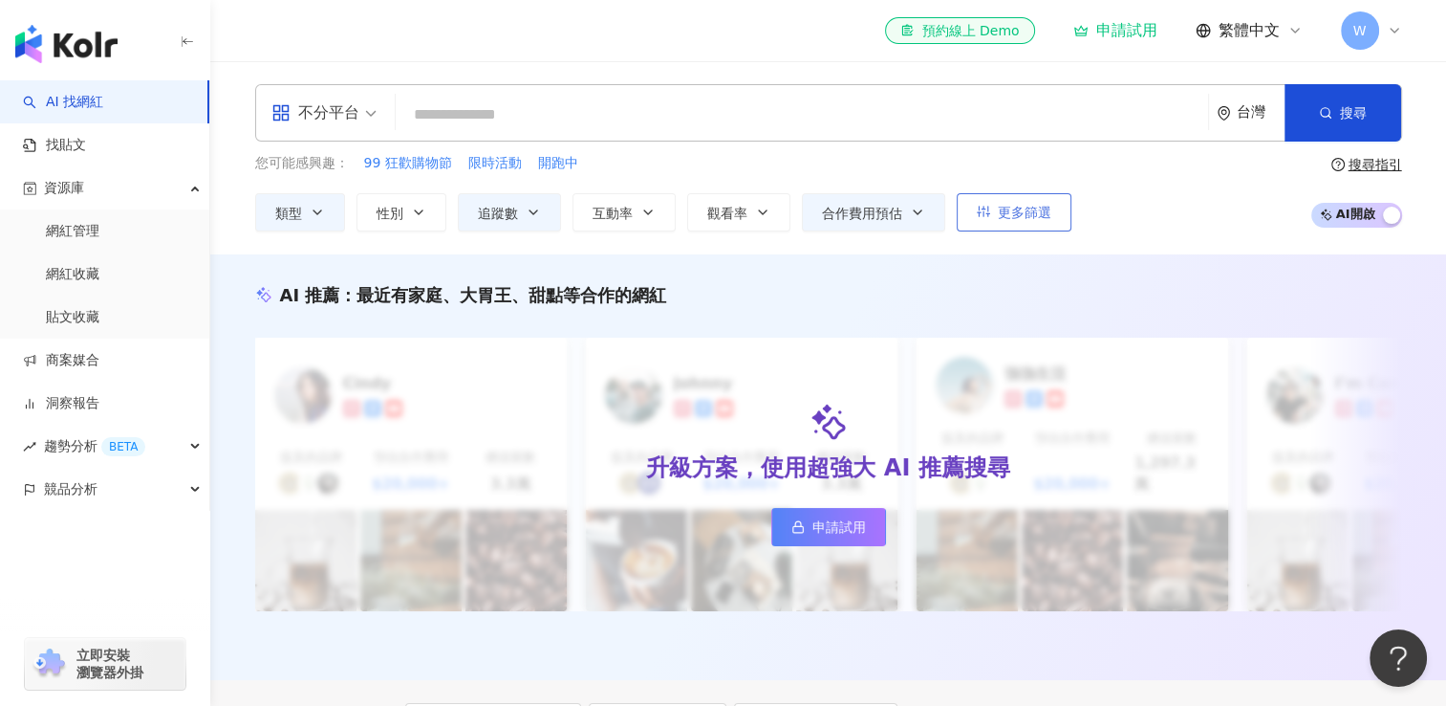
click at [987, 220] on button "更多篩選" at bounding box center [1014, 212] width 115 height 38
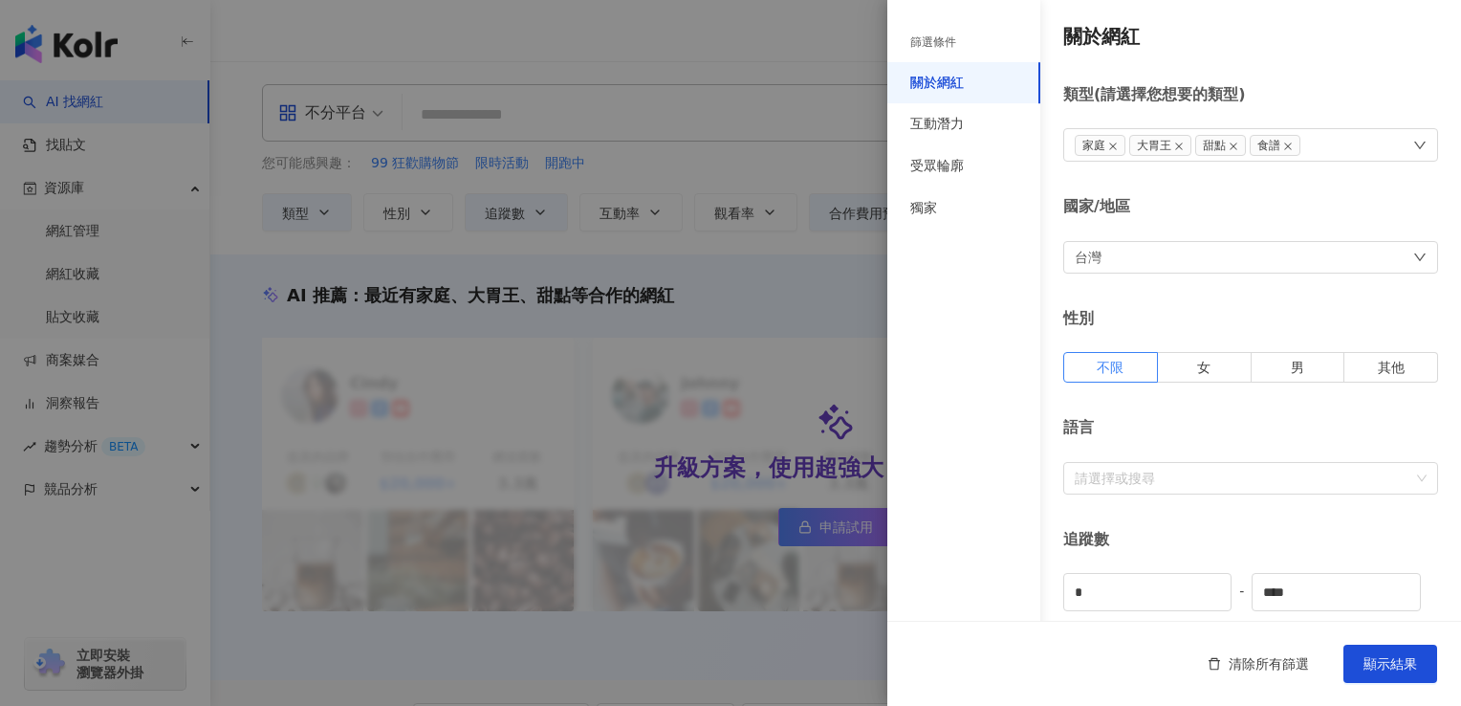
click at [829, 67] on div at bounding box center [730, 353] width 1461 height 706
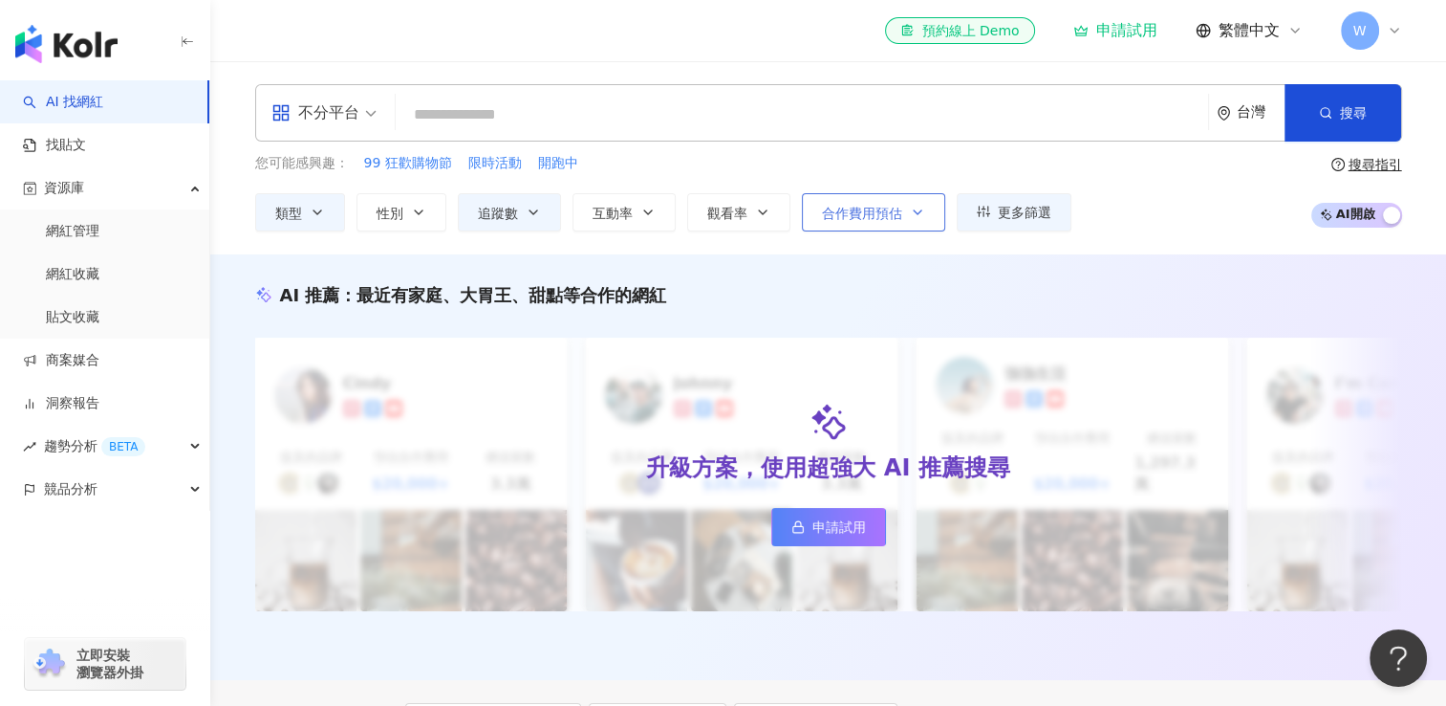
click at [916, 216] on icon "button" at bounding box center [917, 212] width 15 height 15
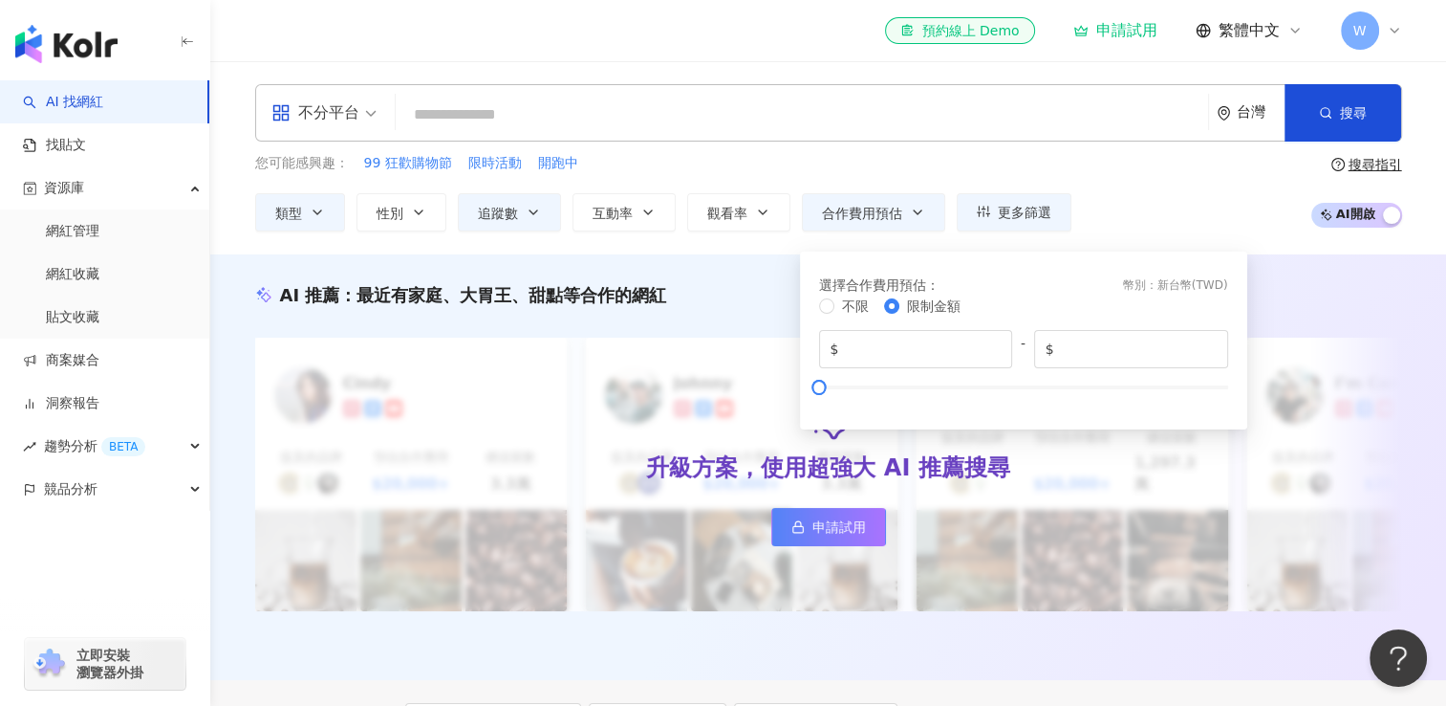
click at [1080, 307] on div "不限 限制金額" at bounding box center [1023, 305] width 409 height 21
click at [1112, 207] on div "您可能感興趣： 99 狂歡購物節 限時活動 開跑中 類型 性別 追蹤數 互動率 觀看率 合作費用預估 更多篩選 篩選條件 關於網紅 互動潛力 受眾輪廓 獨家 …" at bounding box center [828, 192] width 1147 height 78
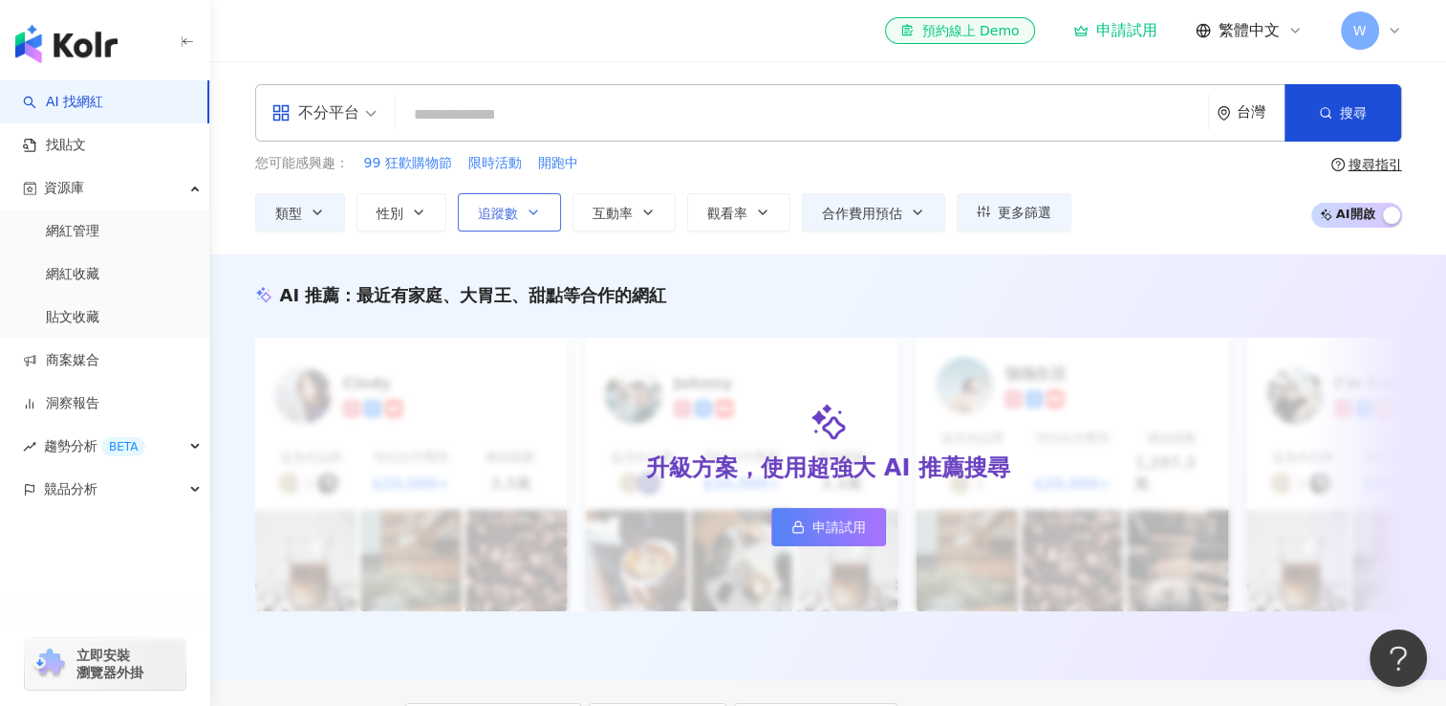
click at [502, 206] on span "追蹤數" at bounding box center [498, 213] width 40 height 15
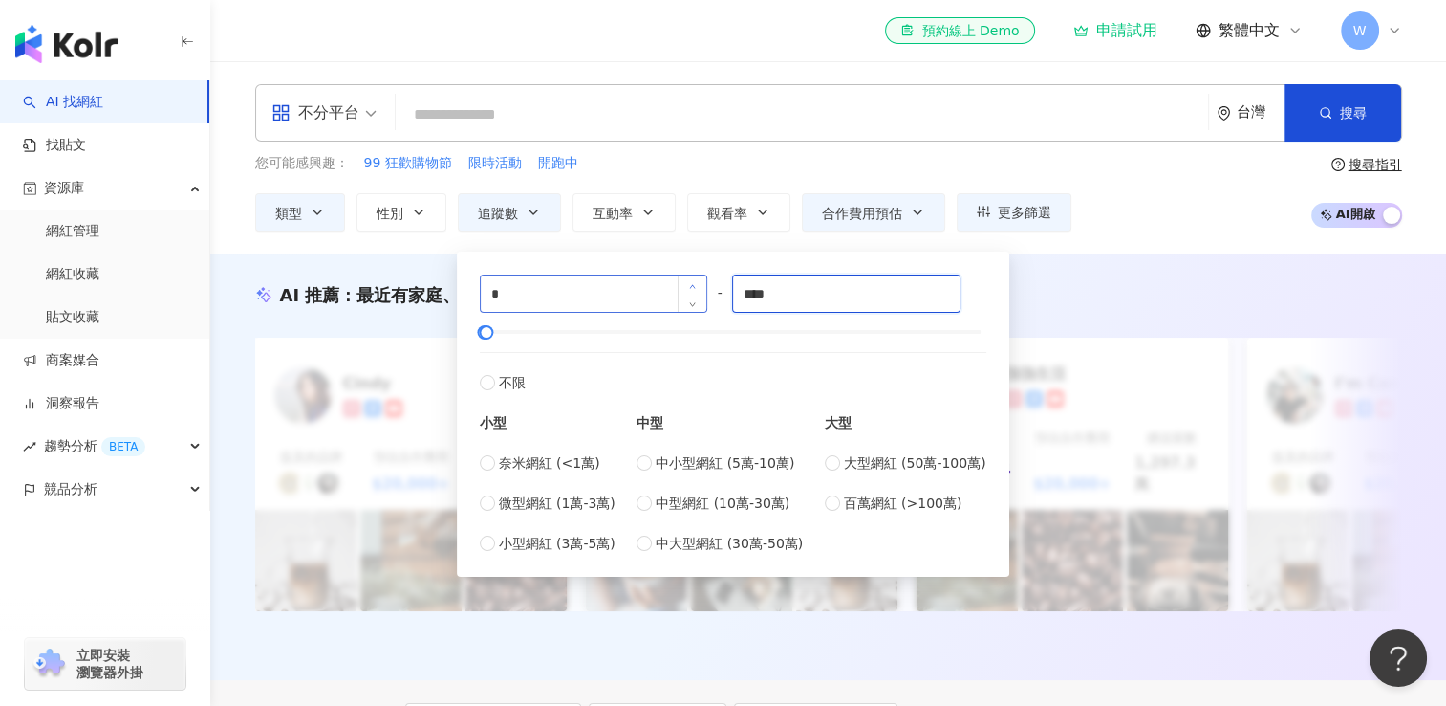
drag, startPoint x: 824, startPoint y: 291, endPoint x: 696, endPoint y: 289, distance: 128.1
click at [696, 289] on div "* - **** 不限 小型 奈米網紅 (<1萬) 微型網紅 (1萬-3萬) 小型網紅 (3萬-5萬) 中型 中小型網紅 (5萬-10萬) 中型網紅 (10萬…" at bounding box center [733, 413] width 507 height 279
type input "****"
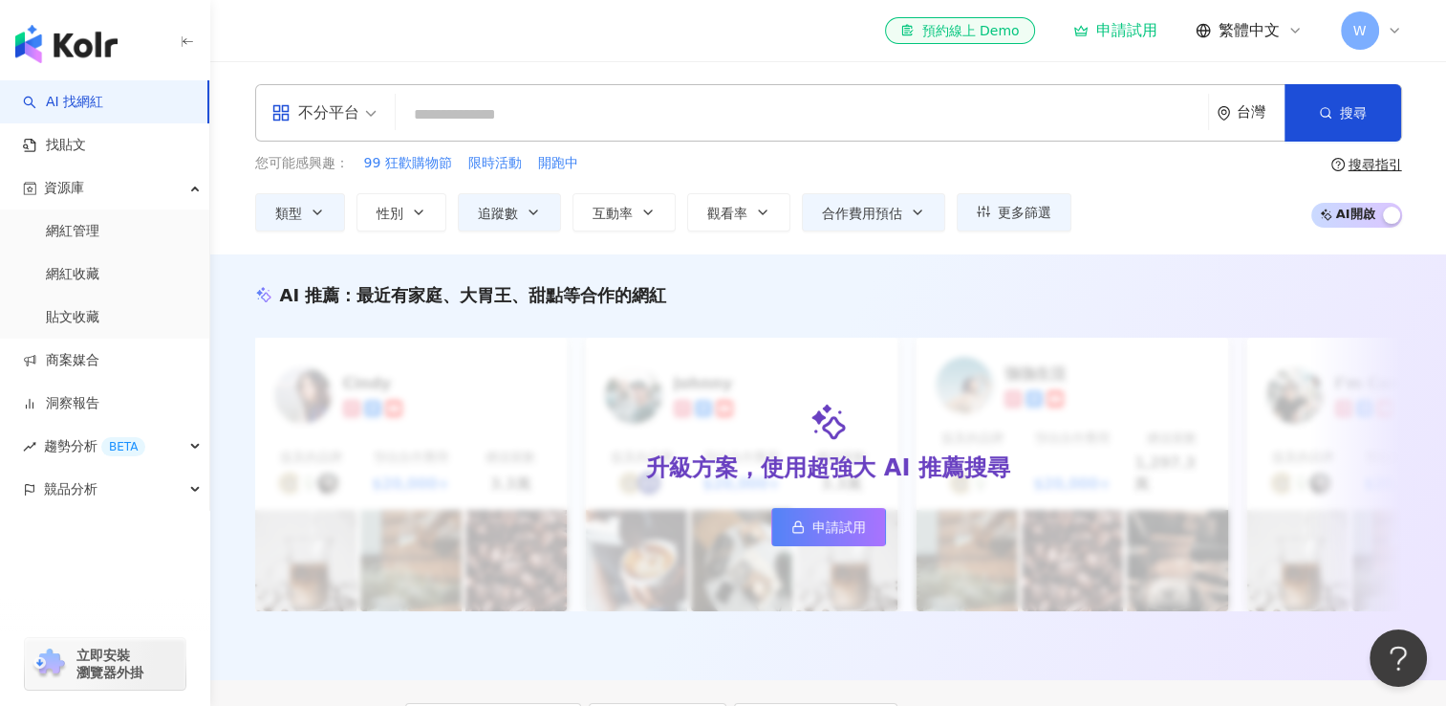
click at [1050, 266] on div "AI 推薦 ： 最近有家庭、大胃王、甜點等合作的網紅 升級方案，使用超強大 AI 推薦搜尋 申請試用 Cindy 提及的品牌 預估合作費用 $20,000+ …" at bounding box center [828, 466] width 1236 height 425
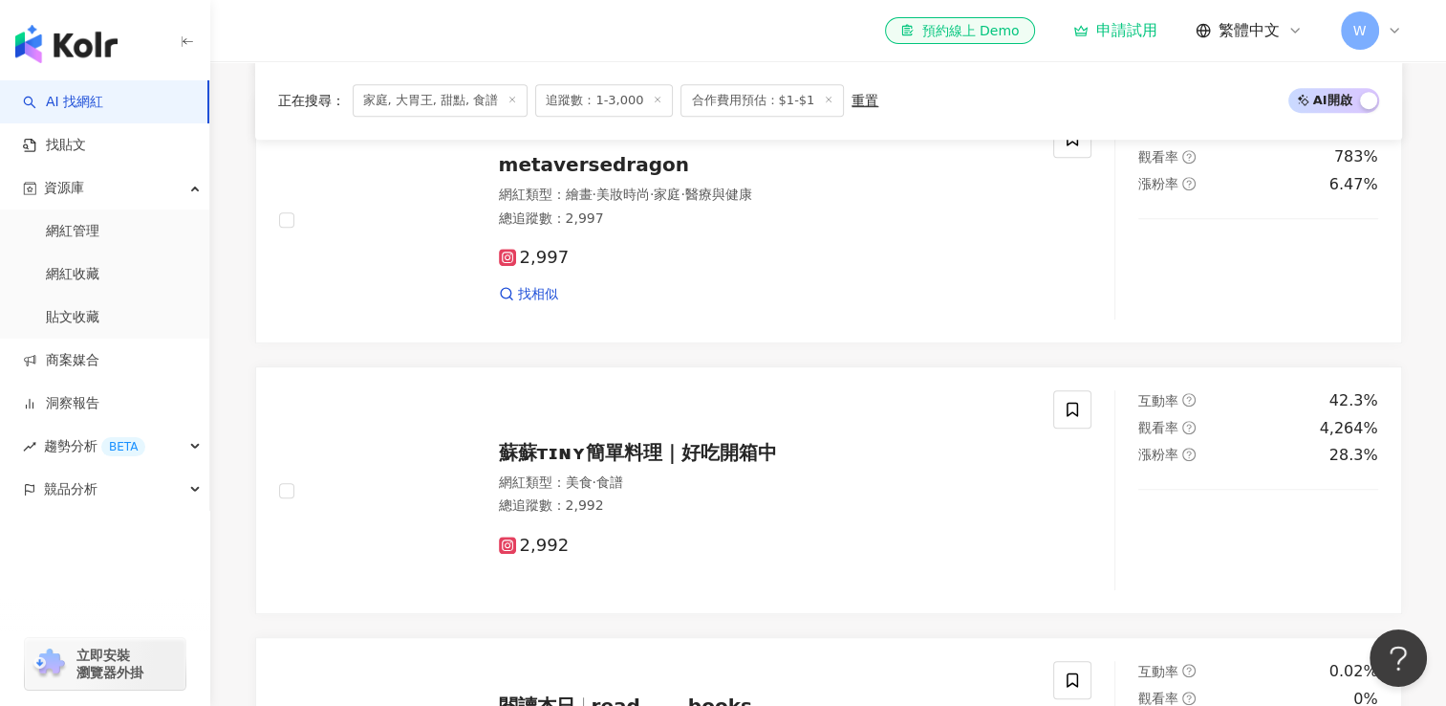
scroll to position [1052, 0]
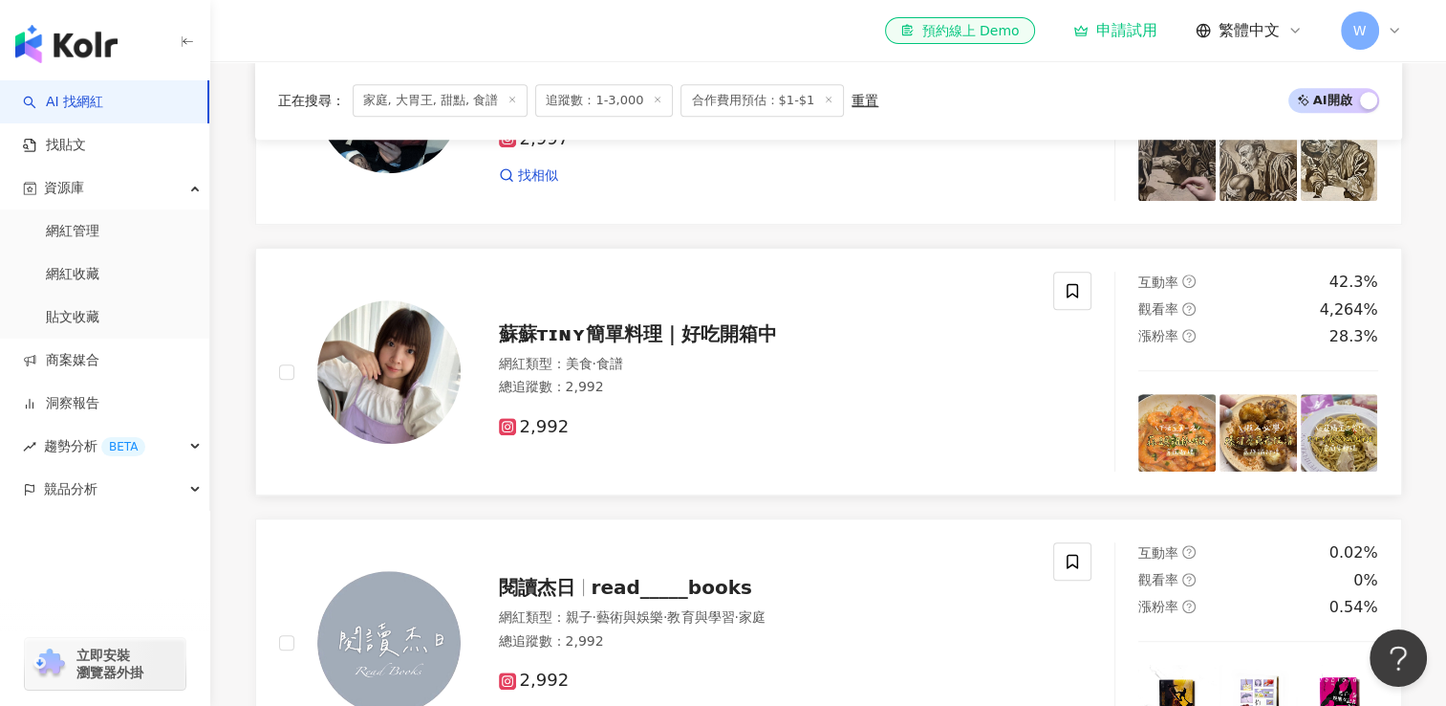
drag, startPoint x: 509, startPoint y: 421, endPoint x: 567, endPoint y: 461, distance: 70.8
click at [567, 461] on div "蘇蘇ᴛɪɴʏ簡單料理｜好吃開箱中 網紅類型 ： 美食 · 食譜 總追蹤數 ： 2,992 2,992" at bounding box center [666, 372] width 775 height 200
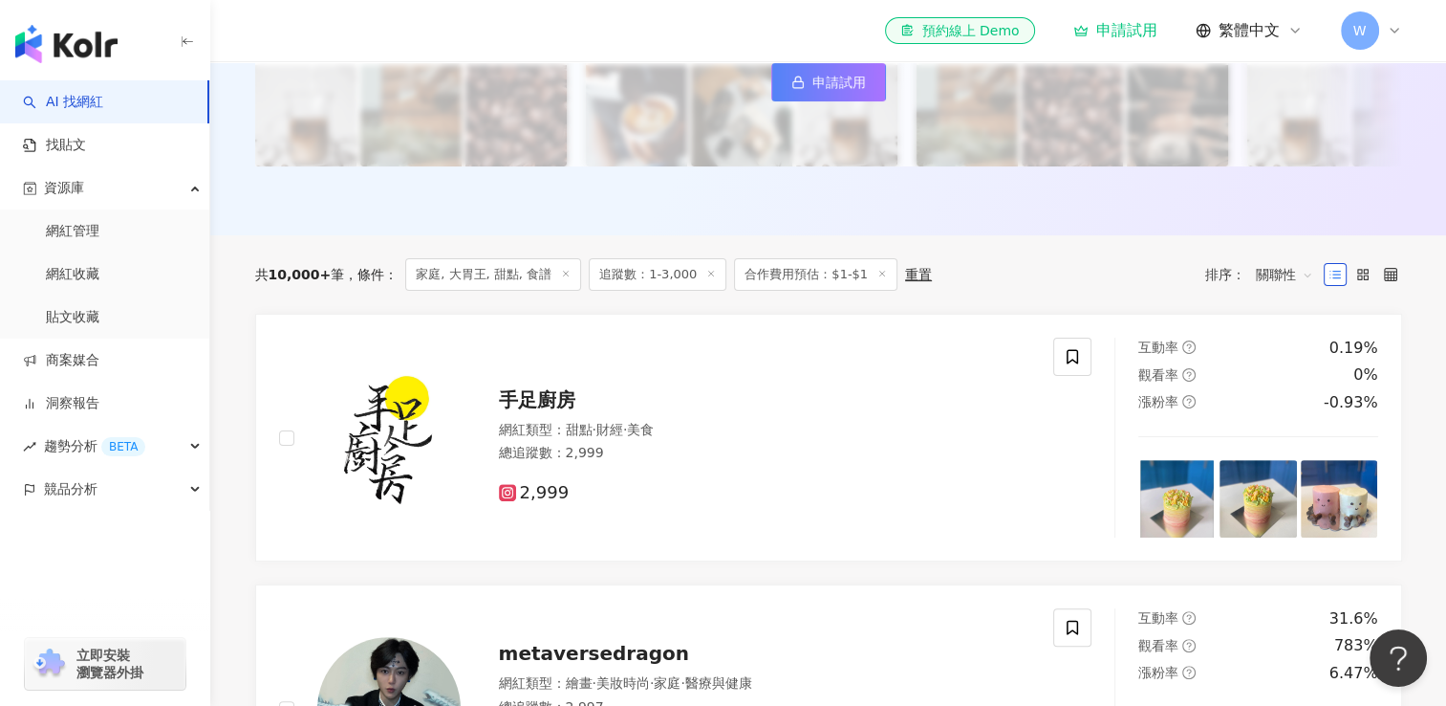
scroll to position [402, 0]
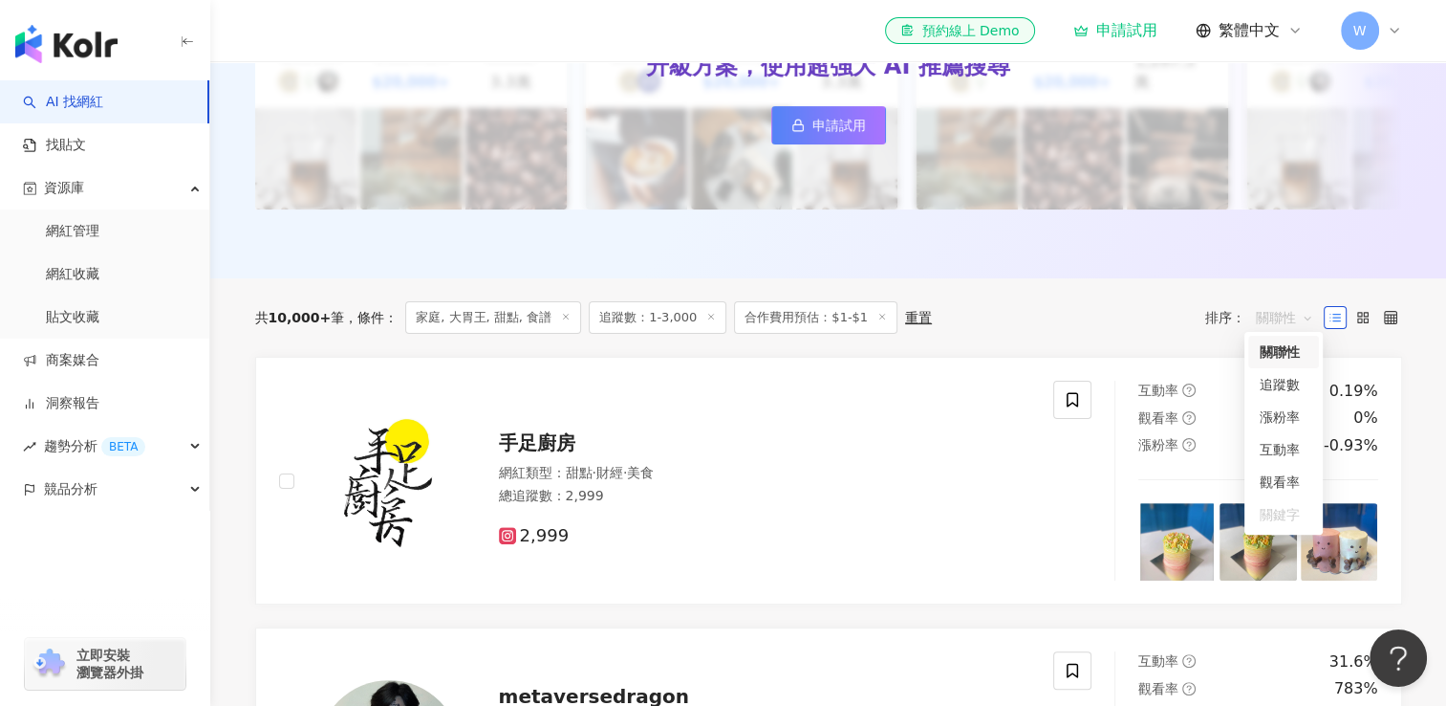
click at [1292, 315] on span "關聯性" at bounding box center [1284, 317] width 57 height 31
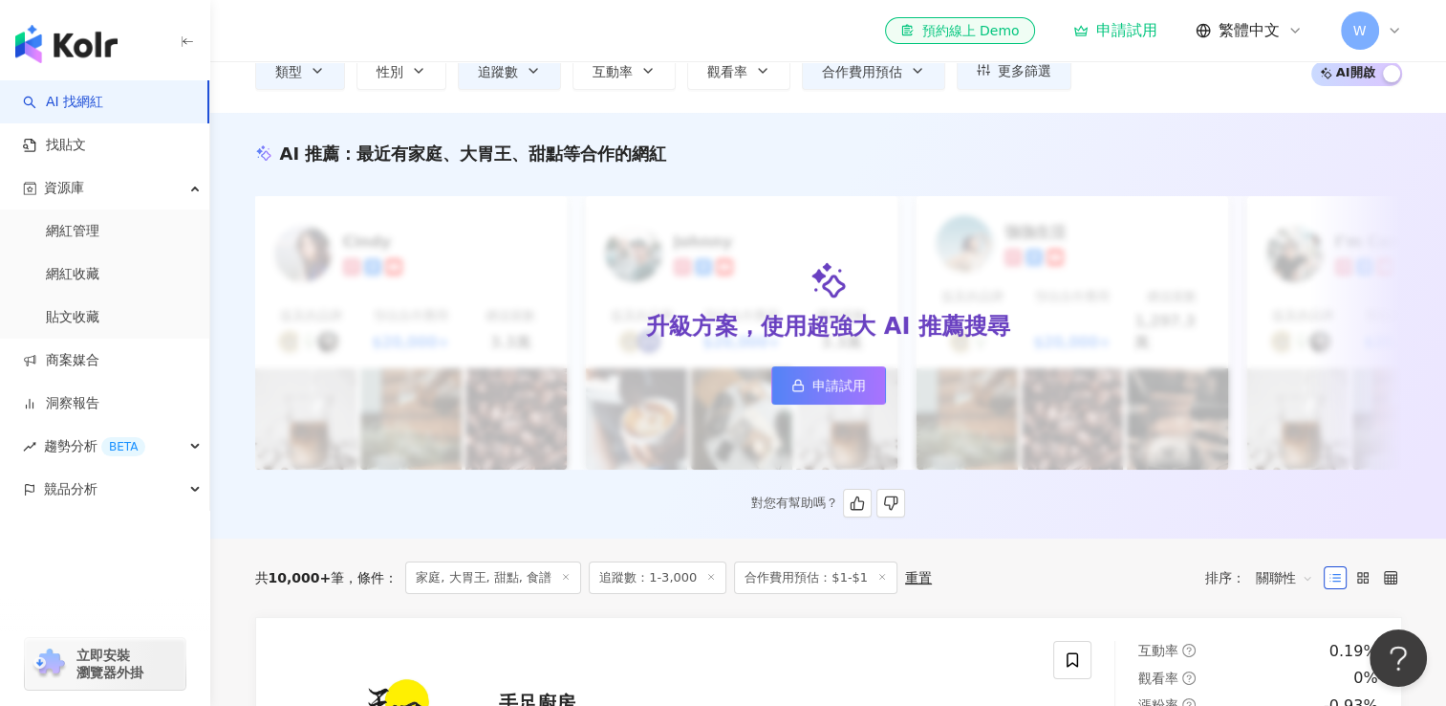
scroll to position [382, 0]
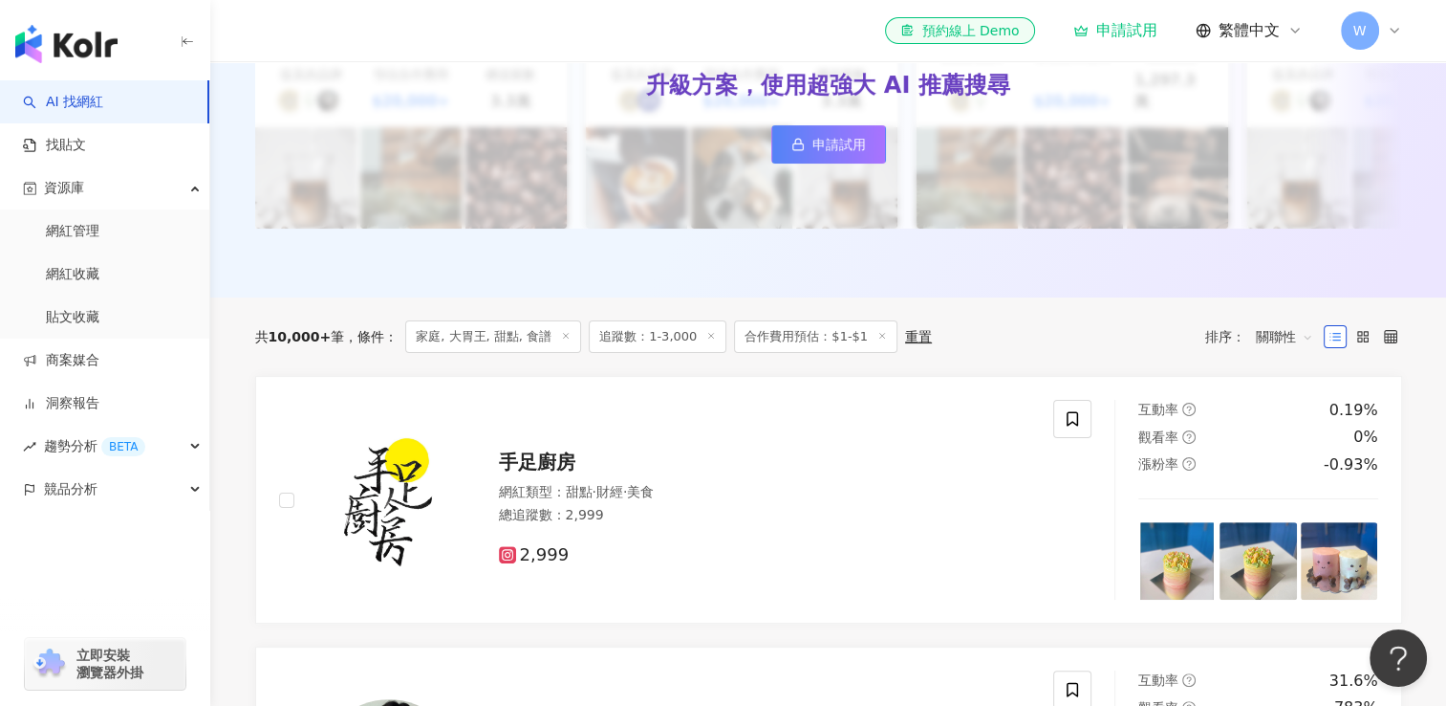
click at [520, 333] on span "家庭, 大胃王, 甜點, 食譜" at bounding box center [493, 336] width 176 height 33
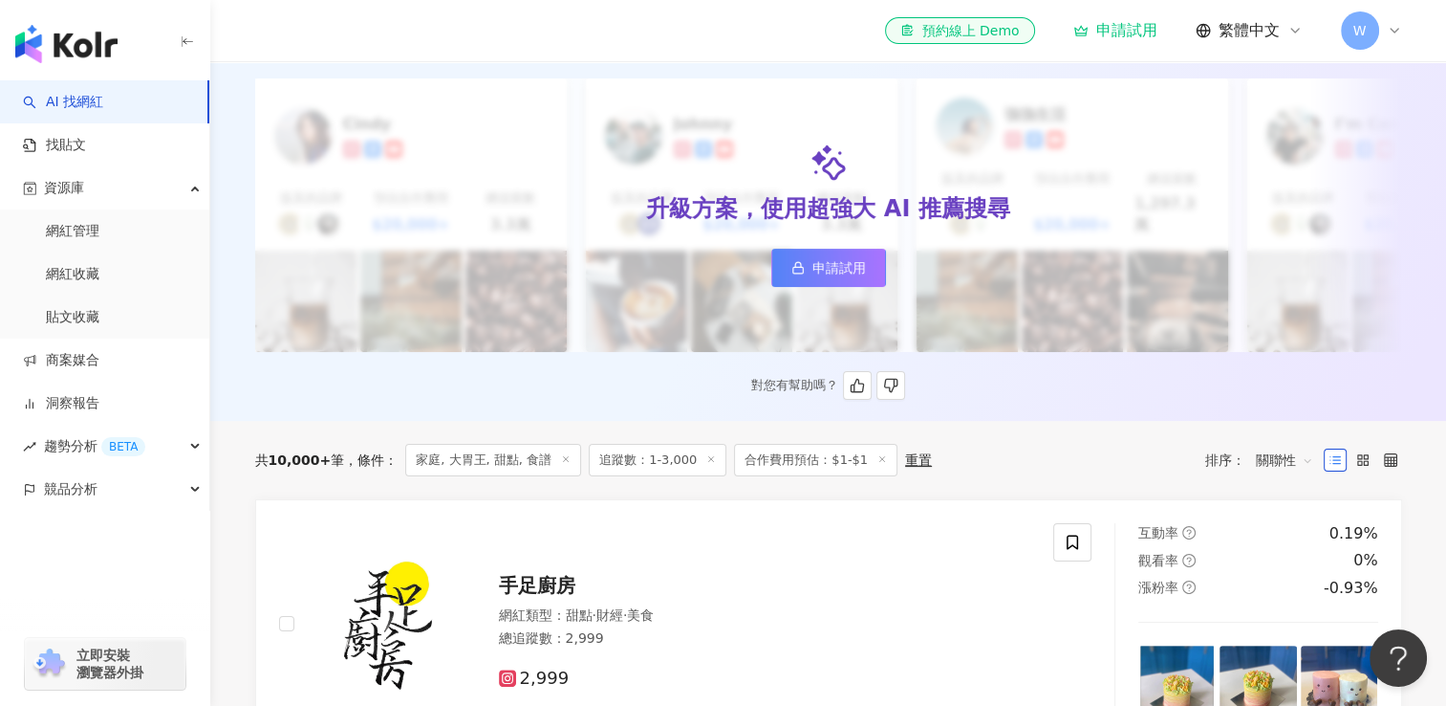
scroll to position [96, 0]
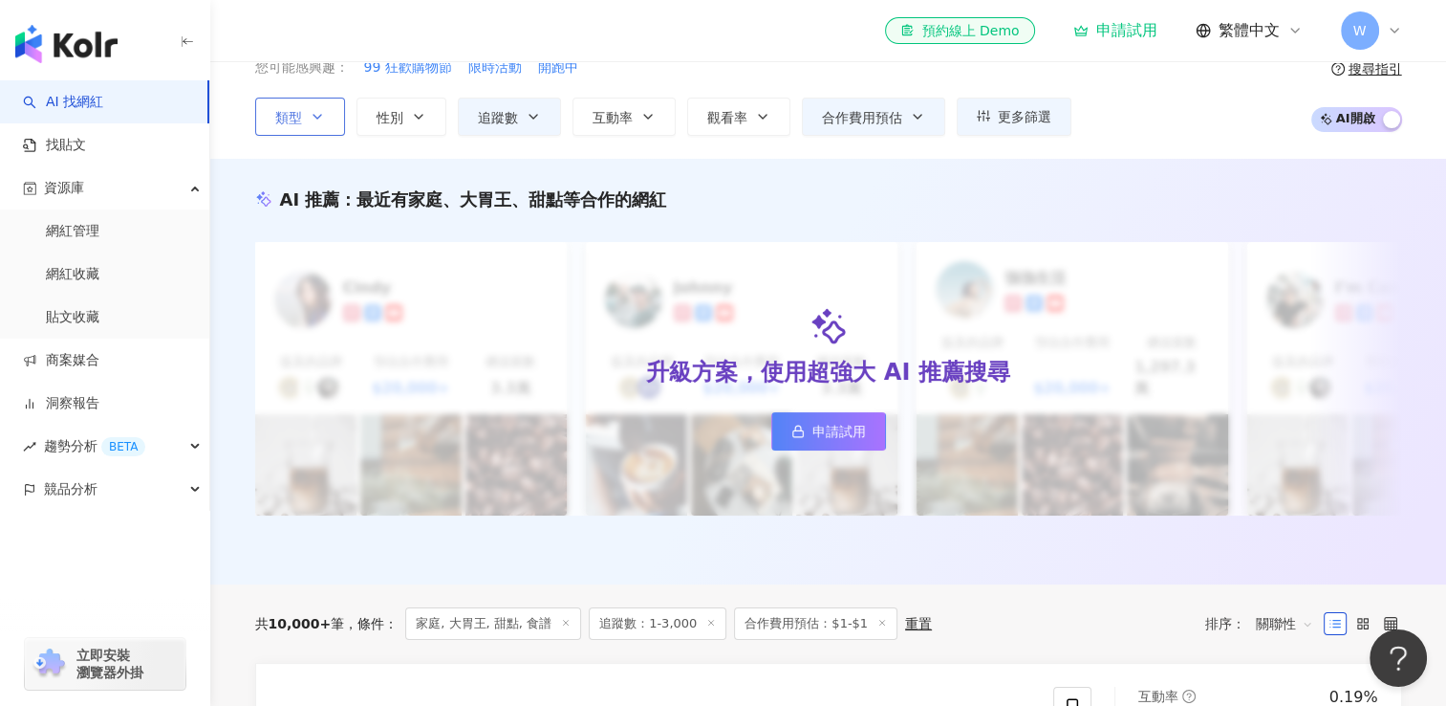
click at [296, 122] on span "類型" at bounding box center [288, 117] width 27 height 15
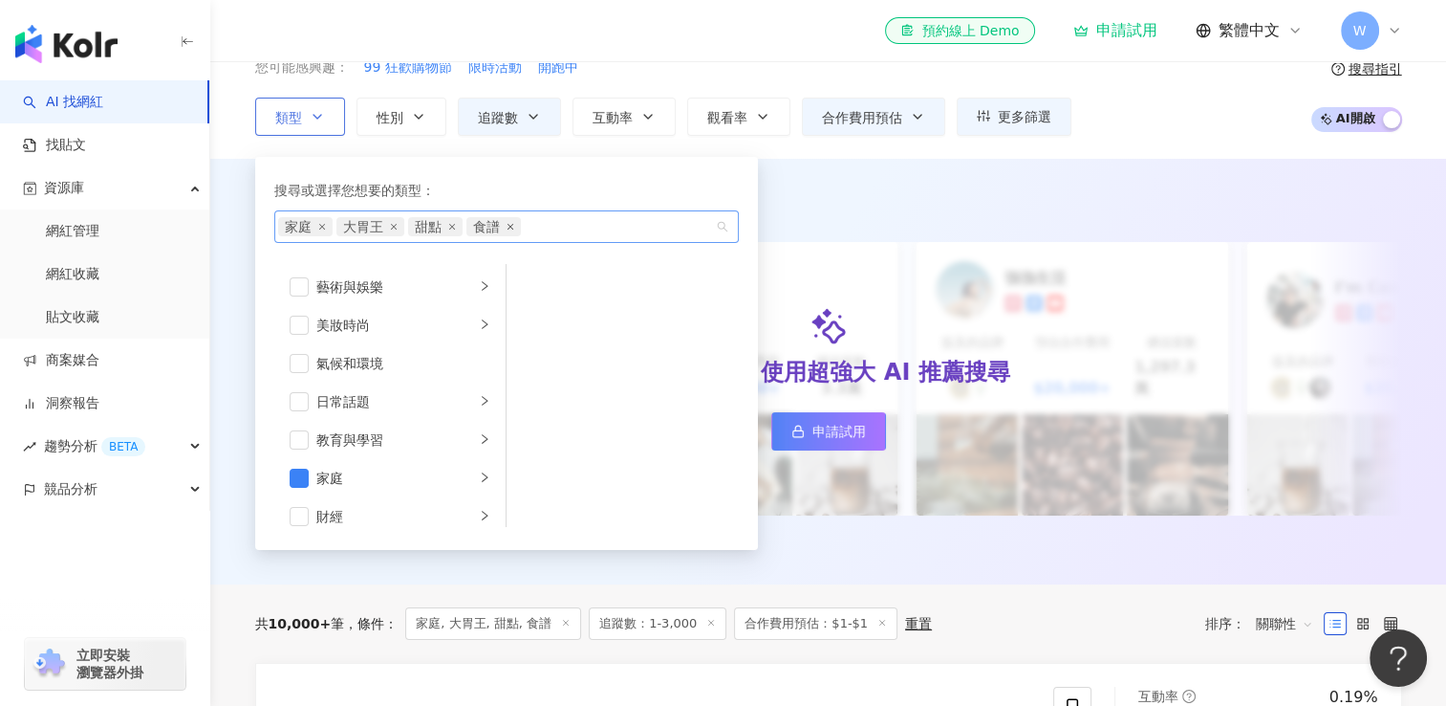
click at [510, 225] on icon "close" at bounding box center [510, 227] width 6 height 6
click at [390, 224] on icon "close" at bounding box center [394, 227] width 8 height 8
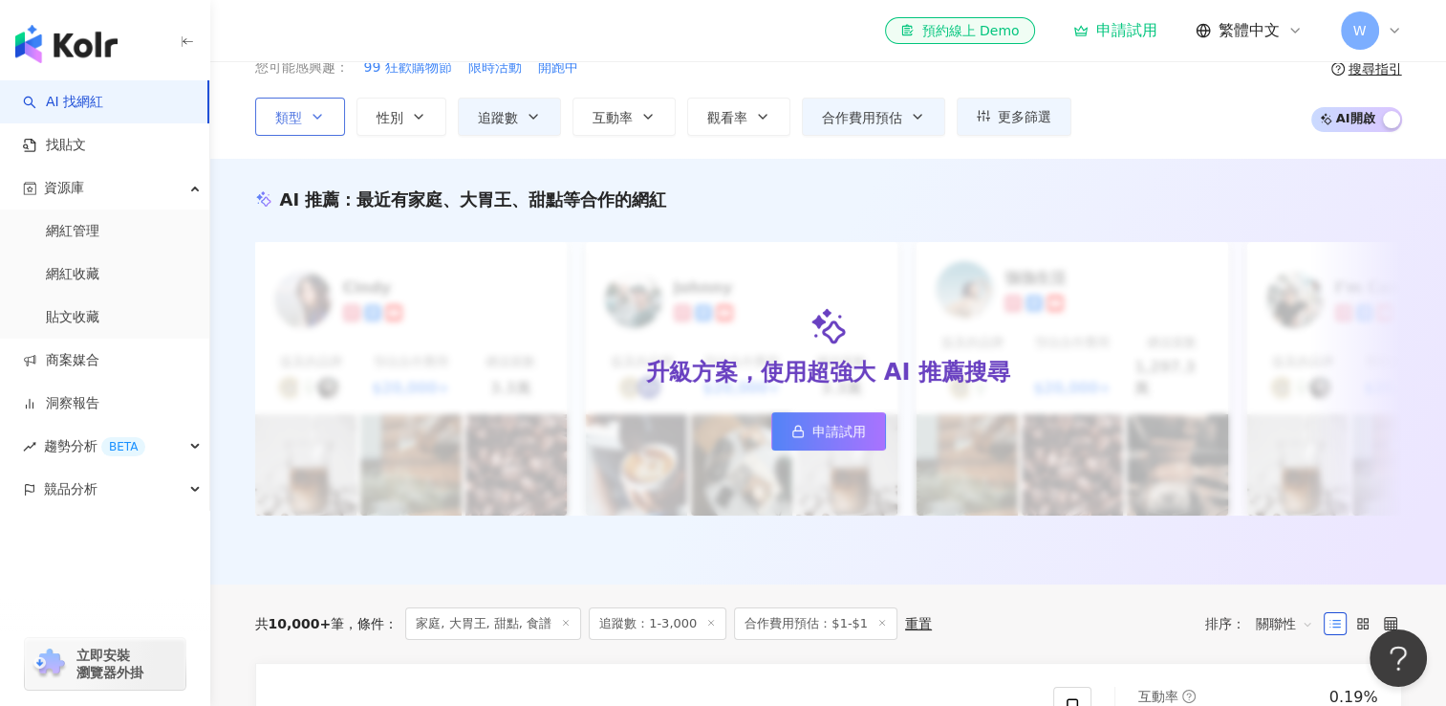
click at [855, 181] on div "AI 推薦 ： 最近有家庭、大胃王、甜點等合作的網紅 升級方案，使用超強大 AI 推薦搜尋 申請試用 Cindy 提及的品牌 預估合作費用 $20,000+ …" at bounding box center [828, 371] width 1236 height 425
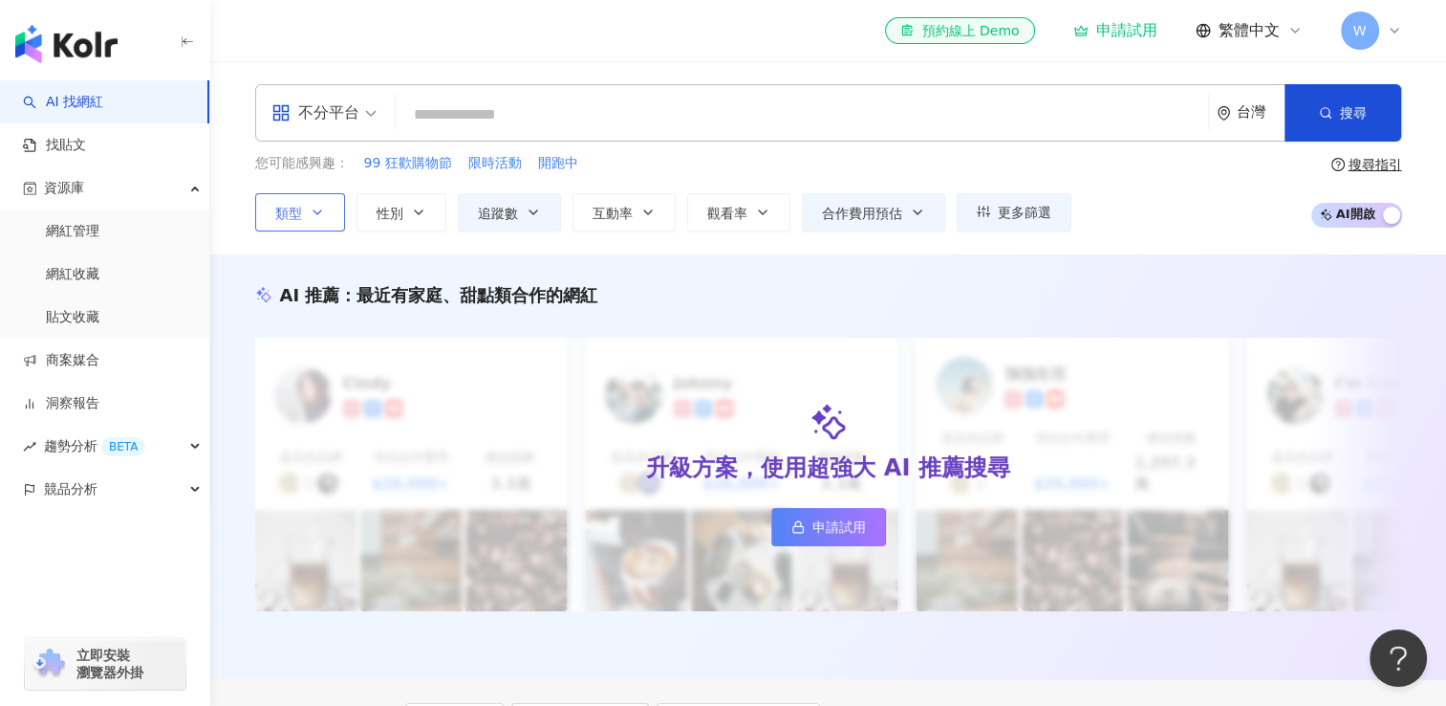
click at [876, 263] on div "AI 推薦 ： 最近有家庭、甜點類合作的網紅 升級方案，使用超強大 AI 推薦搜尋 申請試用 Cindy 提及的品牌 預估合作費用 $20,000+ 總追蹤數…" at bounding box center [828, 466] width 1236 height 425
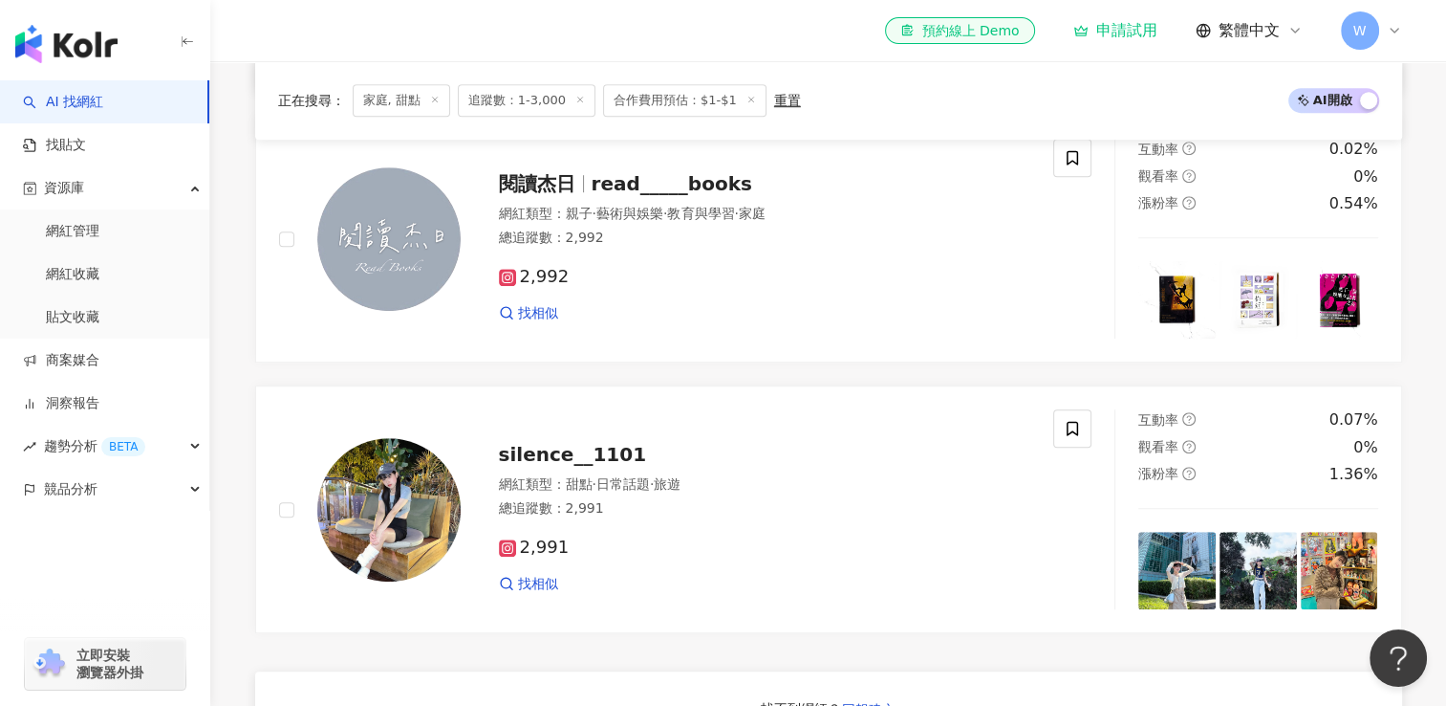
scroll to position [1147, 0]
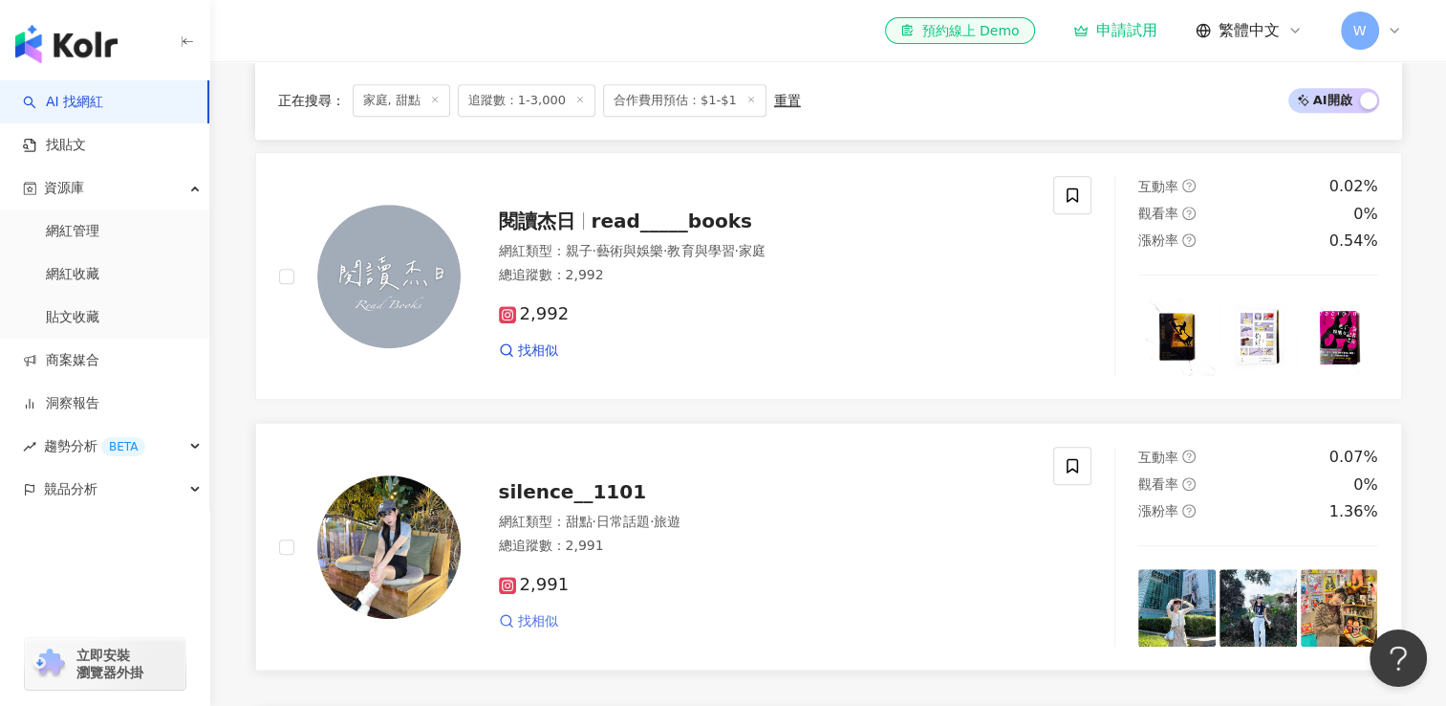
click at [526, 614] on span "找相似" at bounding box center [538, 621] width 40 height 19
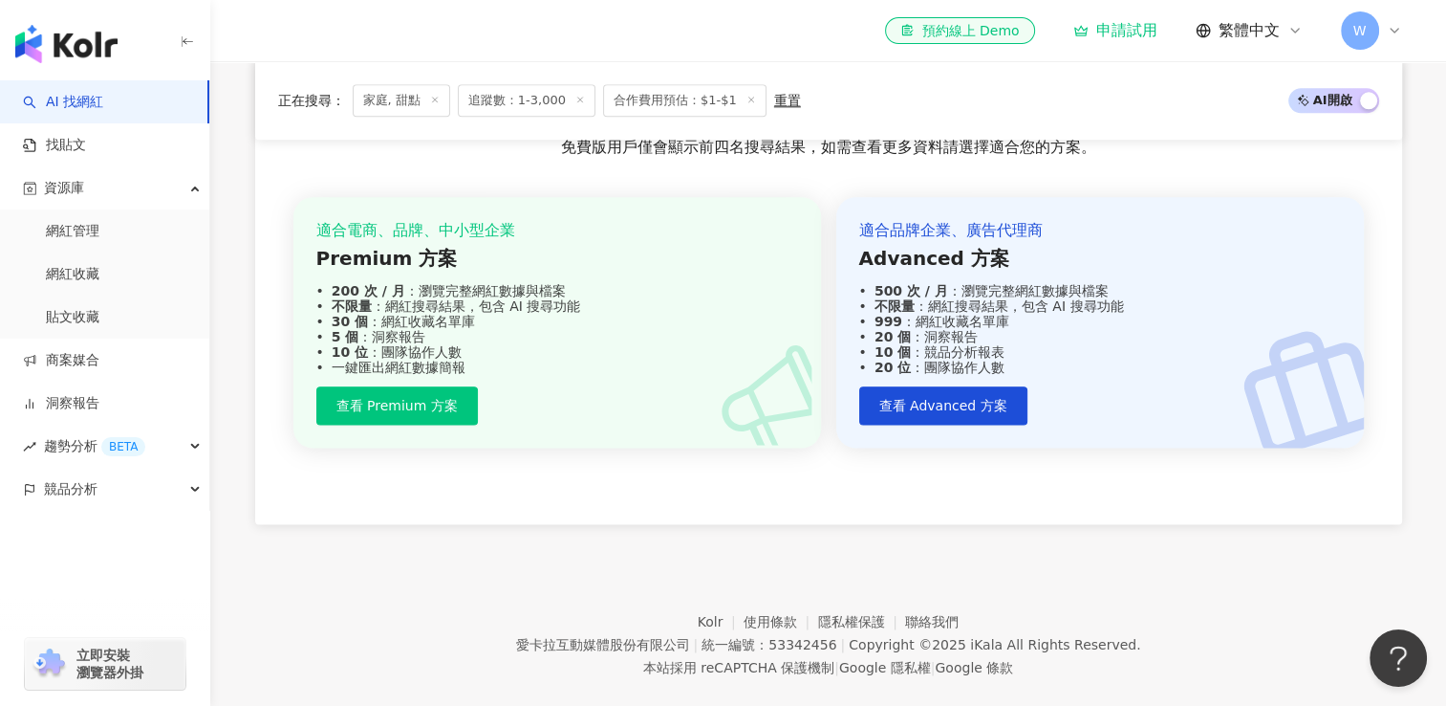
scroll to position [2294, 0]
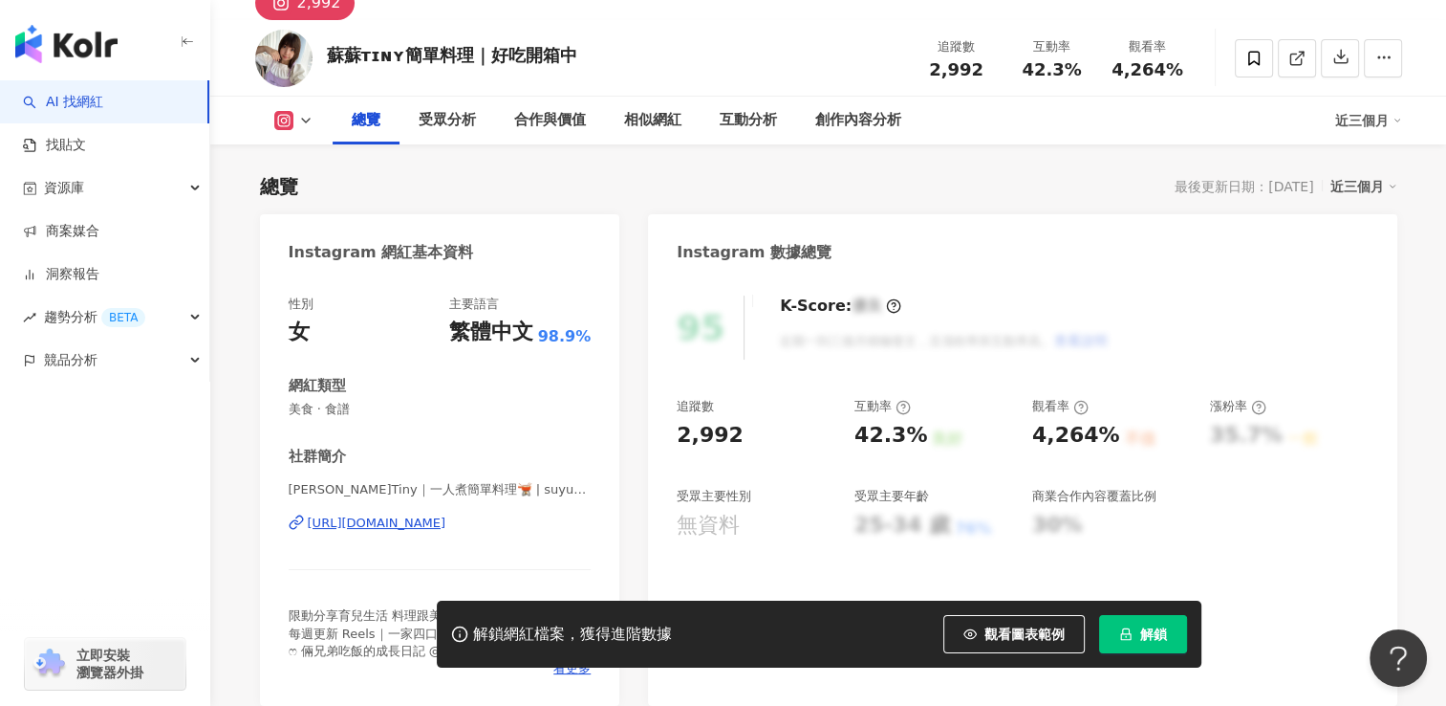
scroll to position [191, 0]
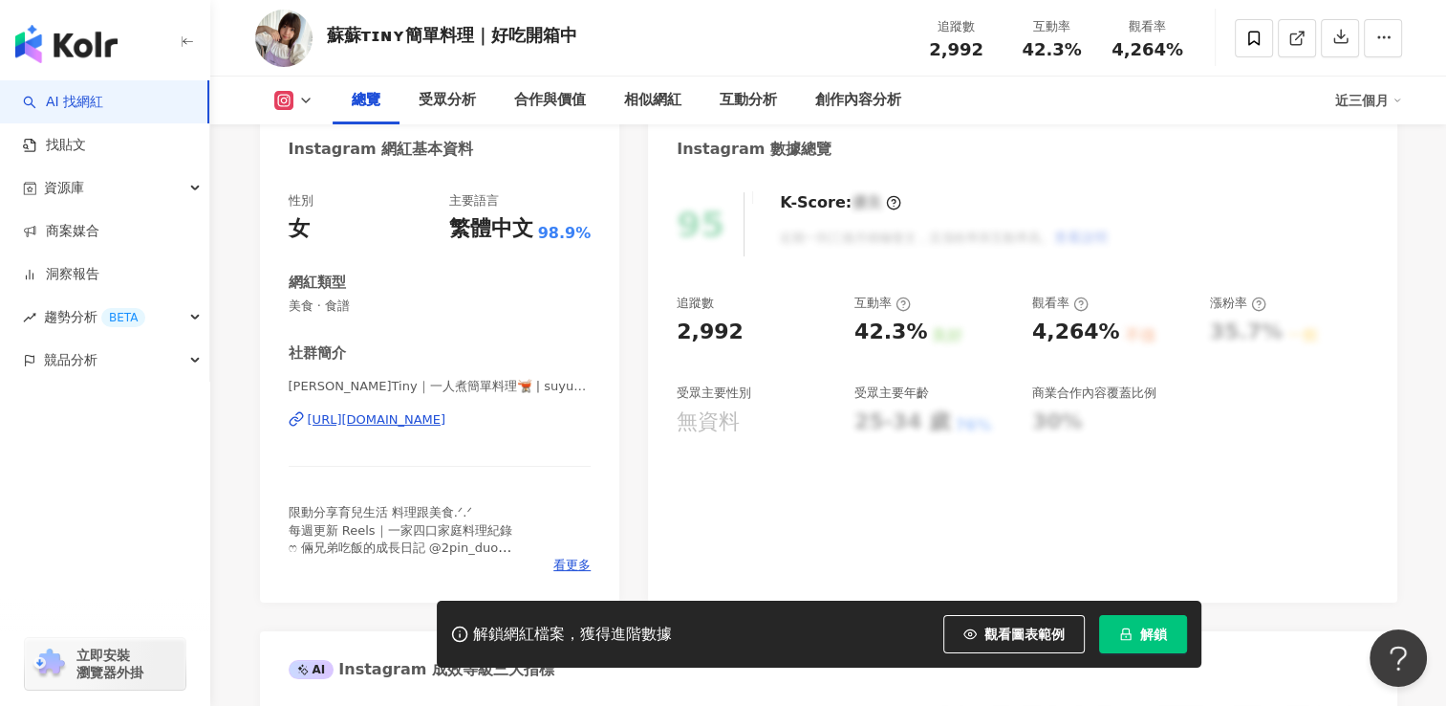
click at [446, 427] on div "[URL][DOMAIN_NAME]" at bounding box center [377, 419] width 139 height 17
click at [574, 564] on span "看更多" at bounding box center [572, 564] width 37 height 17
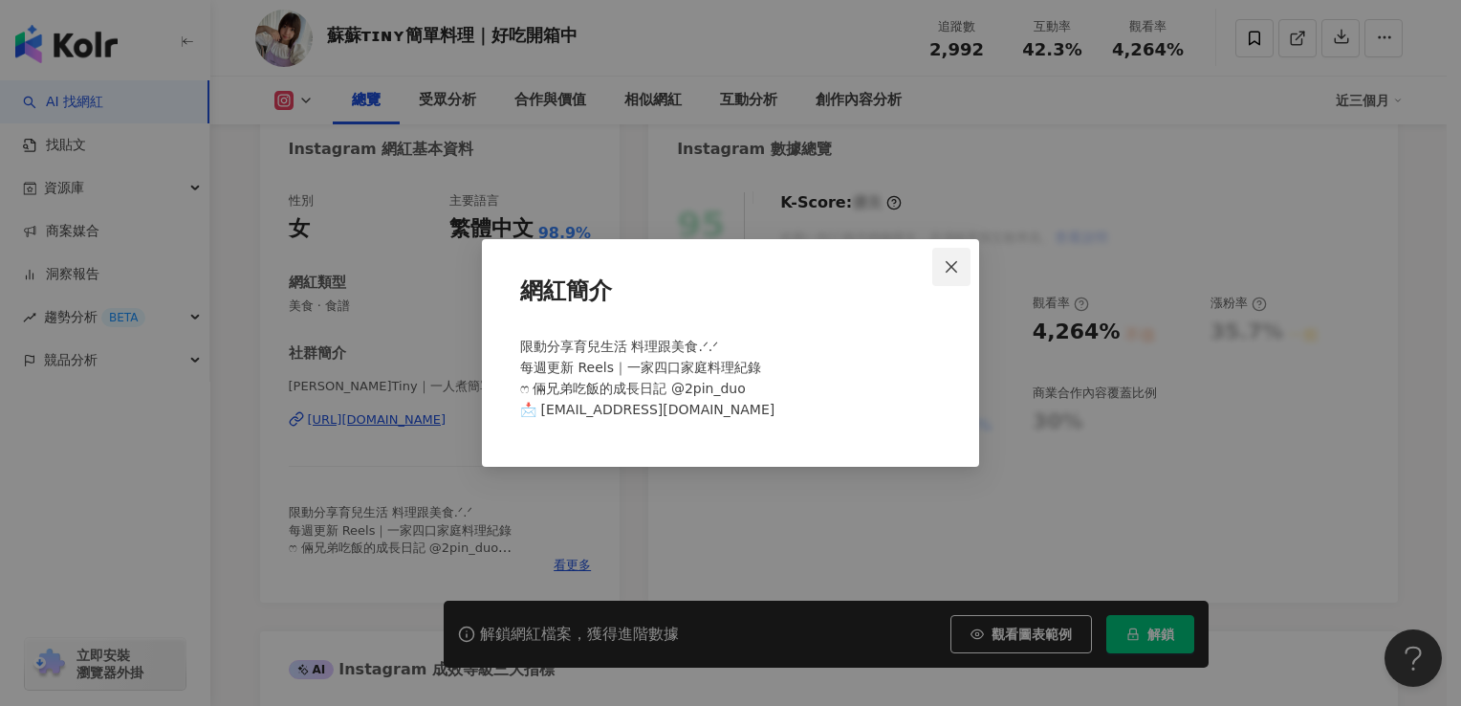
click at [958, 275] on button "Close" at bounding box center [951, 267] width 38 height 38
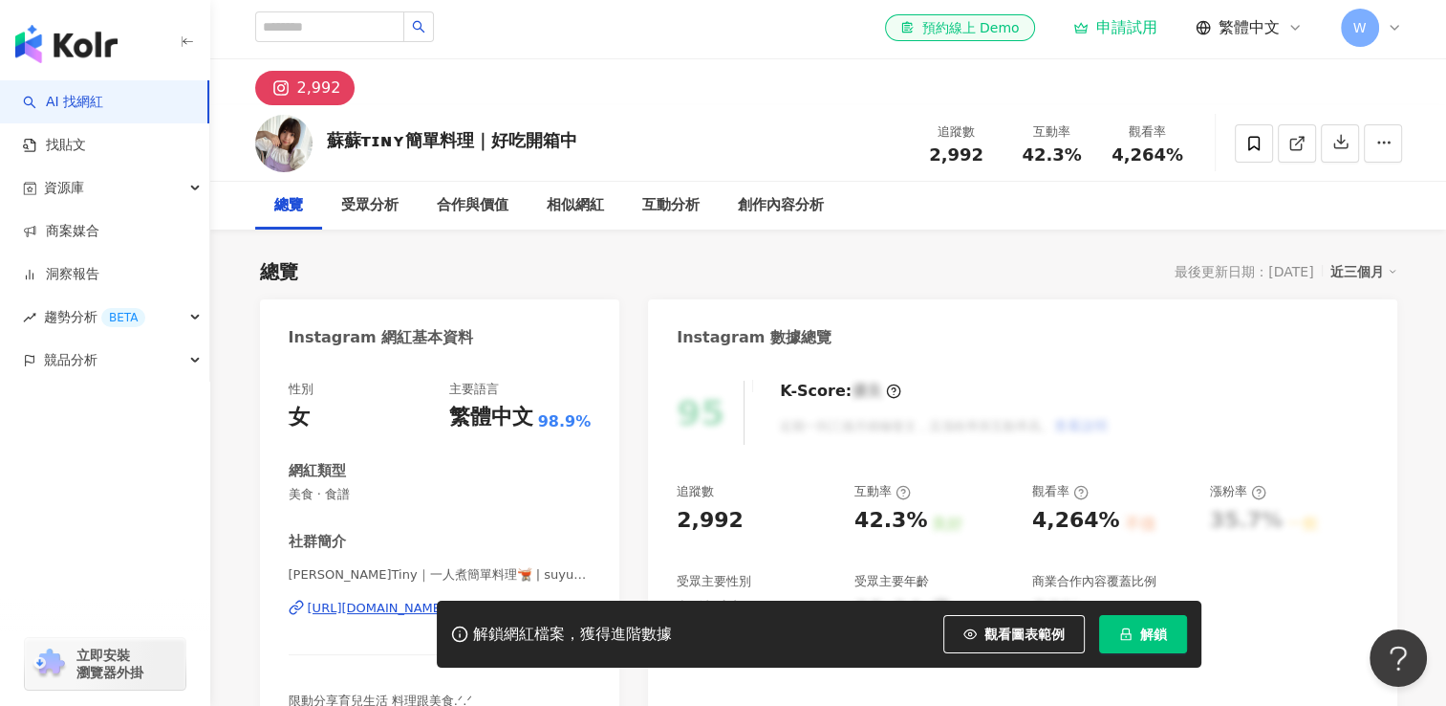
scroll to position [0, 0]
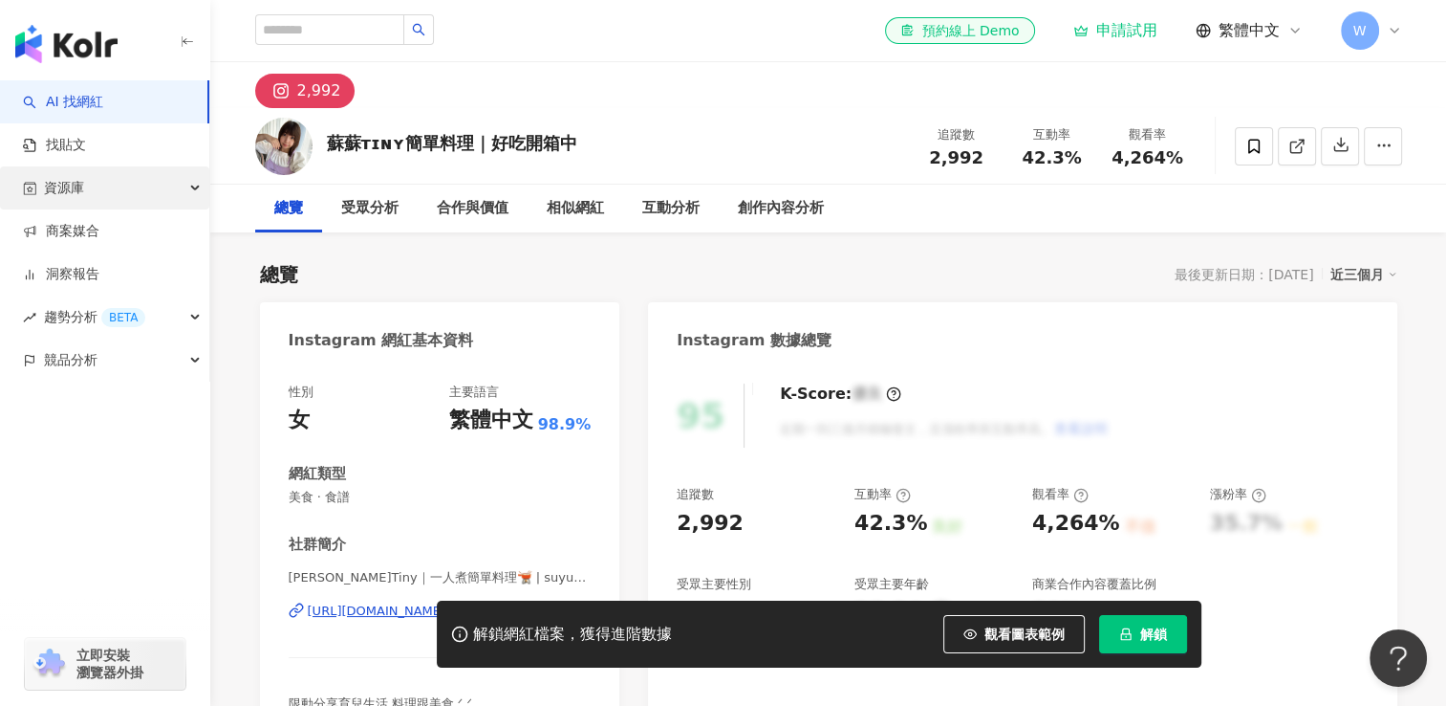
click at [194, 188] on icon "button" at bounding box center [197, 188] width 10 height 0
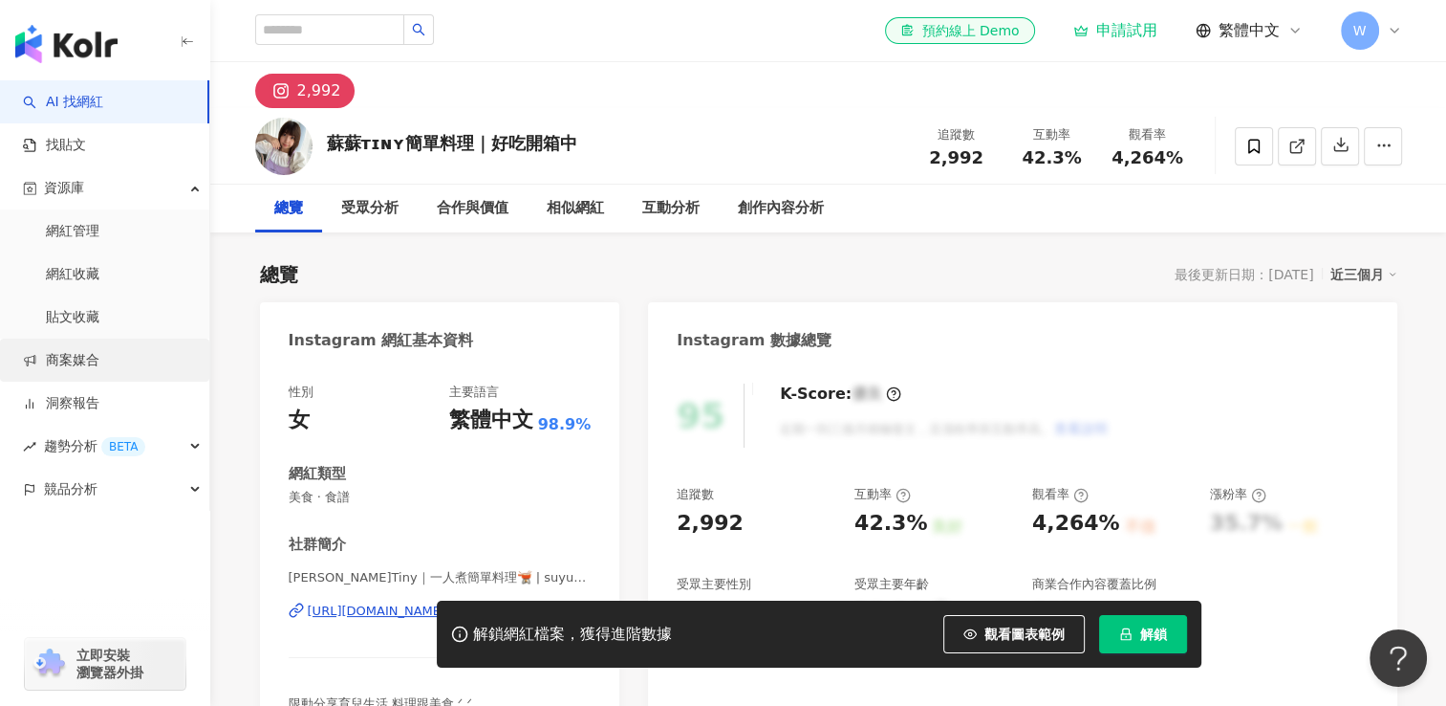
click at [85, 358] on link "商案媒合" at bounding box center [61, 360] width 76 height 19
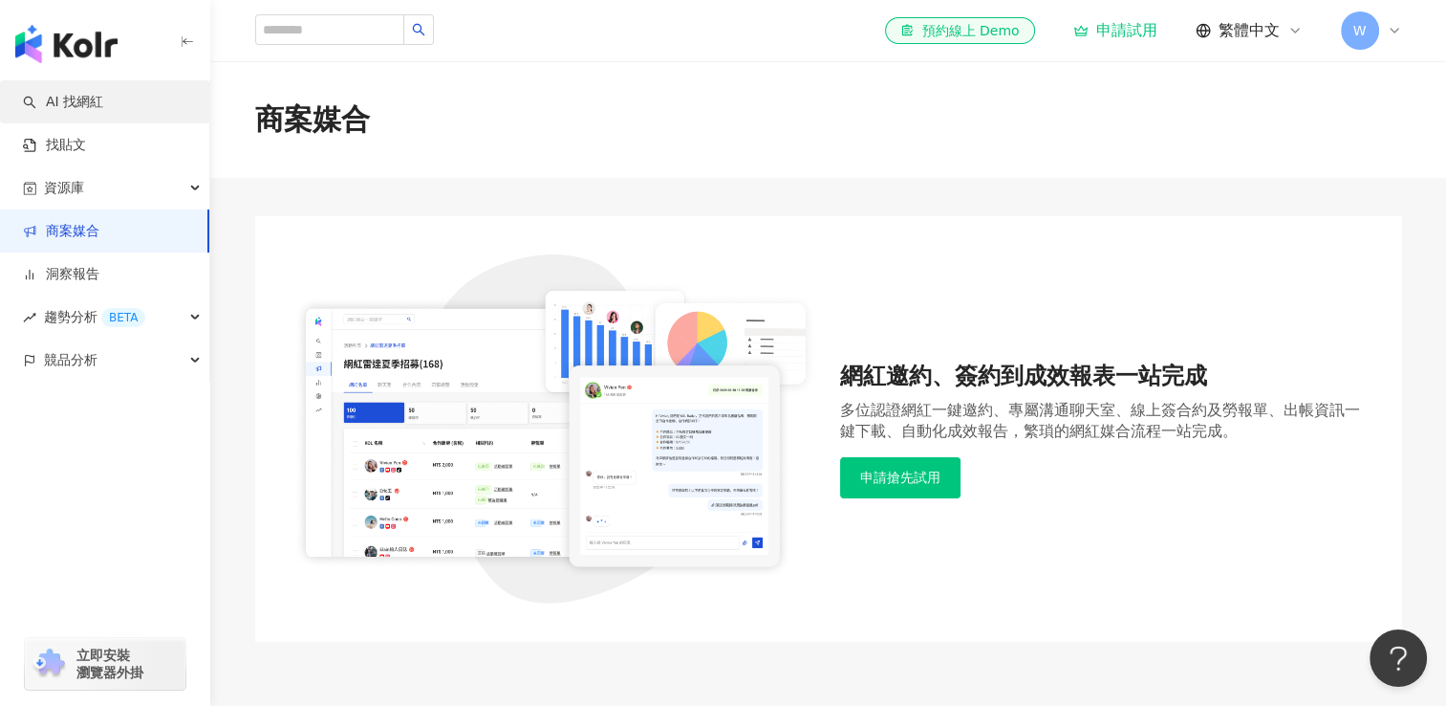
click at [68, 112] on link "AI 找網紅" at bounding box center [63, 102] width 80 height 19
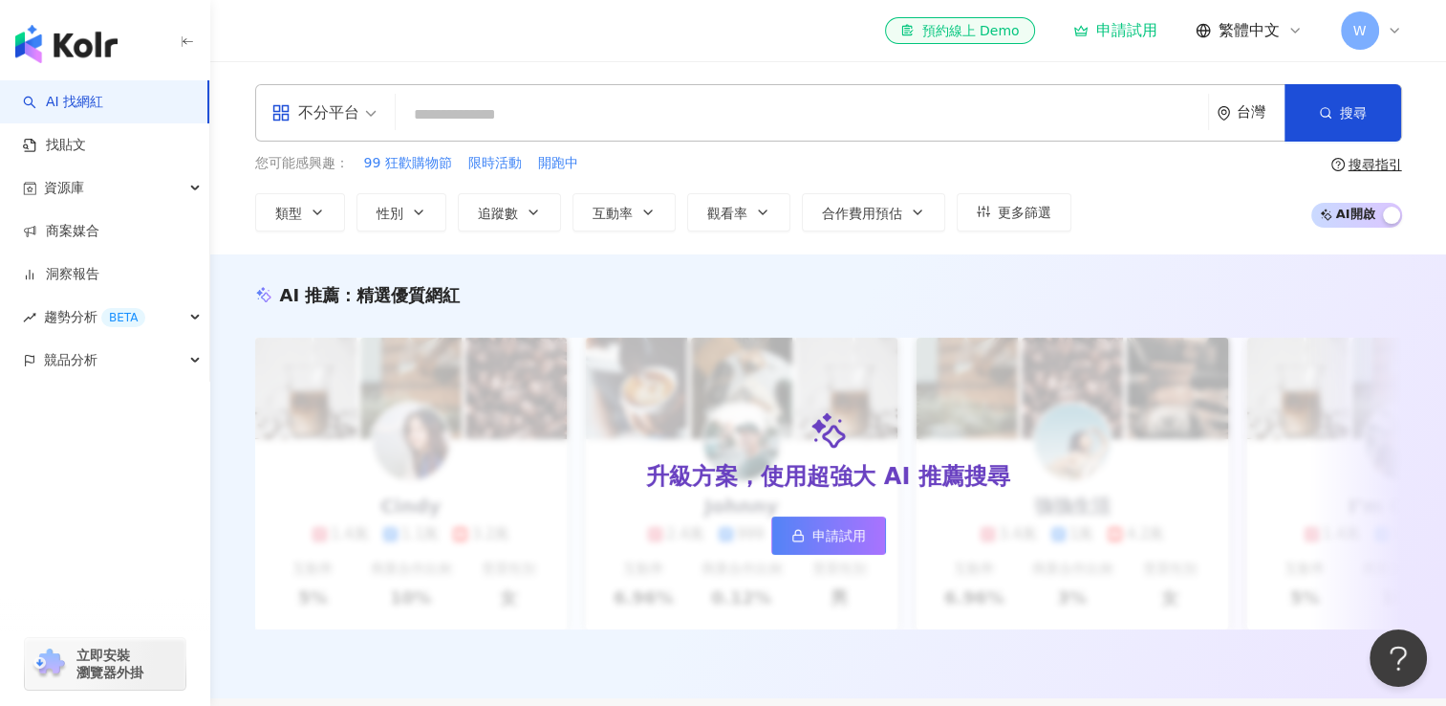
click at [1374, 40] on span "W" at bounding box center [1360, 30] width 38 height 38
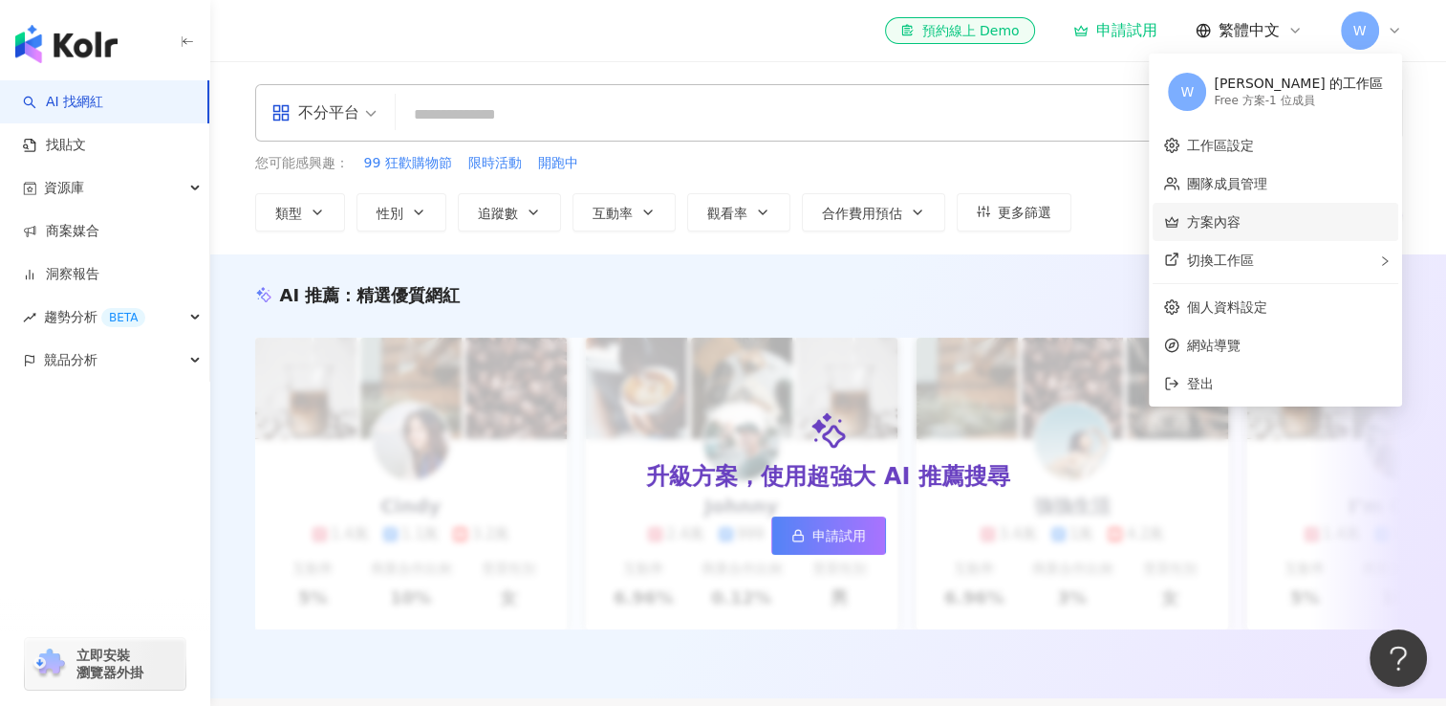
click at [1241, 229] on link "方案內容" at bounding box center [1214, 221] width 54 height 15
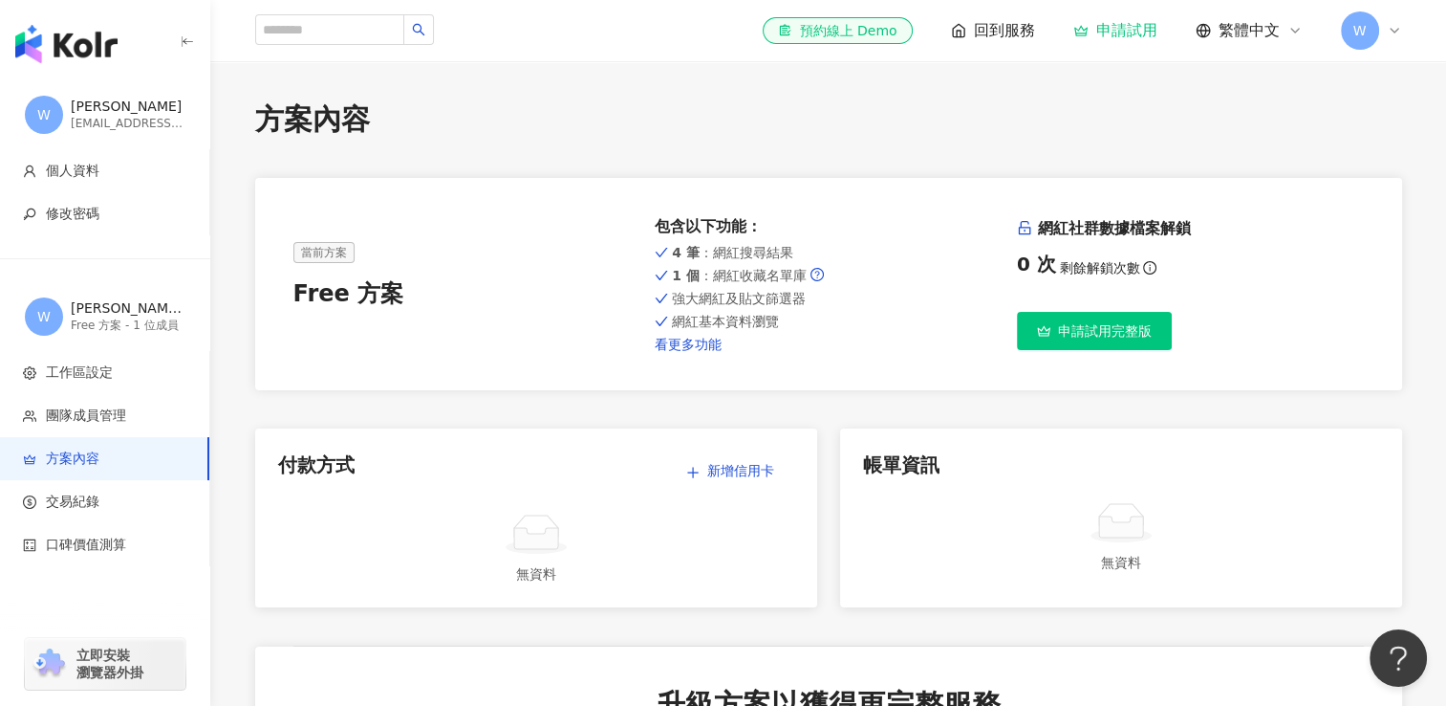
click at [676, 346] on link "看更多功能" at bounding box center [828, 344] width 347 height 15
click at [702, 352] on link "看更多功能" at bounding box center [828, 344] width 347 height 15
click at [78, 39] on img "button" at bounding box center [66, 44] width 102 height 38
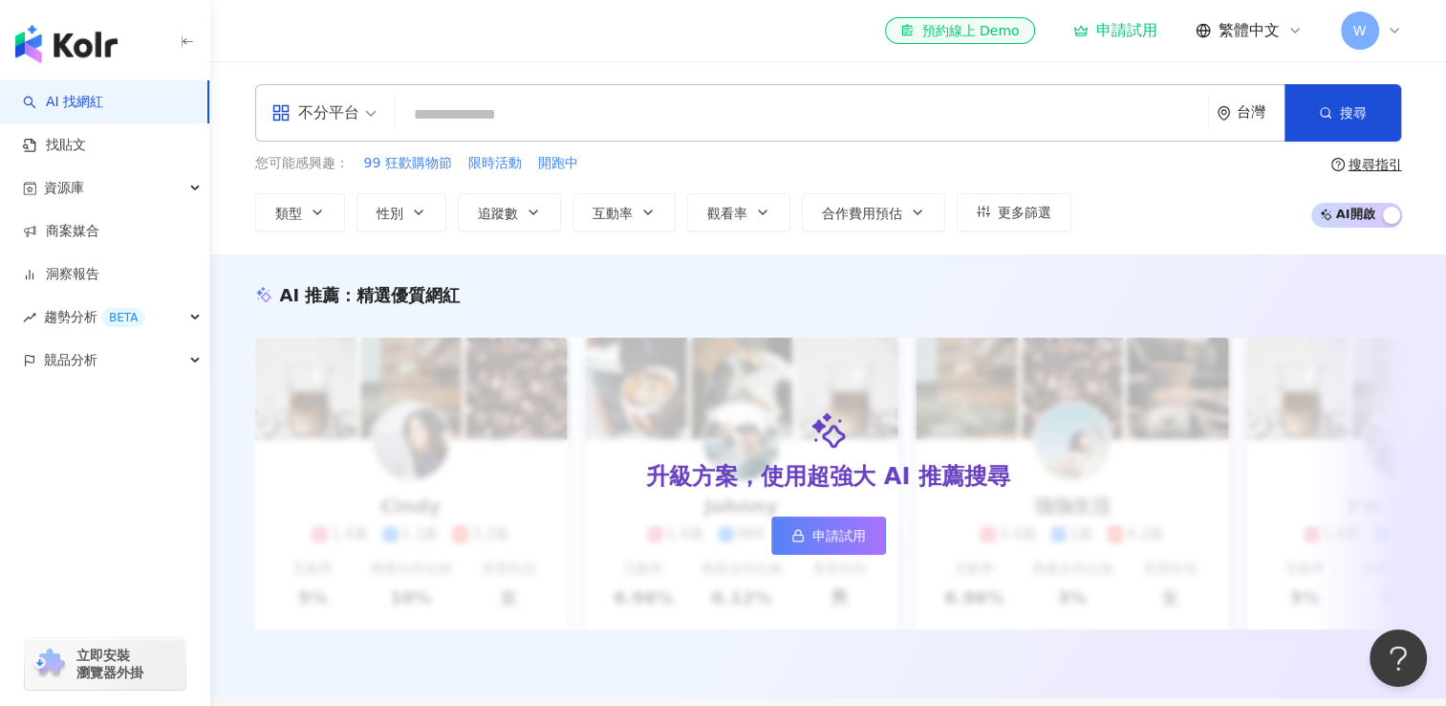
click at [1396, 32] on icon at bounding box center [1394, 30] width 15 height 15
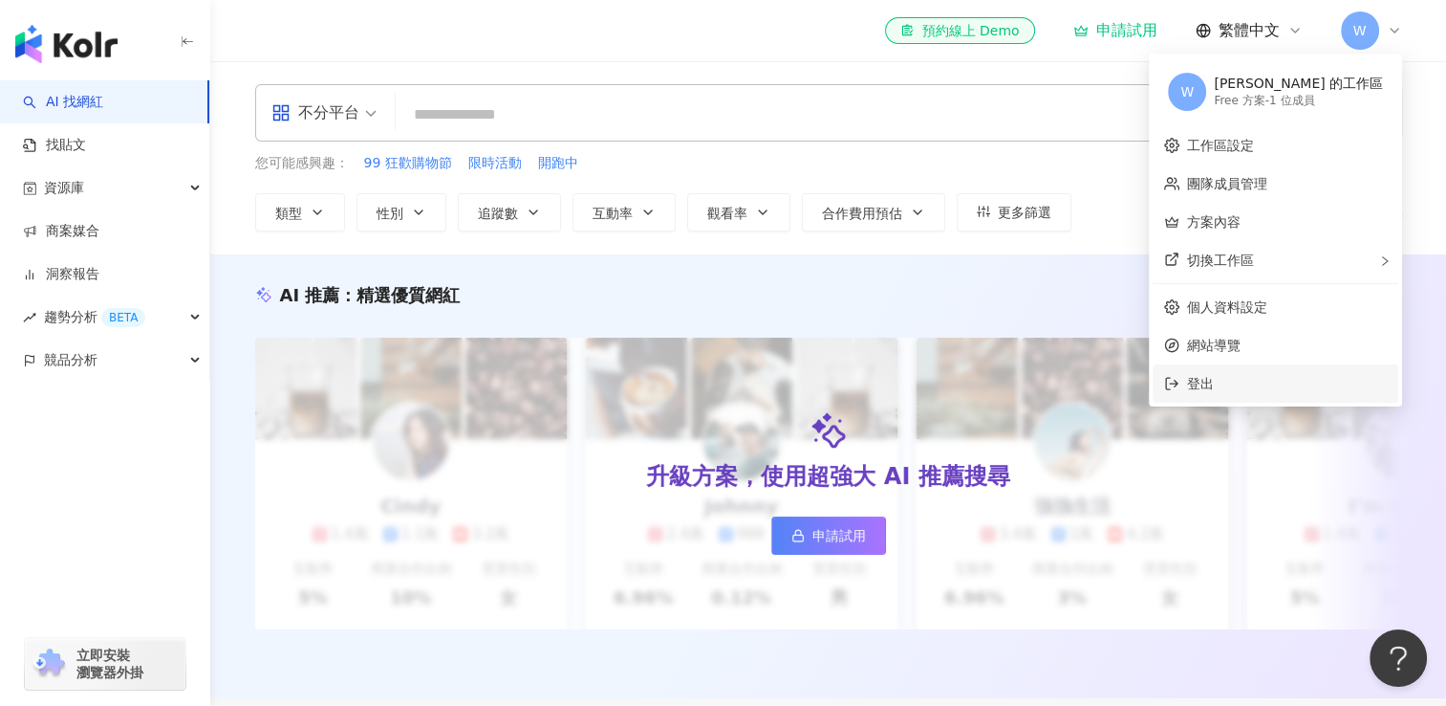
click at [1214, 387] on span "登出" at bounding box center [1200, 383] width 27 height 15
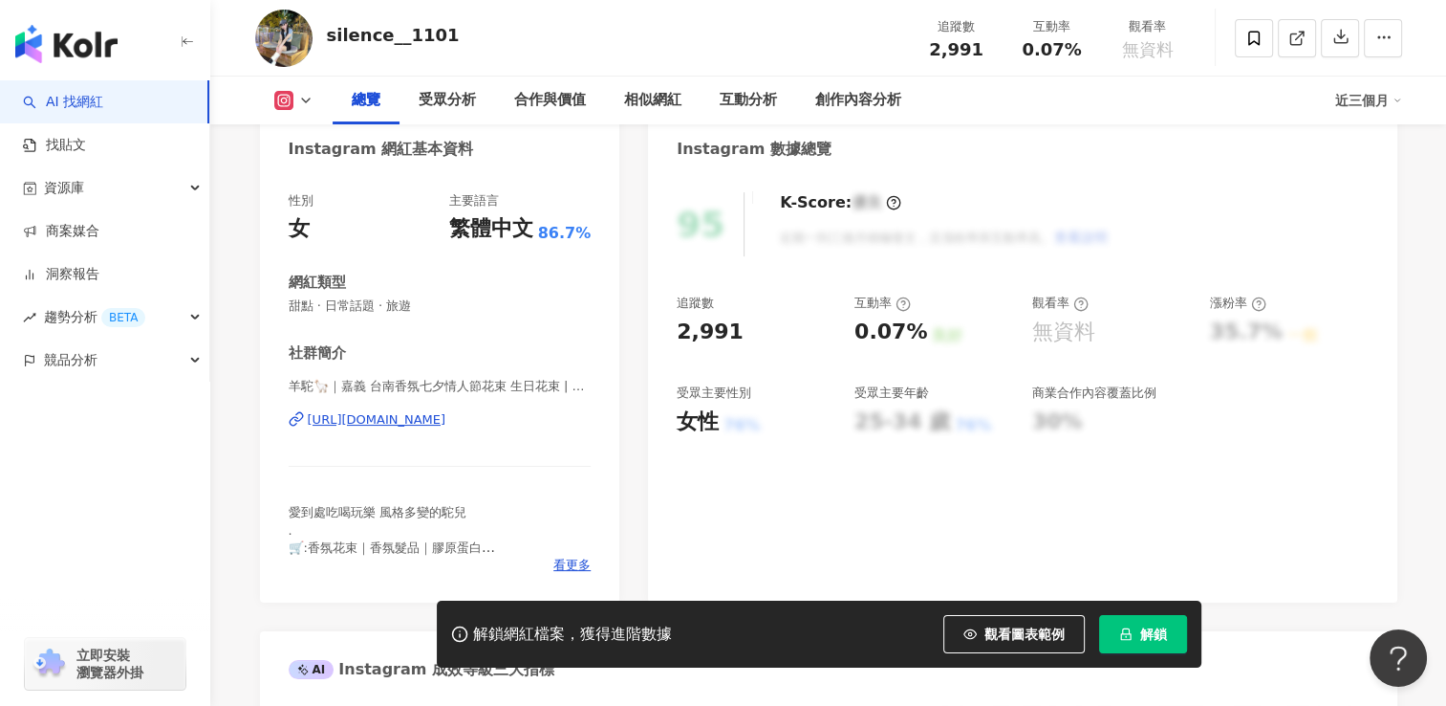
click at [1092, 102] on div "總覽 受眾分析 合作與價值 相似網紅 互動分析 創作內容分析" at bounding box center [834, 100] width 1003 height 48
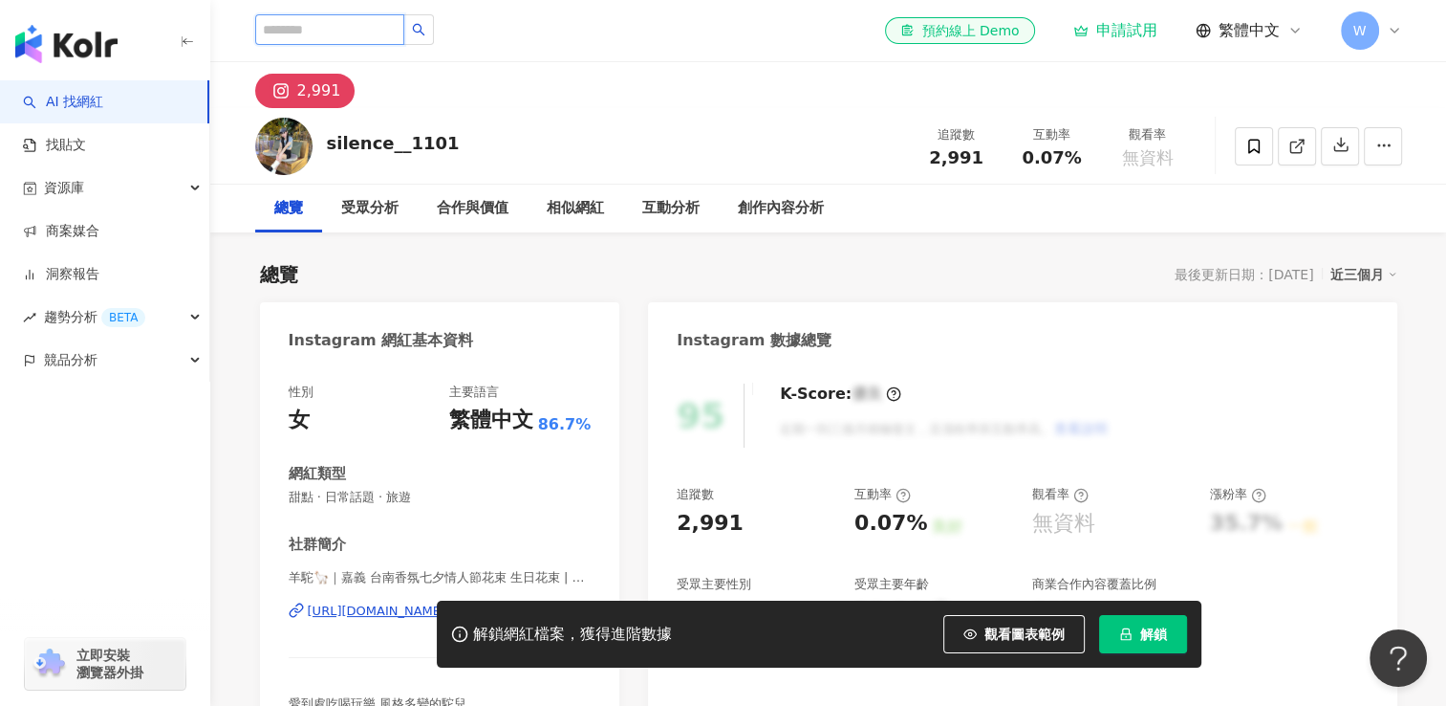
click at [352, 33] on input "search" at bounding box center [329, 29] width 149 height 31
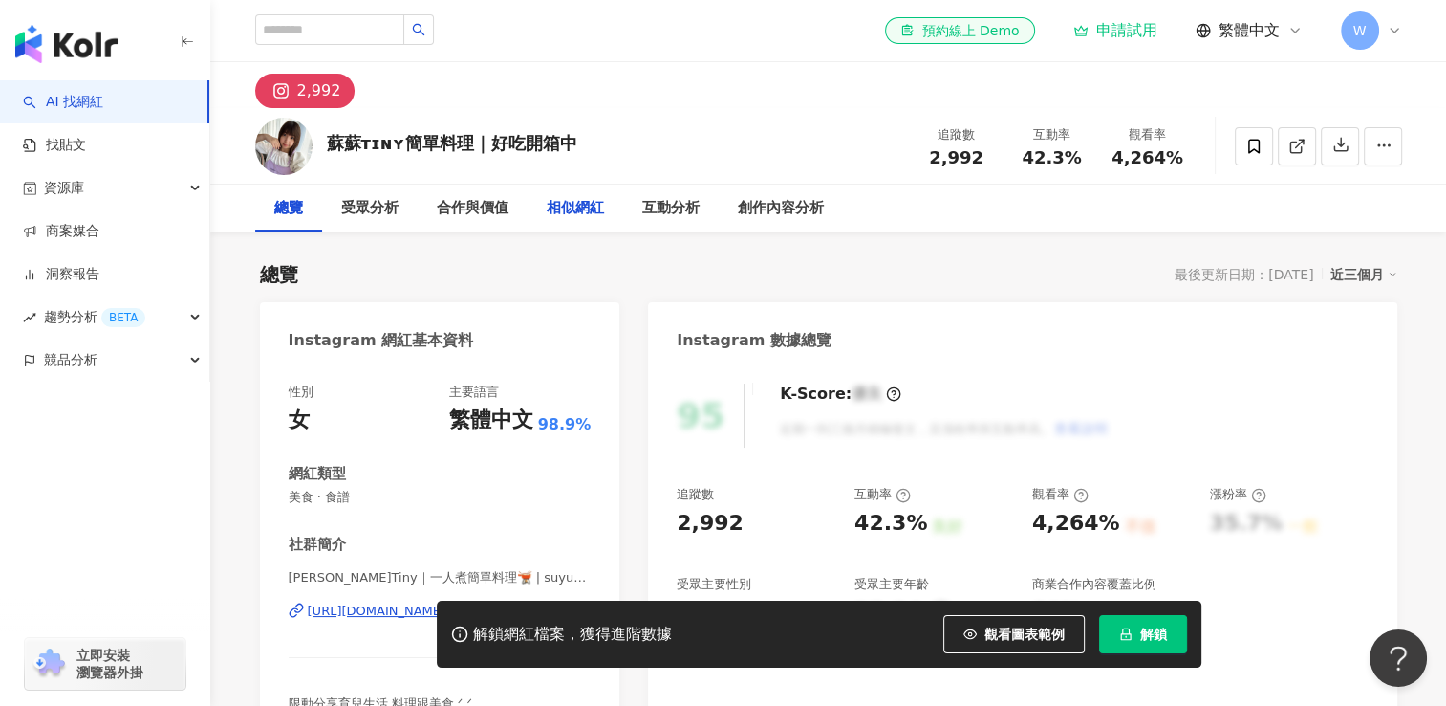
click at [560, 204] on div "相似網紅" at bounding box center [575, 208] width 57 height 23
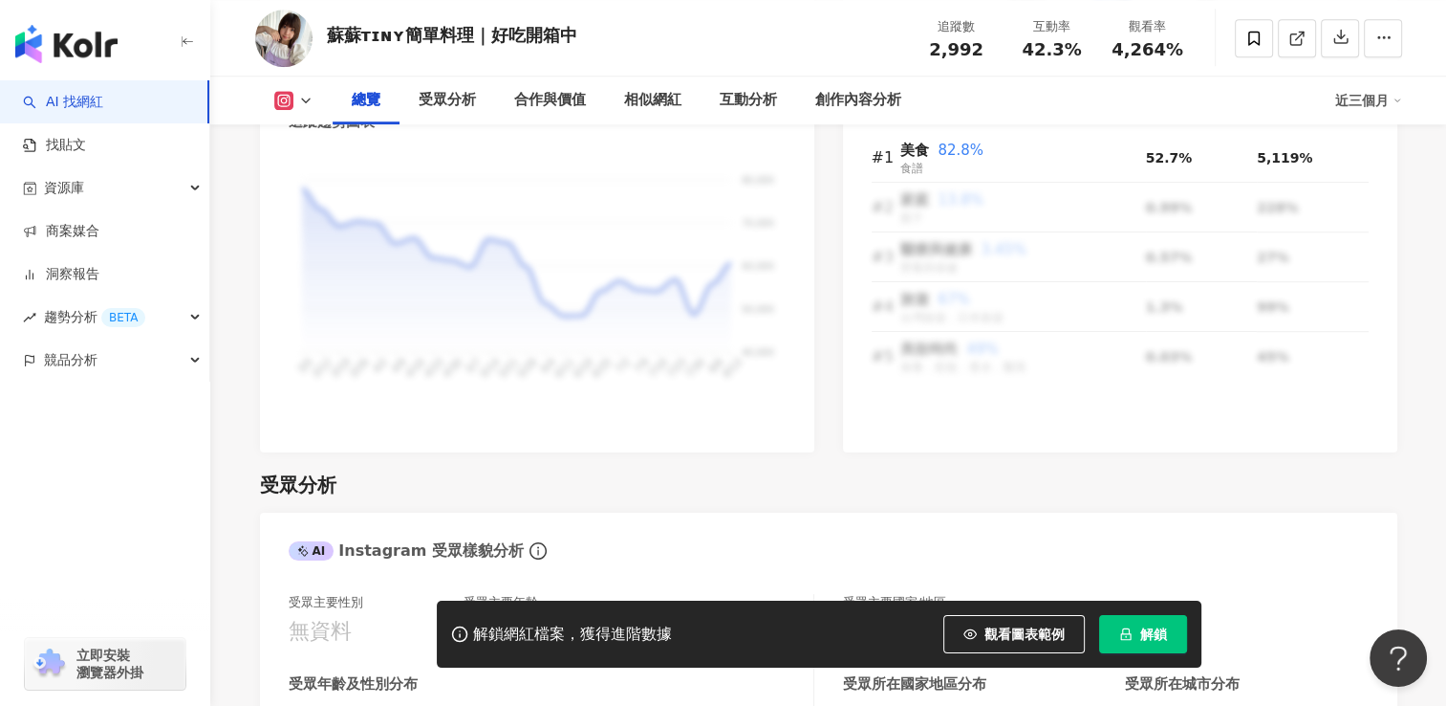
scroll to position [1174, 0]
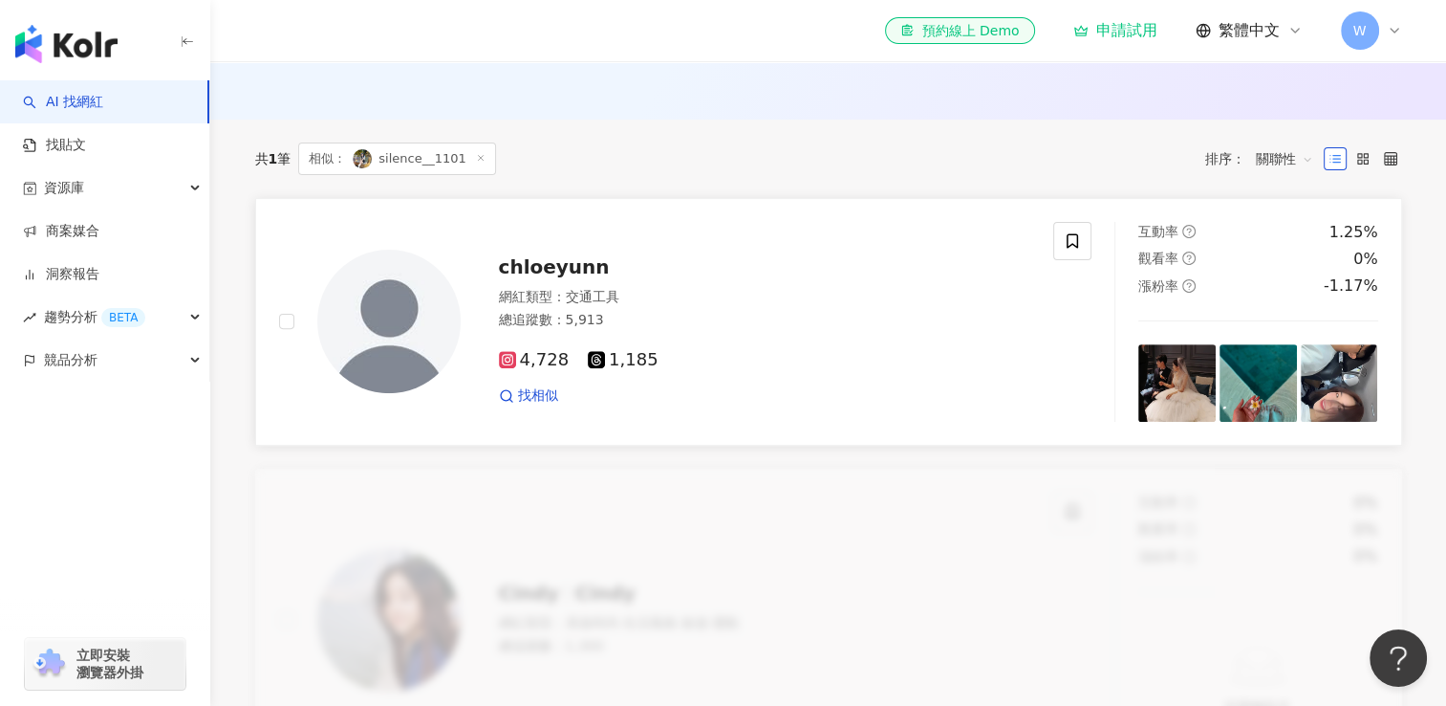
scroll to position [574, 0]
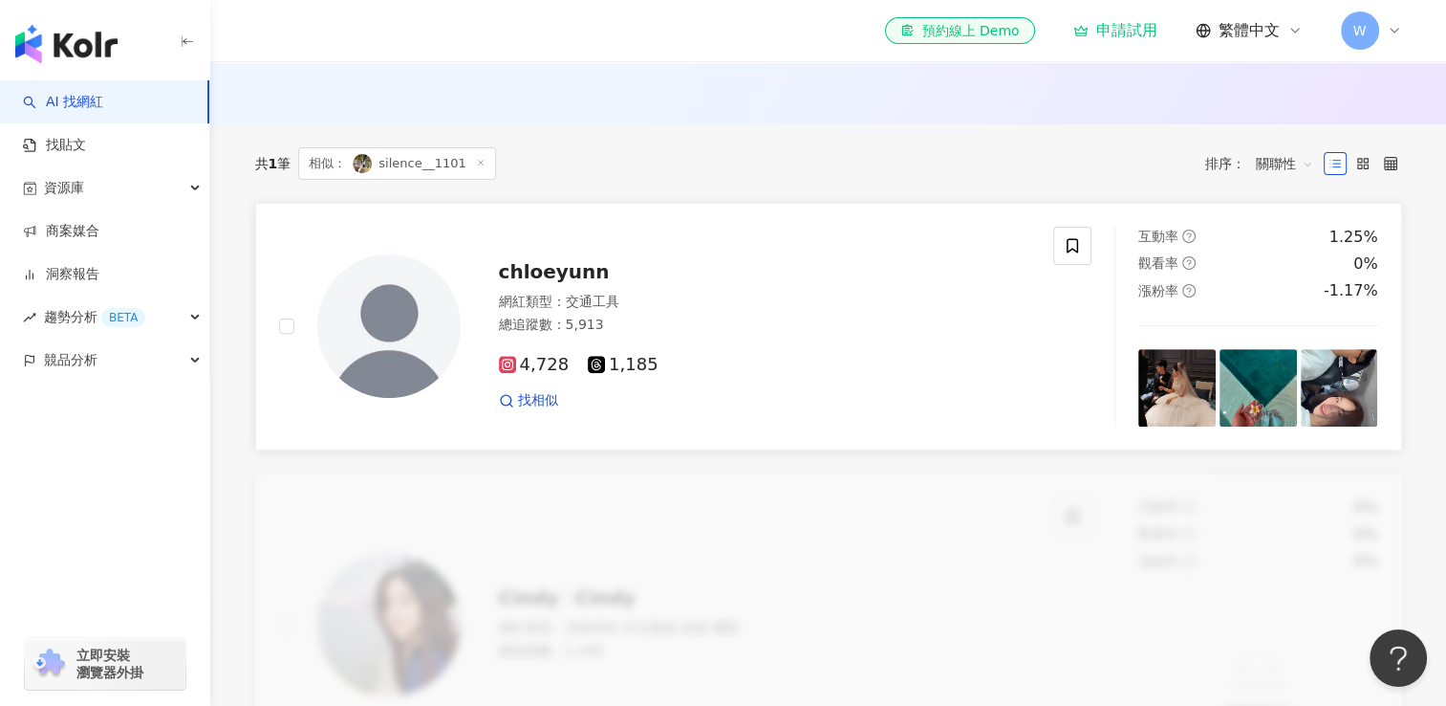
click at [539, 375] on span "4,728" at bounding box center [534, 365] width 71 height 20
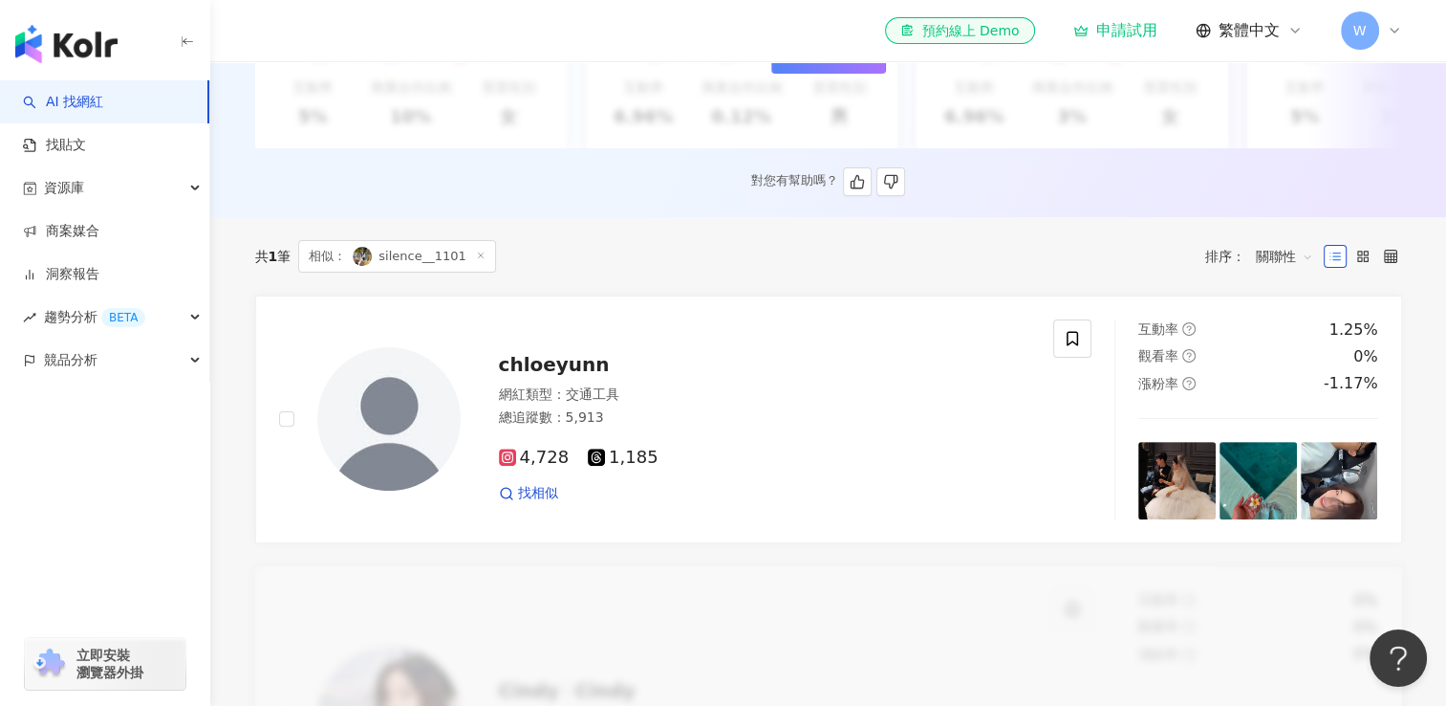
scroll to position [478, 0]
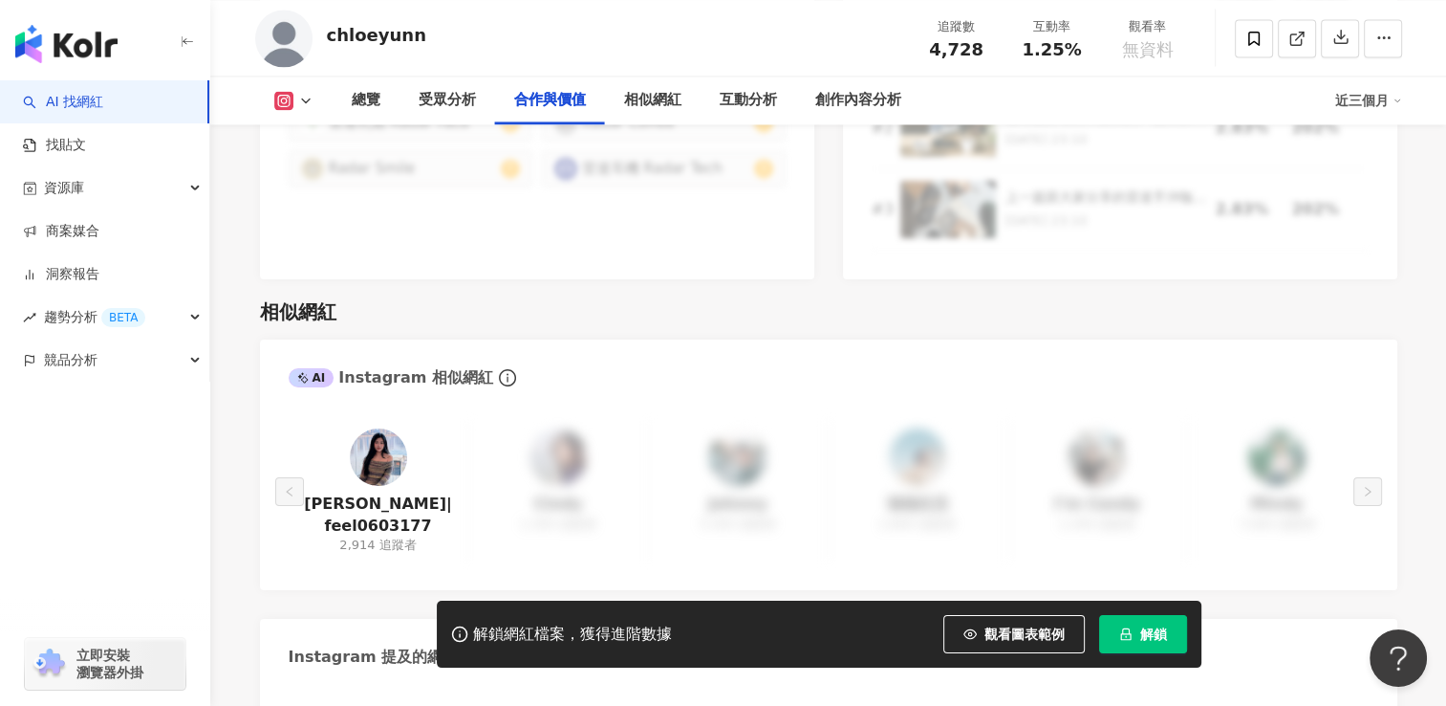
scroll to position [2964, 0]
click at [375, 495] on link "Aaliyah|feel0603177" at bounding box center [378, 516] width 149 height 43
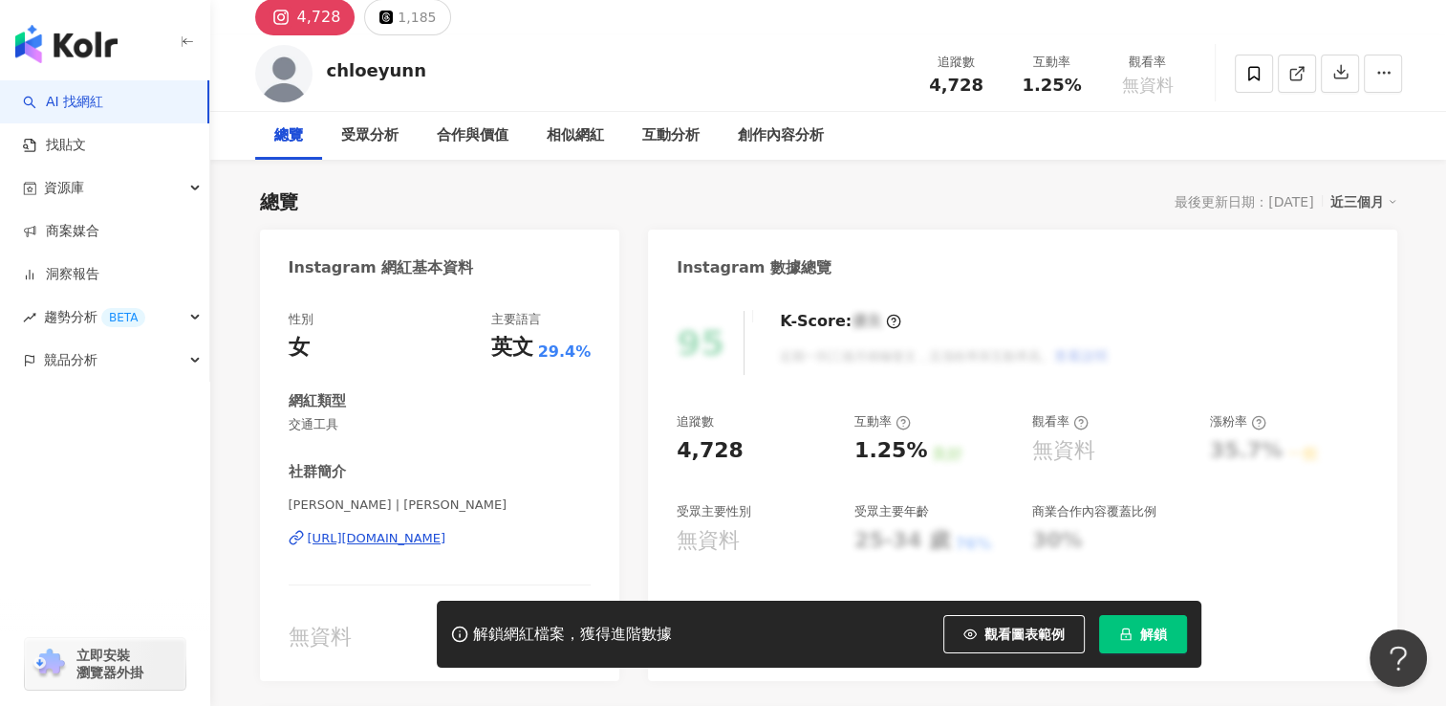
scroll to position [382, 0]
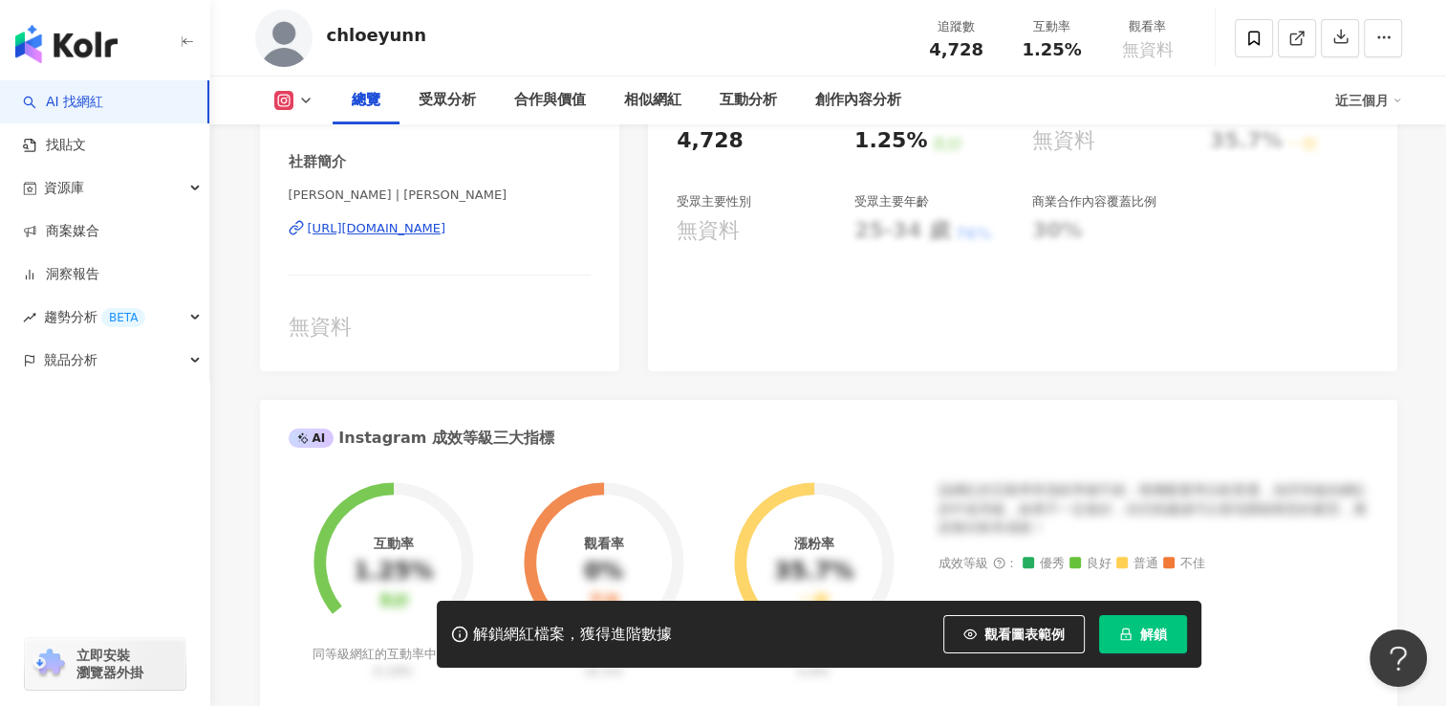
click at [436, 235] on div "https://www.instagram.com/chloeyunn/" at bounding box center [377, 228] width 139 height 17
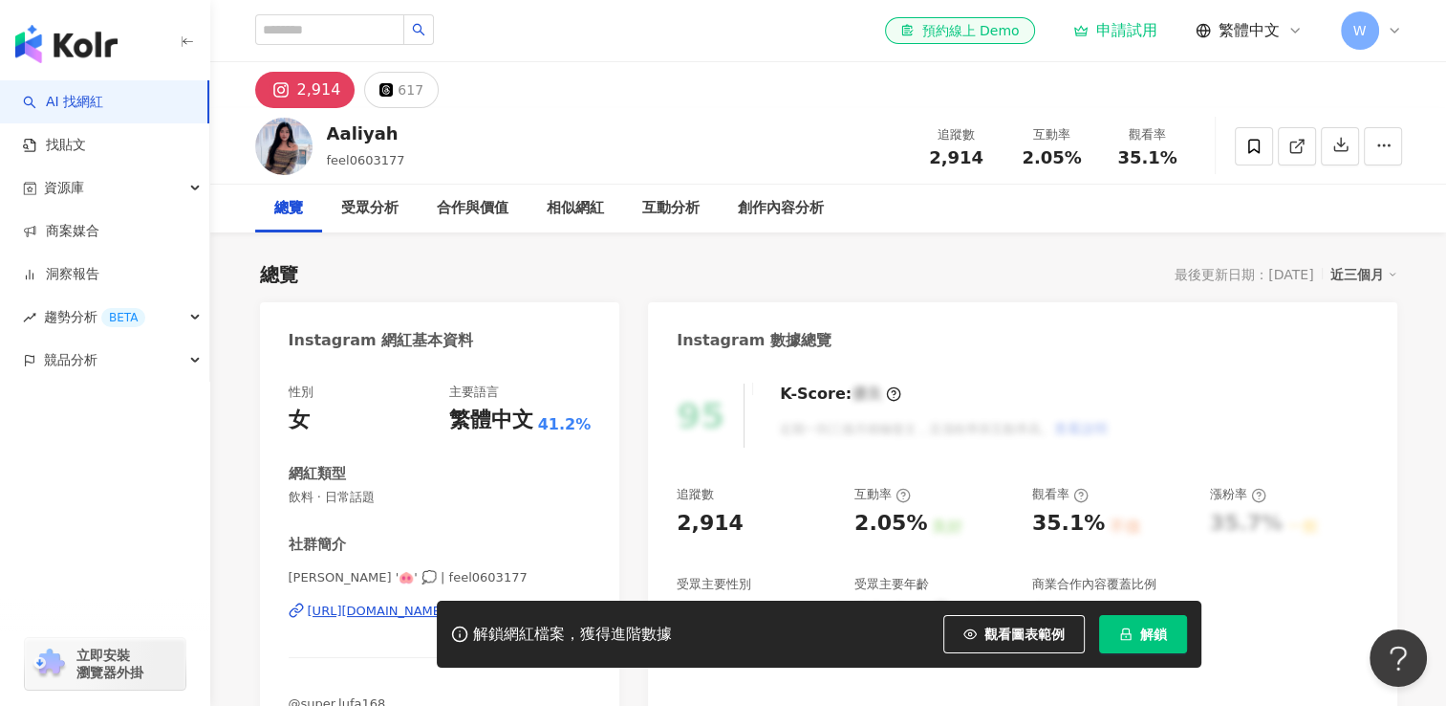
click at [471, 270] on div "總覽 最後更新日期：2025/8/7 近三個月" at bounding box center [829, 274] width 1138 height 27
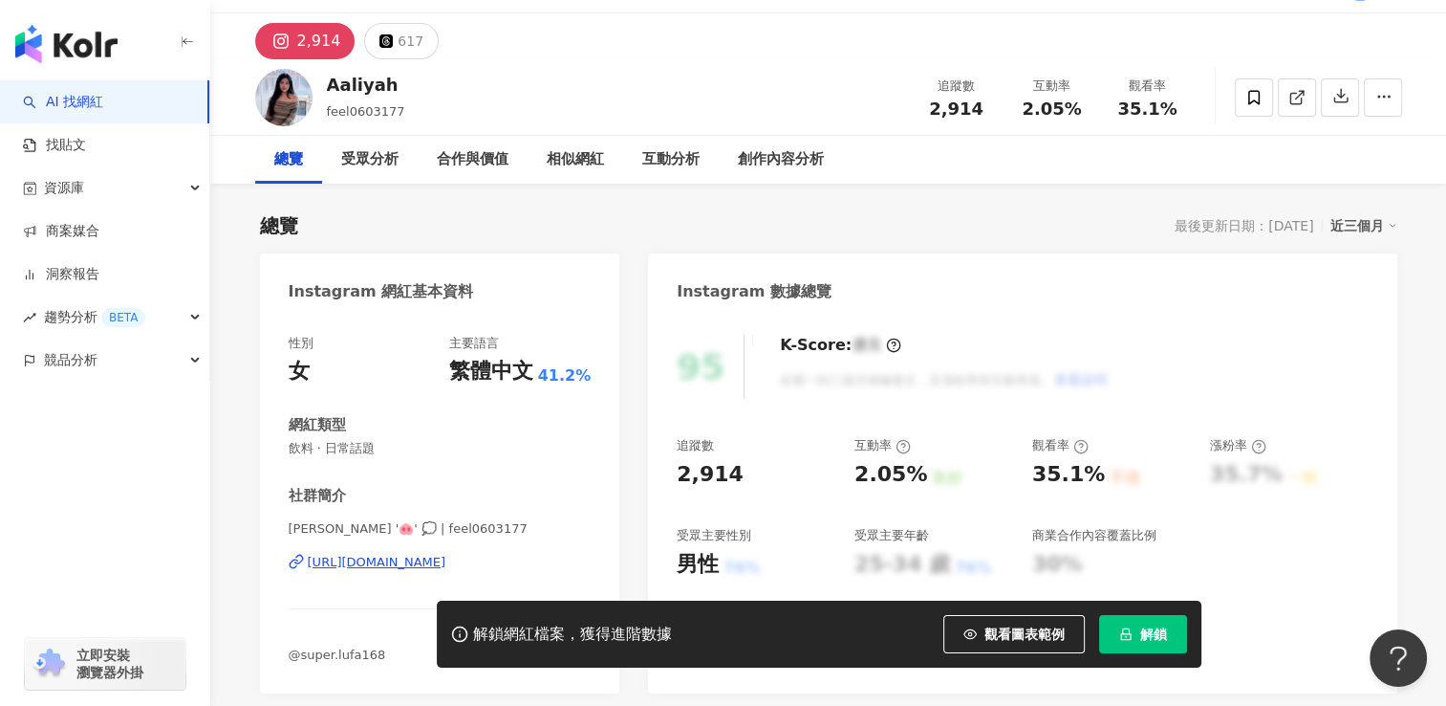
scroll to position [96, 0]
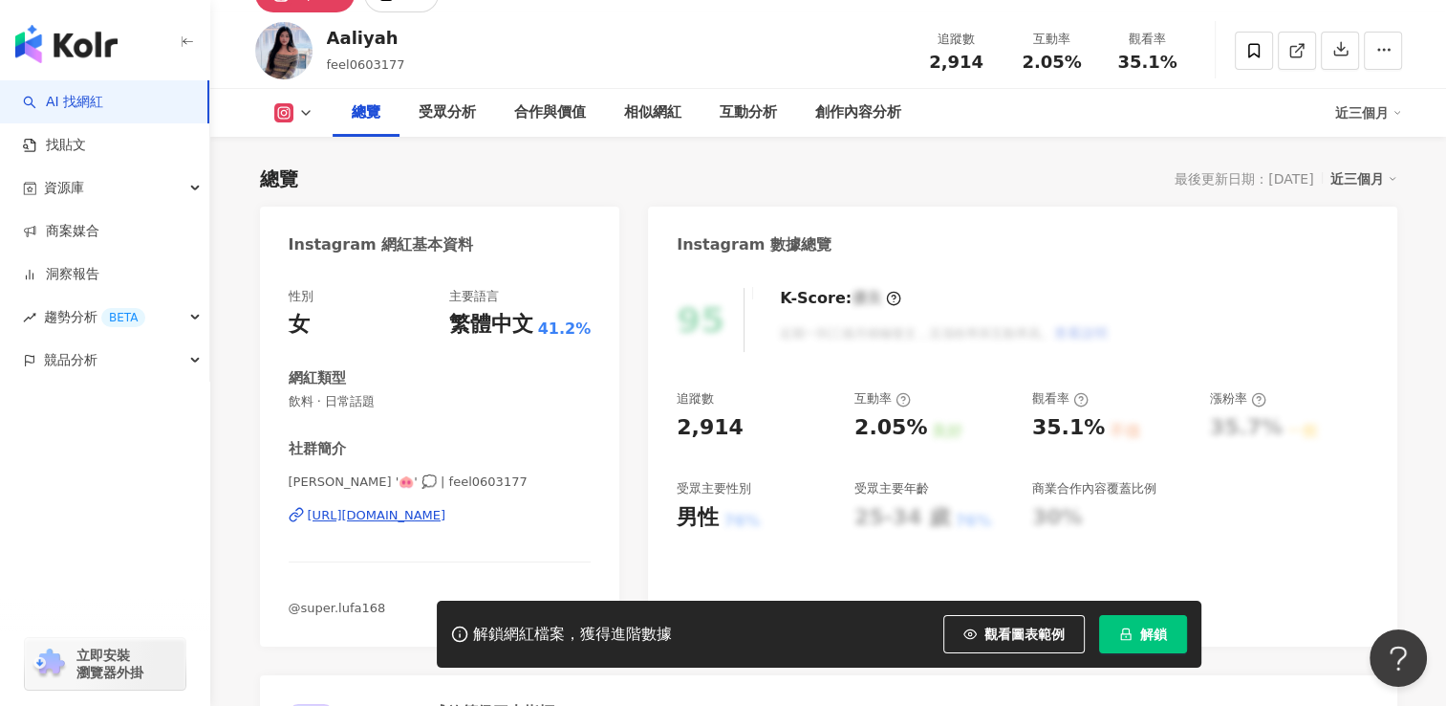
click at [446, 518] on div "https://www.instagram.com/feel0603177/" at bounding box center [377, 515] width 139 height 17
